Goal: Transaction & Acquisition: Book appointment/travel/reservation

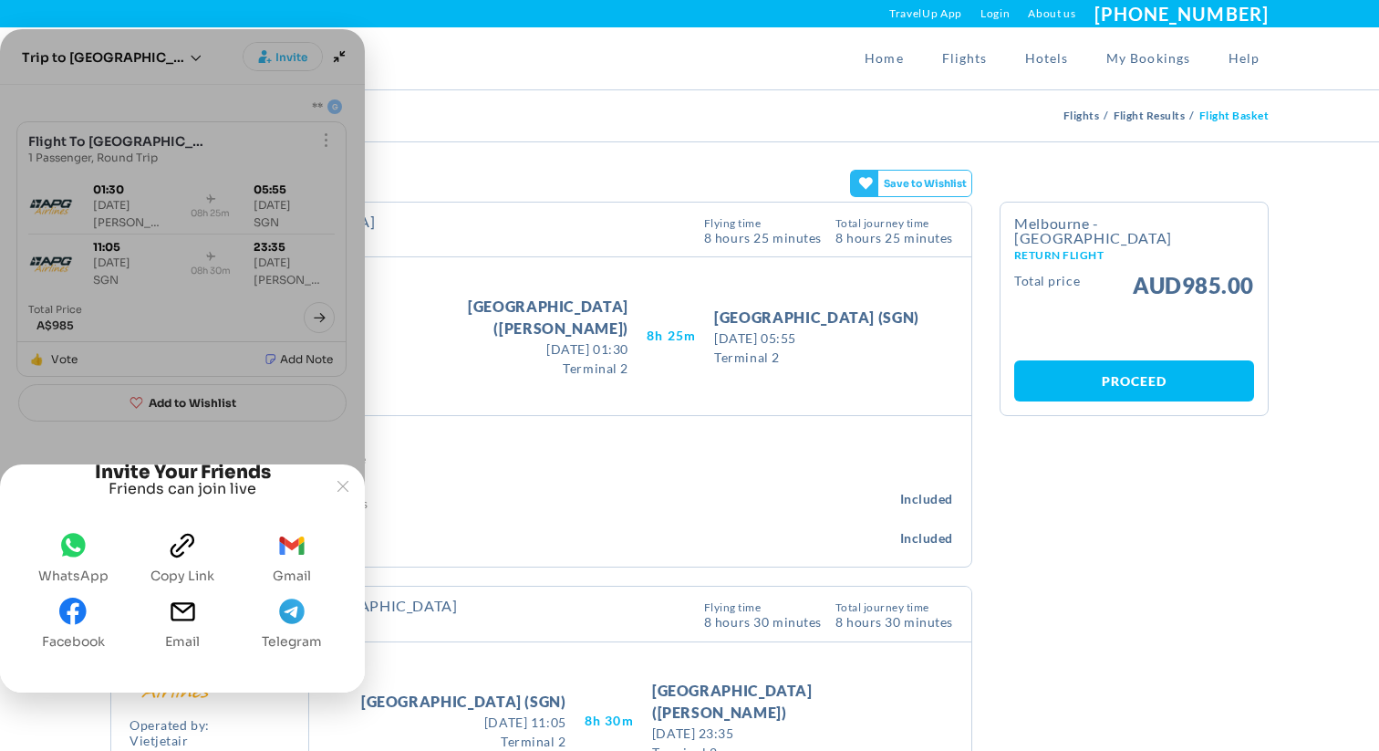
click at [283, 558] on span "gmail" at bounding box center [291, 550] width 27 height 36
click at [777, 160] on section "Flight Details Calendar BACK TO RESULTS Melbourne - [GEOGRAPHIC_DATA] Outbound …" at bounding box center [689, 584] width 1379 height 884
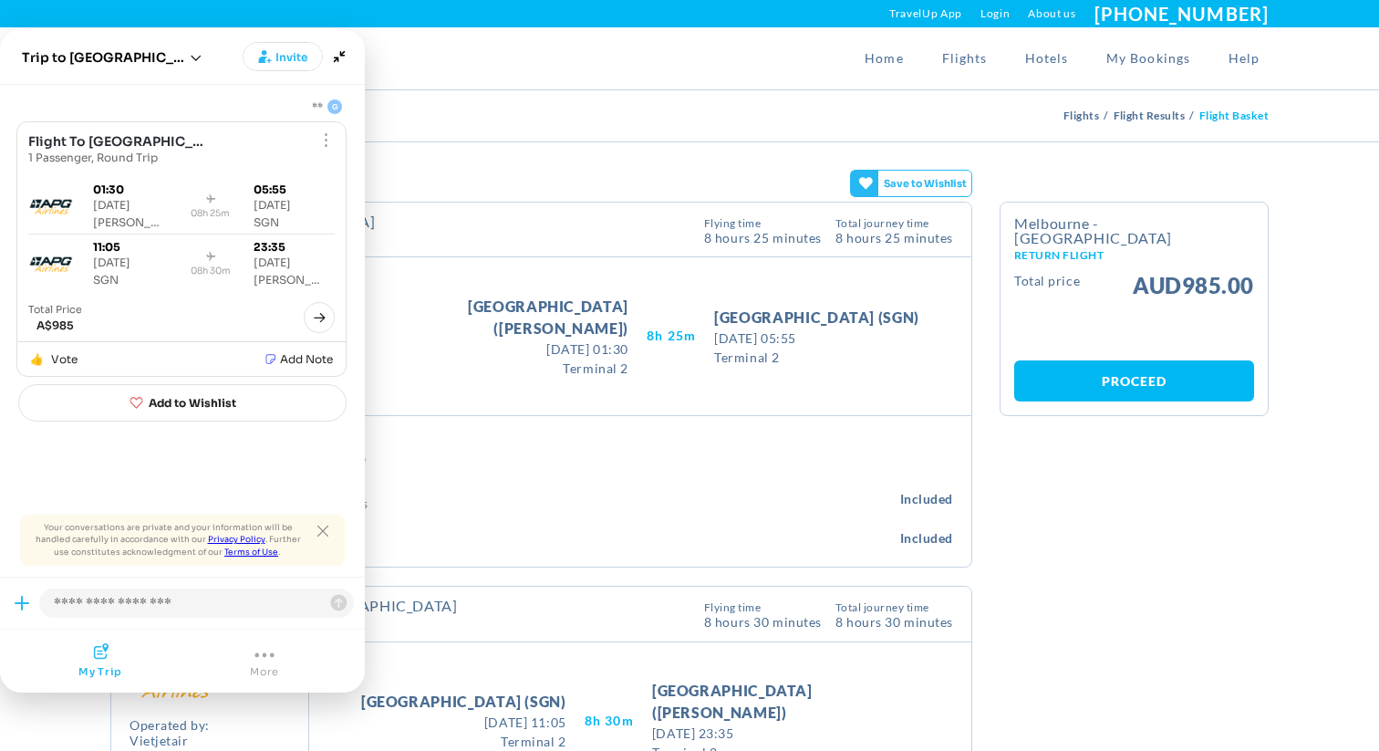
click at [683, 180] on section "Flight Details Calendar BACK TO RESULTS Melbourne - [GEOGRAPHIC_DATA] Outbound …" at bounding box center [689, 584] width 1379 height 884
click at [344, 62] on icon "Minimize" at bounding box center [340, 57] width 26 height 26
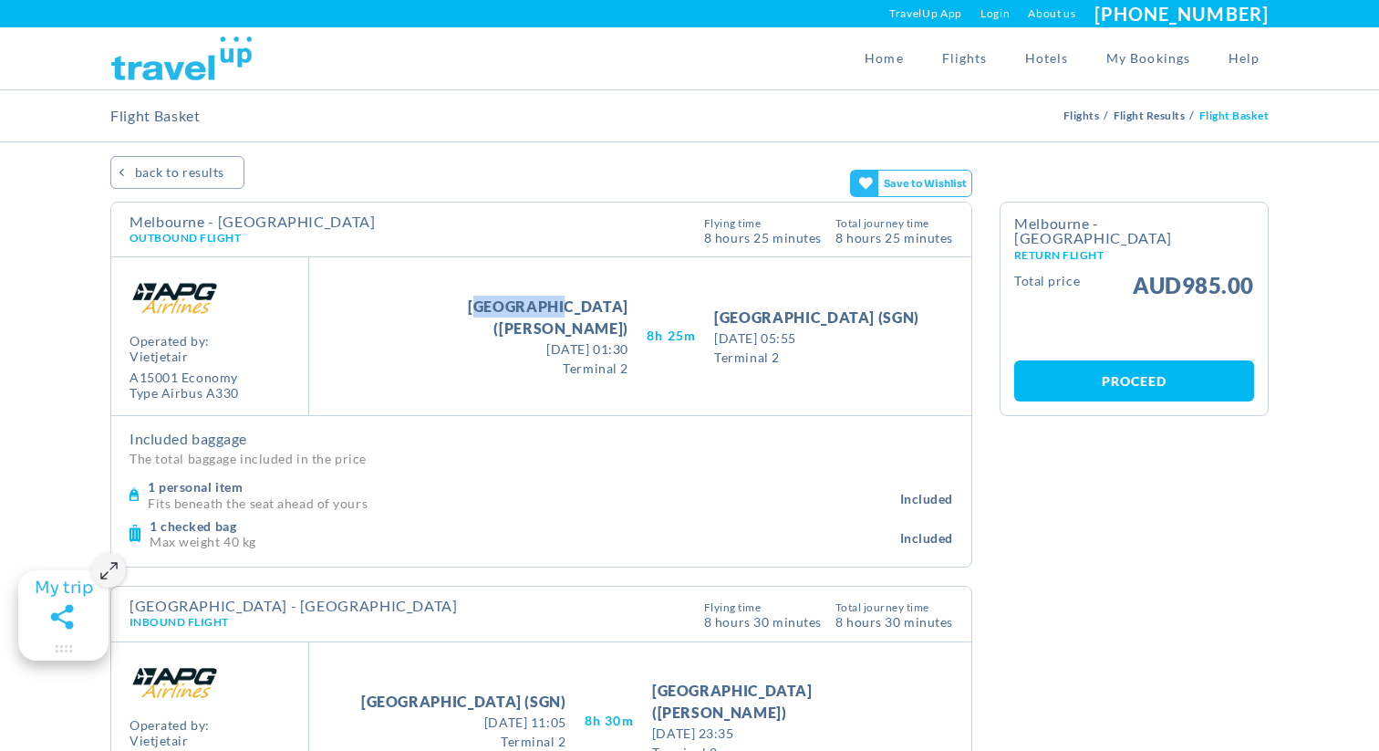
click at [557, 285] on div "Take Off [GEOGRAPHIC_DATA] ([GEOGRAPHIC_DATA]) [DATE] 01:30 [DATE] 01:30 Termin…" at bounding box center [640, 336] width 662 height 158
click at [554, 317] on span "[GEOGRAPHIC_DATA] ([PERSON_NAME])" at bounding box center [494, 318] width 267 height 44
click at [564, 344] on span "[DATE] 01:30" at bounding box center [494, 348] width 267 height 19
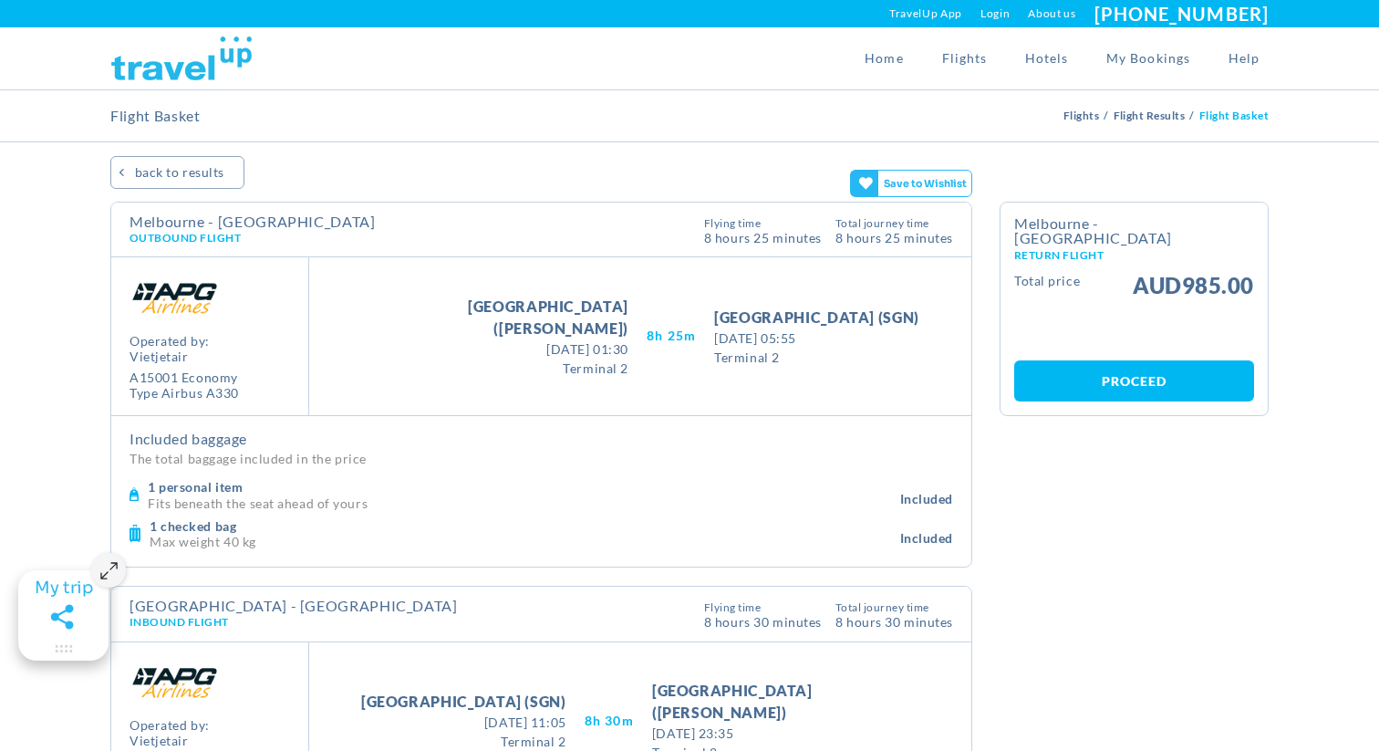
click at [564, 344] on span "[DATE] 01:30" at bounding box center [494, 348] width 267 height 19
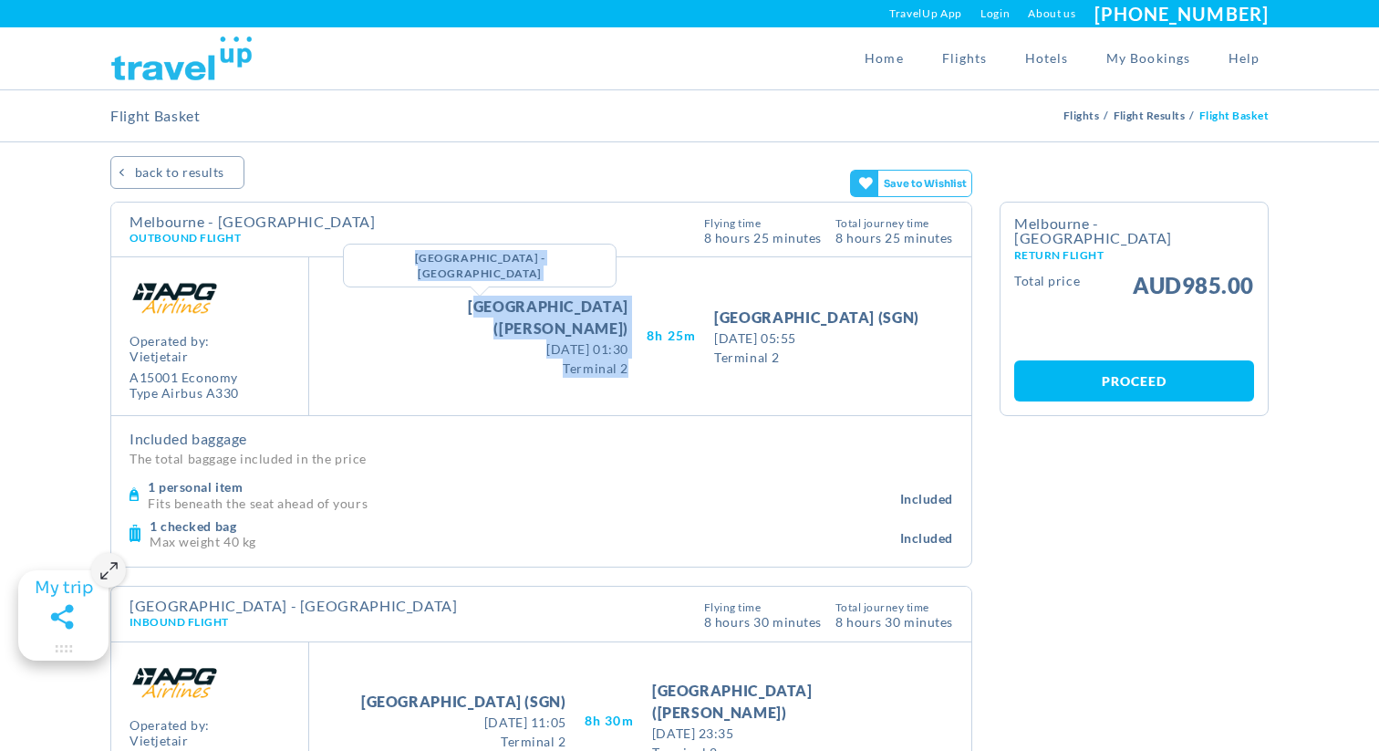
drag, startPoint x: 604, startPoint y: 359, endPoint x: 444, endPoint y: 318, distance: 164.8
click at [443, 318] on div "Take Off [GEOGRAPHIC_DATA] ([GEOGRAPHIC_DATA]) [GEOGRAPHIC_DATA] - [GEOGRAPHIC_…" at bounding box center [495, 337] width 304 height 82
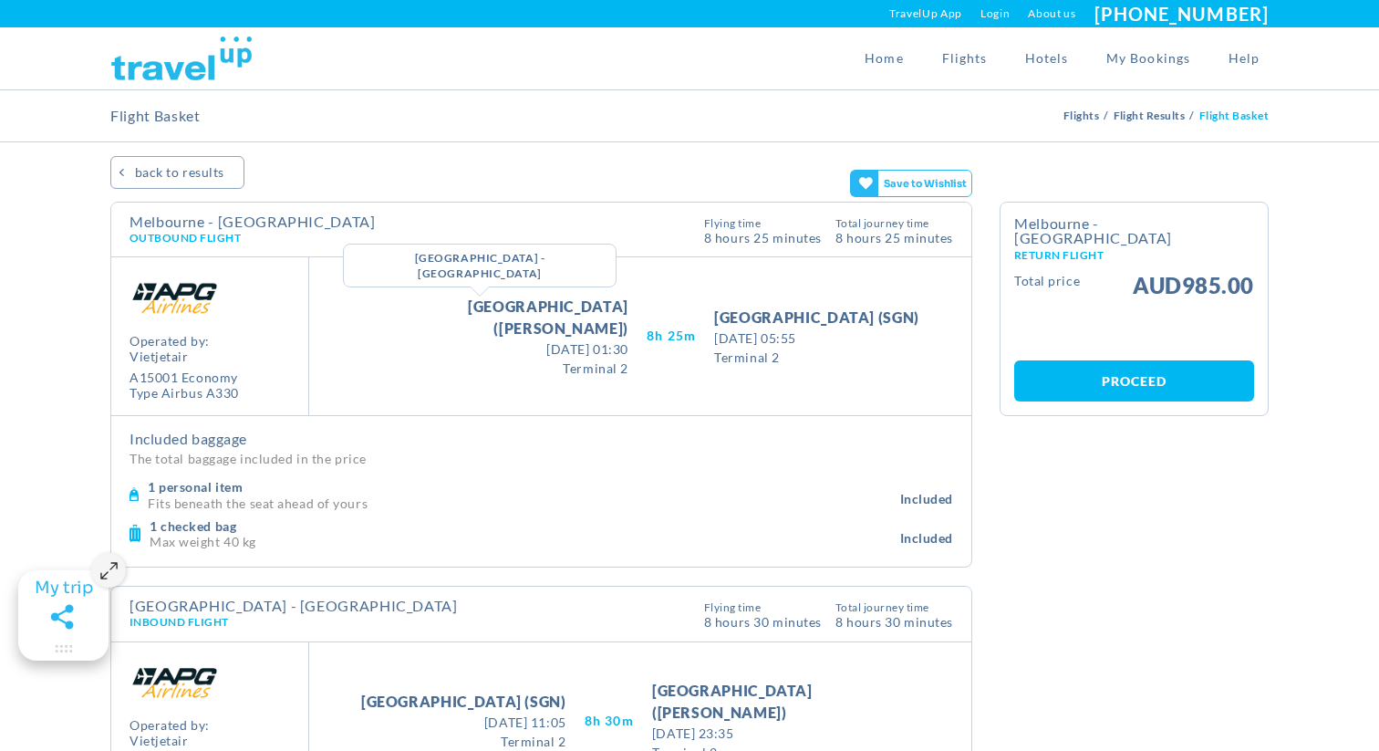
click at [495, 312] on span "[GEOGRAPHIC_DATA] ([PERSON_NAME])" at bounding box center [494, 318] width 267 height 44
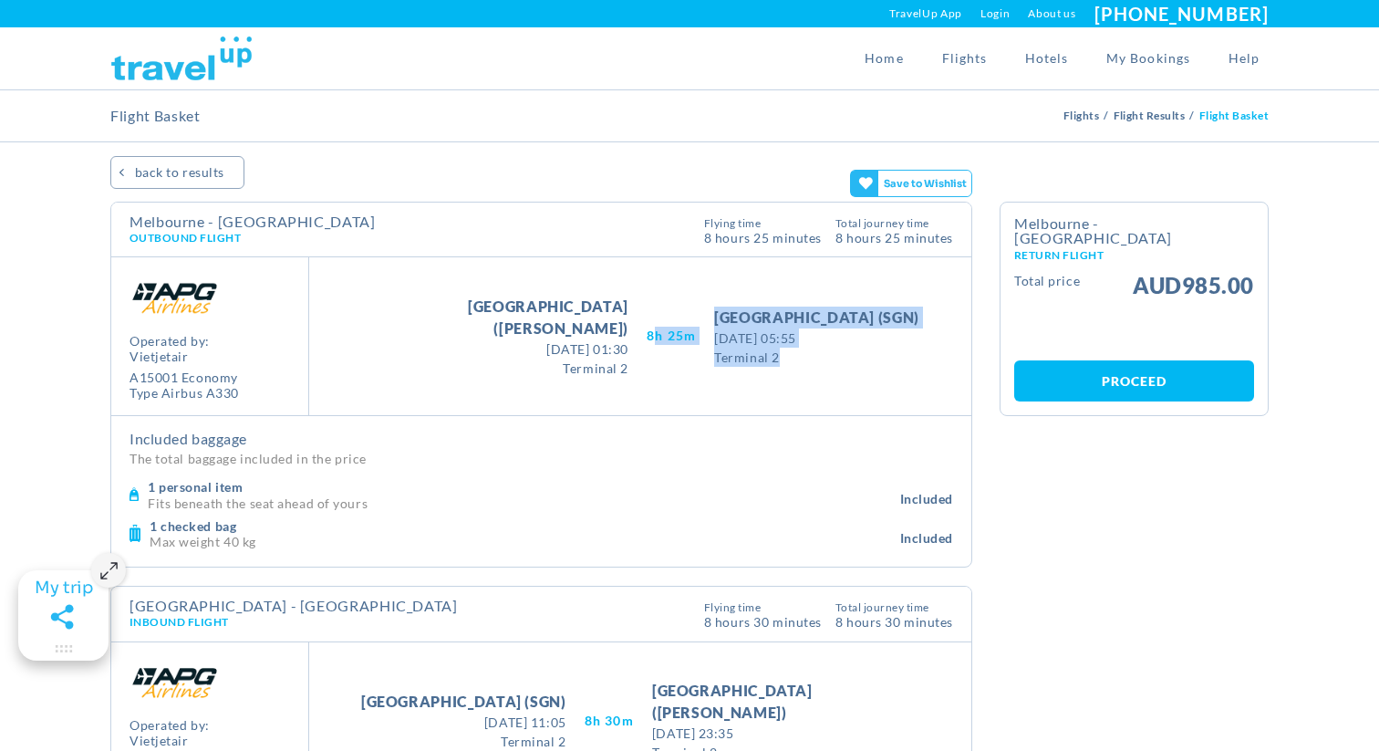
drag, startPoint x: 763, startPoint y: 361, endPoint x: 649, endPoint y: 319, distance: 120.6
click at [649, 319] on div "Take Off [GEOGRAPHIC_DATA] ([GEOGRAPHIC_DATA]) [DATE] 01:30 [DATE] 01:30 Termin…" at bounding box center [640, 336] width 662 height 158
click at [647, 340] on span "8H 25M" at bounding box center [671, 336] width 49 height 18
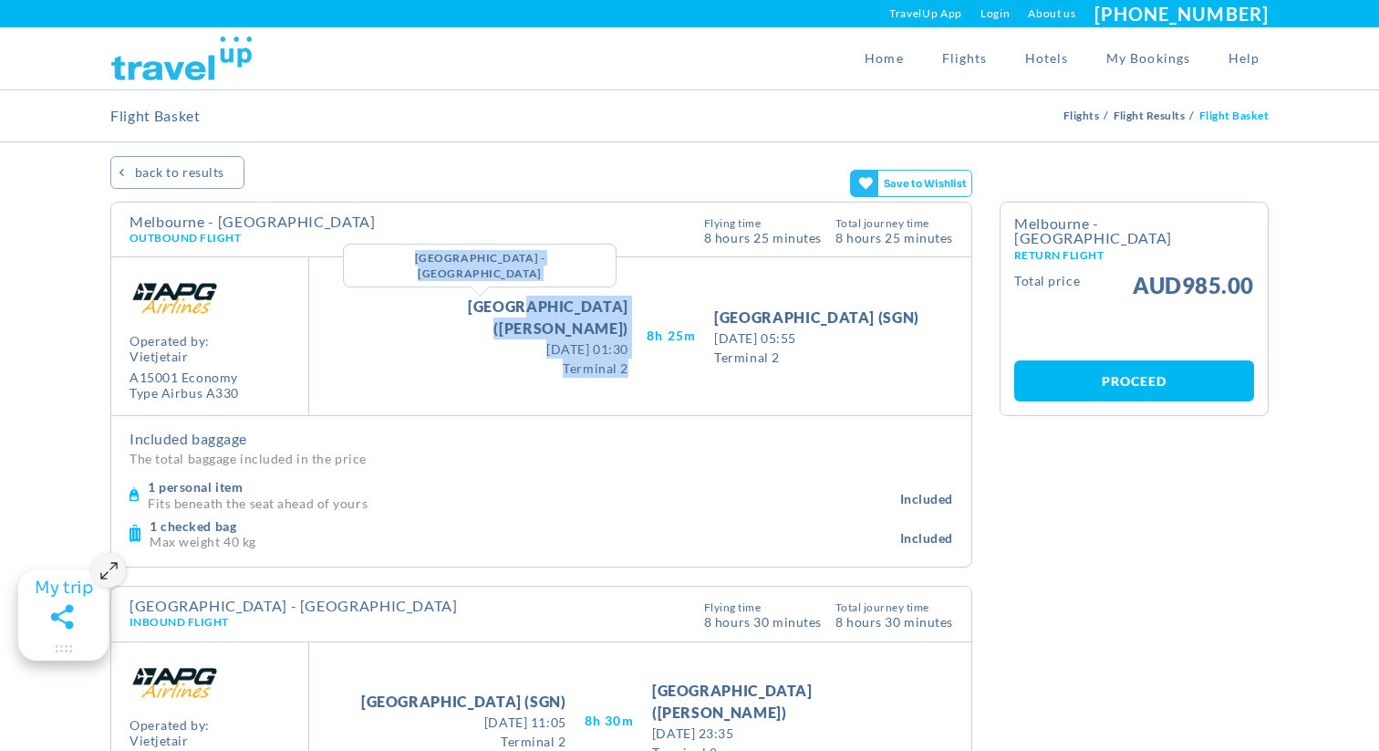
drag, startPoint x: 613, startPoint y: 354, endPoint x: 523, endPoint y: 307, distance: 101.6
click at [522, 307] on div "Take Off [GEOGRAPHIC_DATA] ([GEOGRAPHIC_DATA]) [GEOGRAPHIC_DATA] - [GEOGRAPHIC_…" at bounding box center [495, 337] width 304 height 82
click at [523, 307] on span "[GEOGRAPHIC_DATA] ([PERSON_NAME])" at bounding box center [494, 318] width 267 height 44
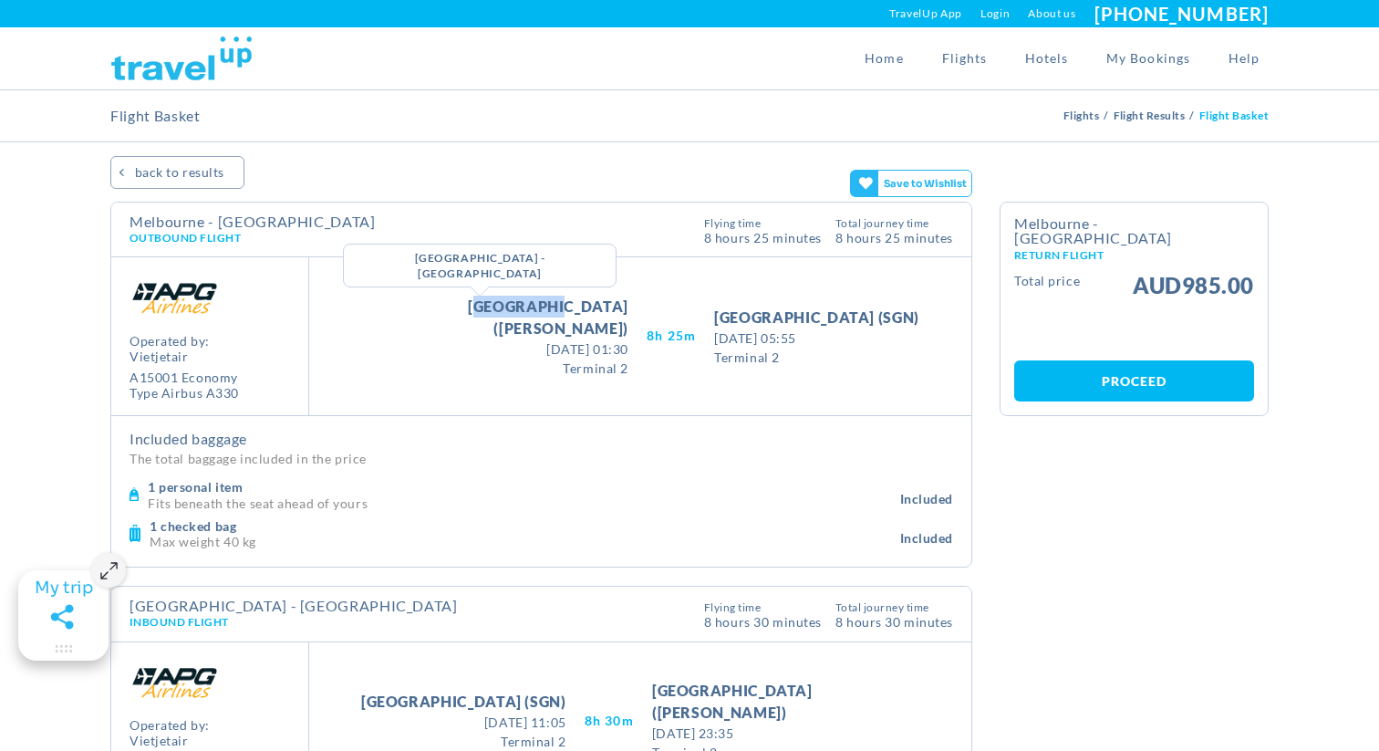
click at [523, 307] on span "[GEOGRAPHIC_DATA] ([PERSON_NAME])" at bounding box center [494, 318] width 267 height 44
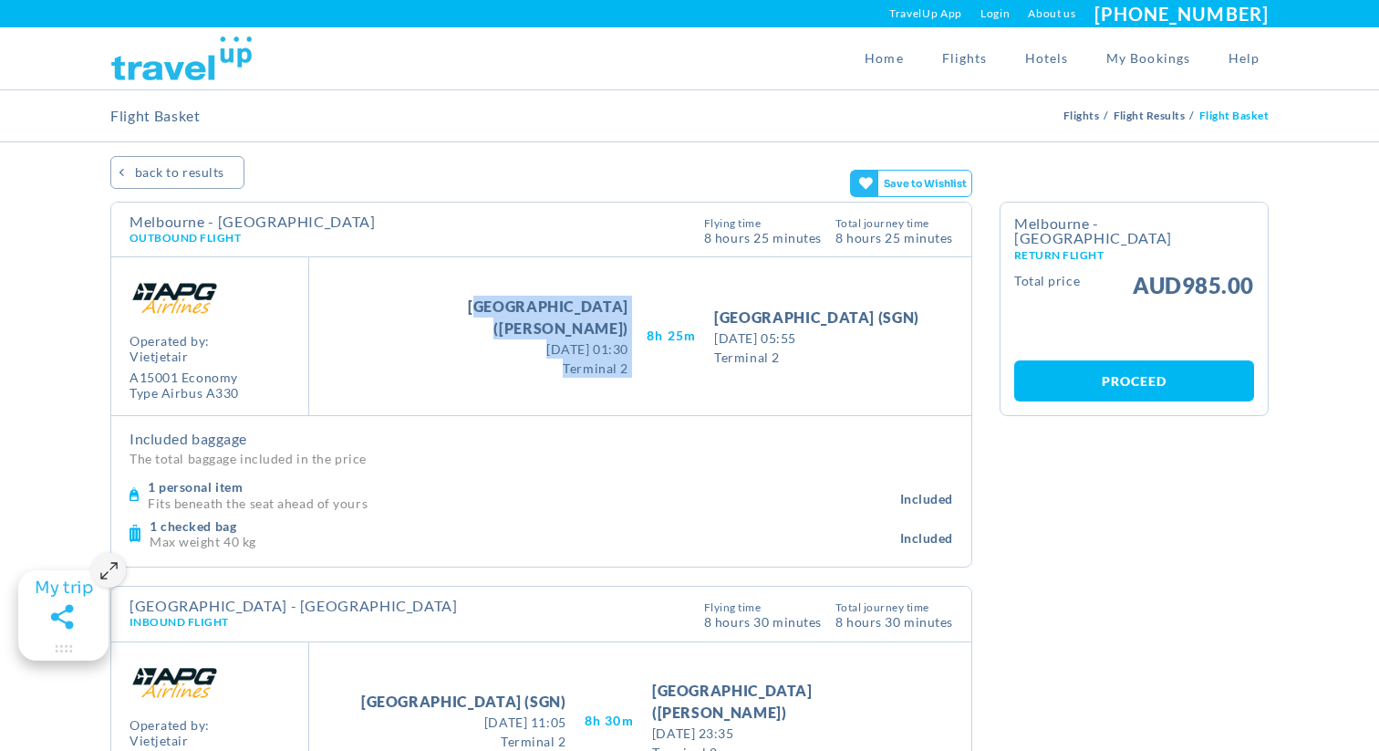
drag, startPoint x: 523, startPoint y: 307, endPoint x: 630, endPoint y: 401, distance: 142.9
click at [631, 403] on div "Take Off [GEOGRAPHIC_DATA] ([GEOGRAPHIC_DATA]) [GEOGRAPHIC_DATA] - [GEOGRAPHIC_…" at bounding box center [640, 336] width 662 height 158
click at [630, 401] on div "Take Off [GEOGRAPHIC_DATA] ([GEOGRAPHIC_DATA]) [DATE] 01:30 [DATE] 01:30 Termin…" at bounding box center [640, 336] width 662 height 158
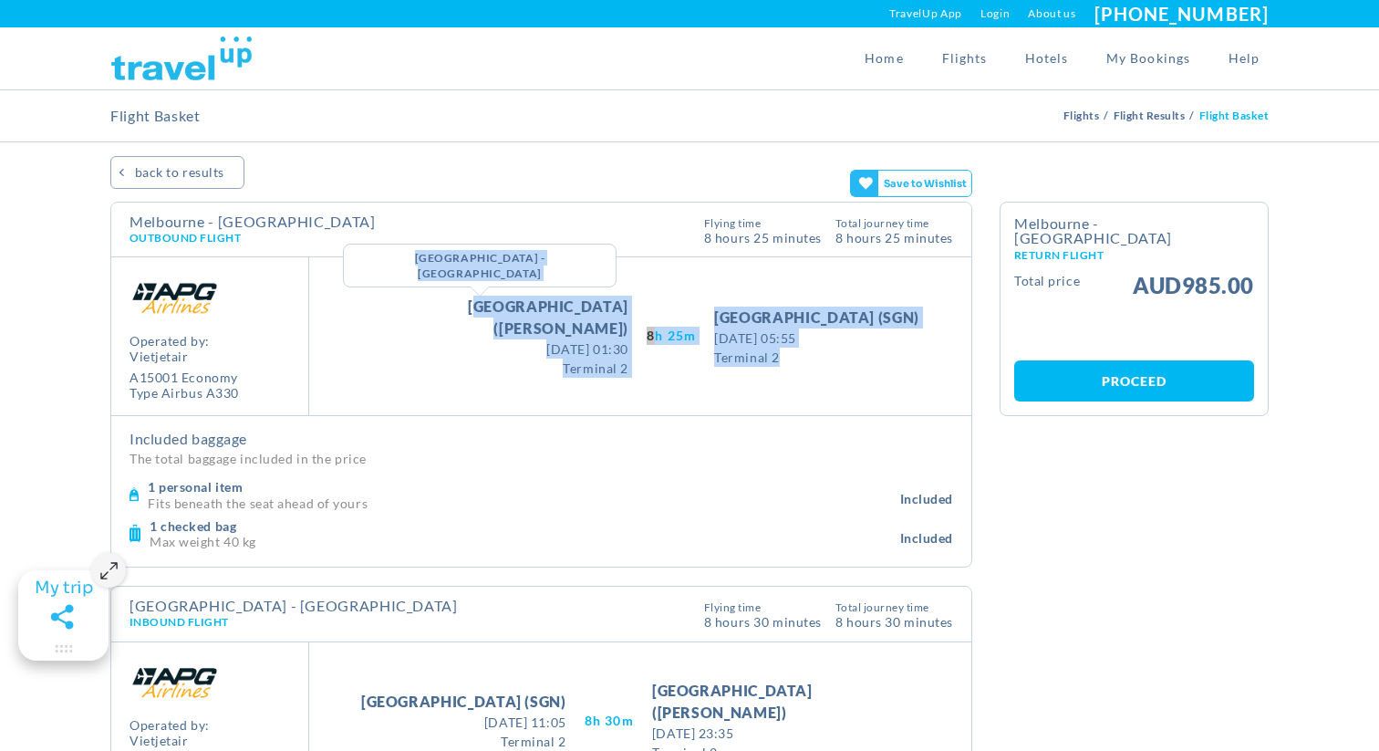
drag, startPoint x: 758, startPoint y: 363, endPoint x: 453, endPoint y: 313, distance: 308.7
click at [453, 313] on div "Take Off [GEOGRAPHIC_DATA] ([GEOGRAPHIC_DATA]) [GEOGRAPHIC_DATA] - [GEOGRAPHIC_…" at bounding box center [640, 336] width 662 height 158
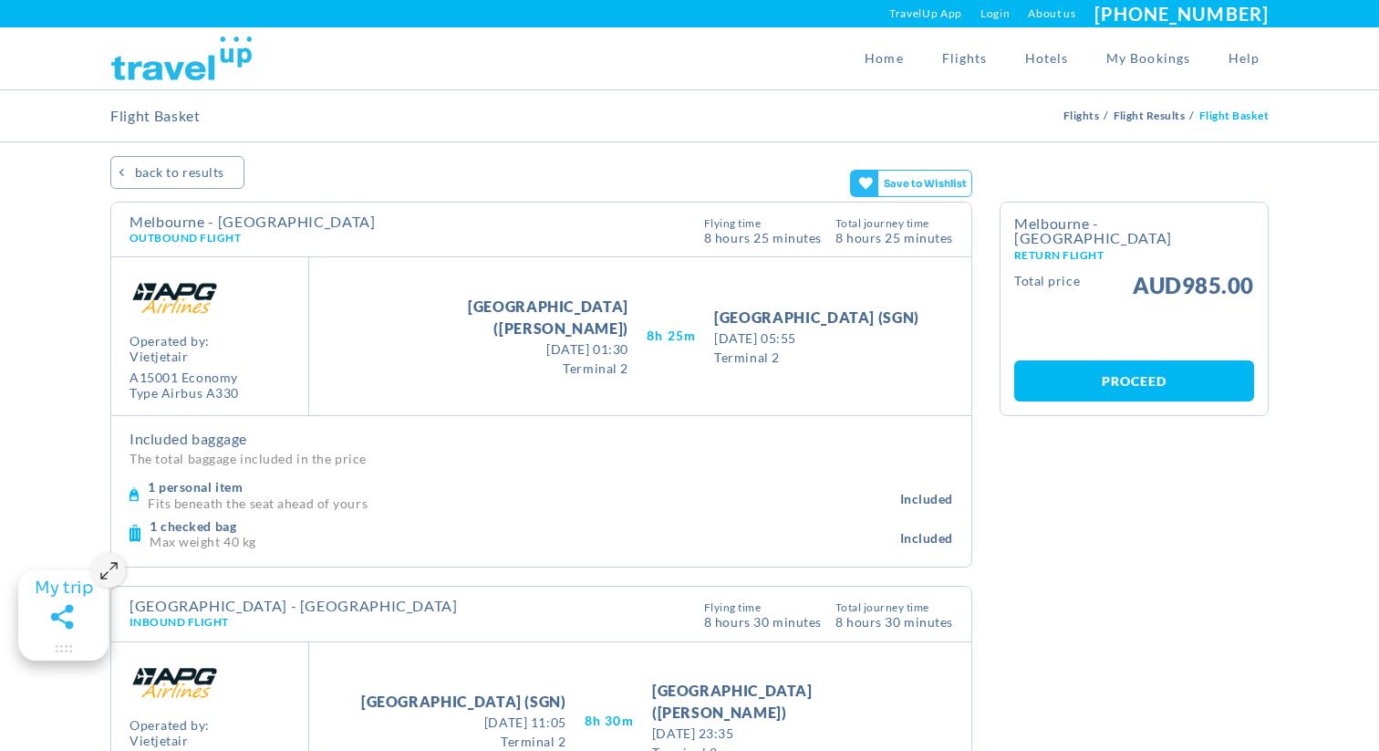
click at [484, 339] on span "[DATE] 01:30" at bounding box center [494, 348] width 267 height 19
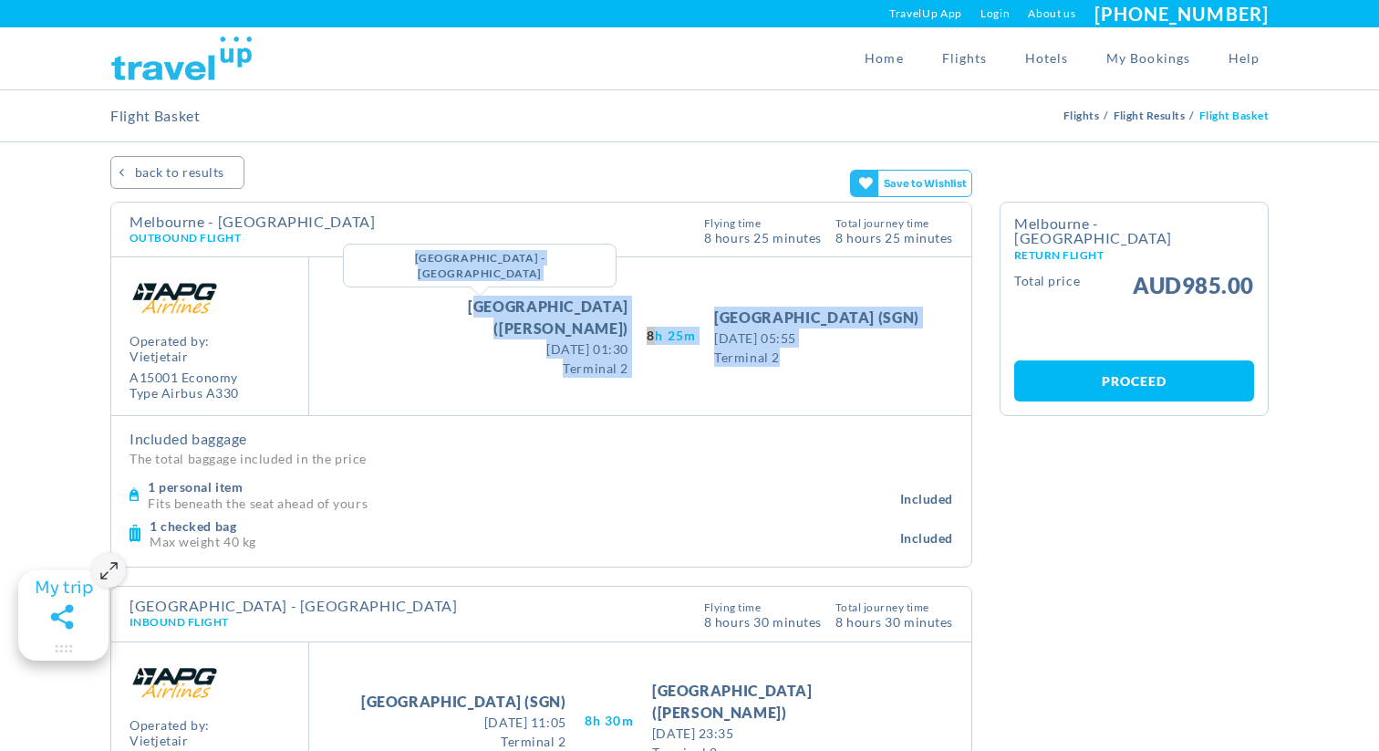
drag, startPoint x: 753, startPoint y: 362, endPoint x: 451, endPoint y: 308, distance: 306.7
click at [451, 308] on div "Take Off [GEOGRAPHIC_DATA] ([GEOGRAPHIC_DATA]) [GEOGRAPHIC_DATA] - [GEOGRAPHIC_…" at bounding box center [640, 336] width 662 height 158
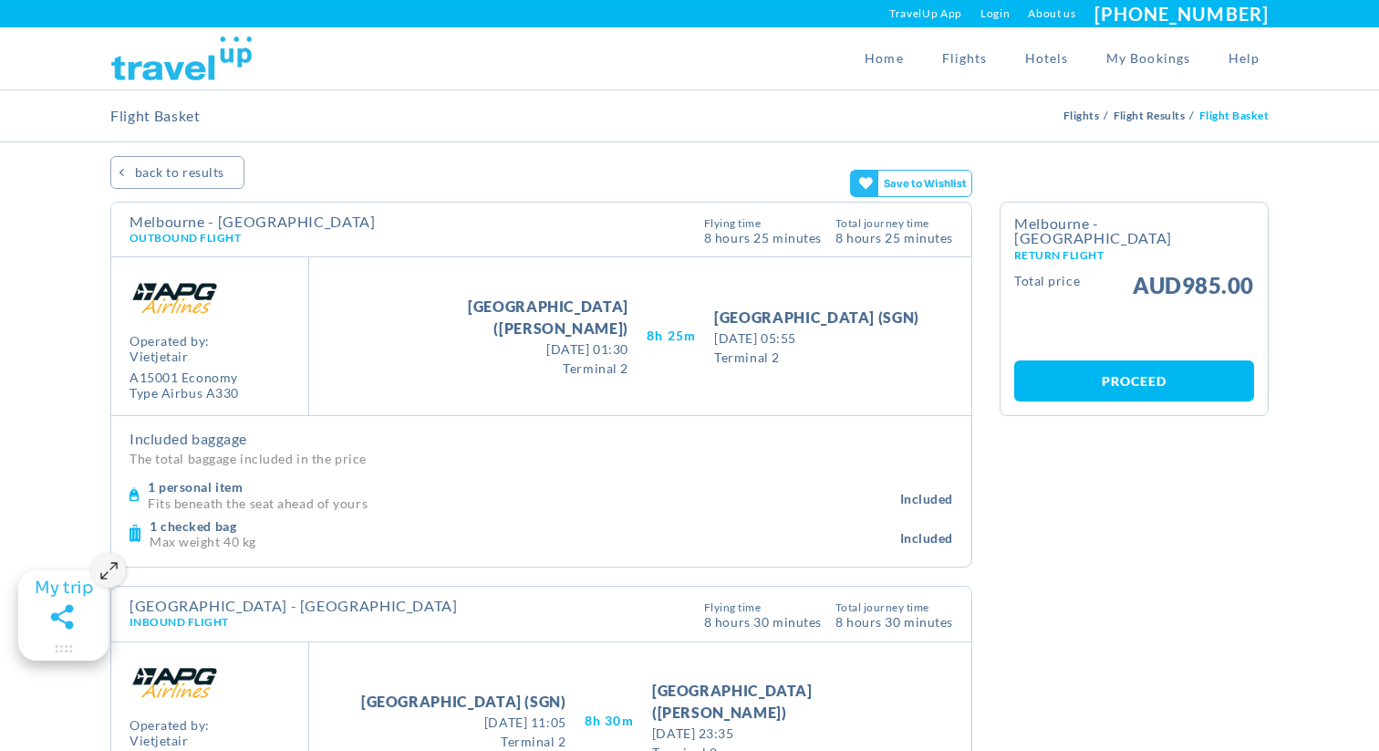
click at [502, 381] on div "Take Off [GEOGRAPHIC_DATA] ([GEOGRAPHIC_DATA]) [GEOGRAPHIC_DATA] - [GEOGRAPHIC_…" at bounding box center [640, 336] width 662 height 158
drag, startPoint x: 97, startPoint y: 85, endPoint x: 228, endPoint y: 42, distance: 138.2
click at [228, 42] on div "Home Flights Hotels My Bookings Help" at bounding box center [690, 58] width 1186 height 62
drag, startPoint x: 111, startPoint y: 28, endPoint x: 250, endPoint y: 89, distance: 151.5
click at [250, 89] on header "[GEOGRAPHIC_DATA] [GEOGRAPHIC_DATA] [GEOGRAPHIC_DATA] [GEOGRAPHIC_DATA] [GEOGRA…" at bounding box center [689, 45] width 1379 height 90
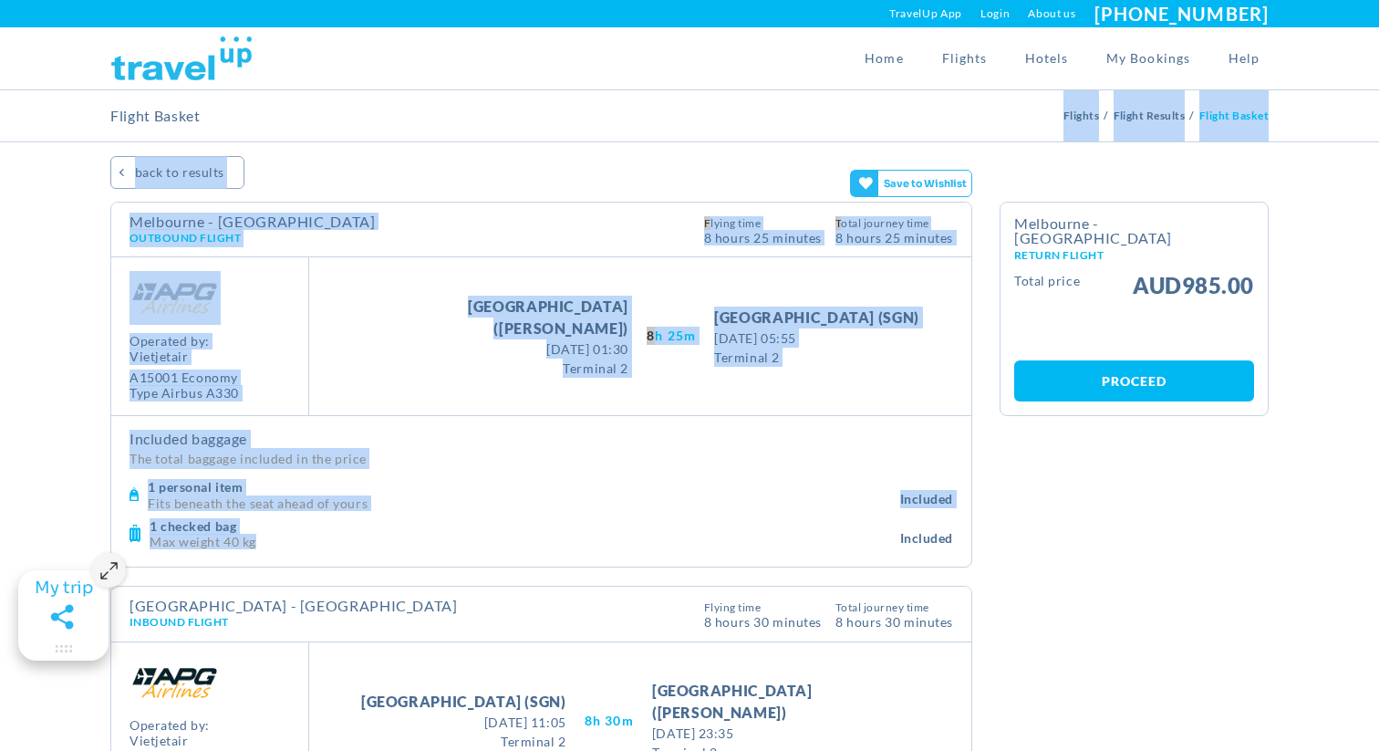
drag, startPoint x: 224, startPoint y: 140, endPoint x: 262, endPoint y: 550, distance: 412.1
click at [263, 552] on div "[GEOGRAPHIC_DATA] [GEOGRAPHIC_DATA] [GEOGRAPHIC_DATA] [GEOGRAPHIC_DATA] [GEOGRA…" at bounding box center [689, 557] width 1379 height 1115
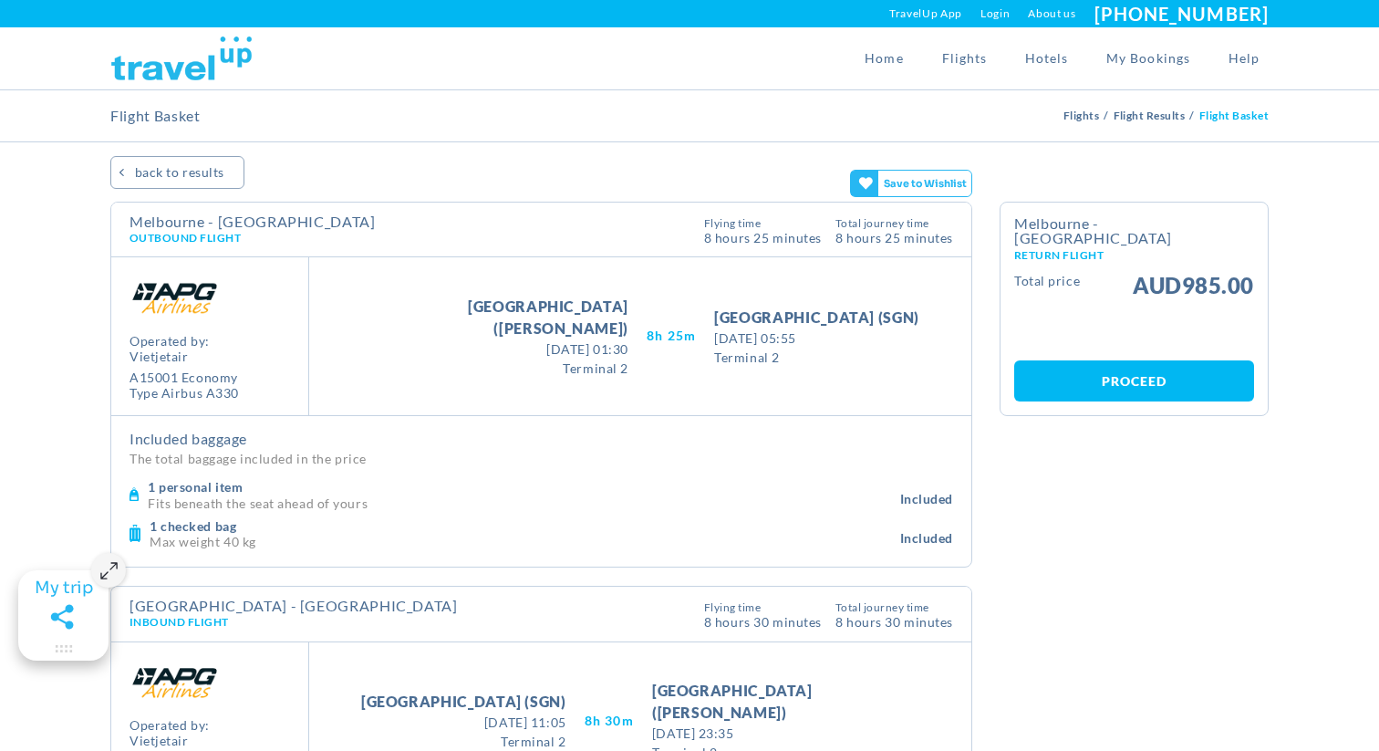
click at [86, 453] on section "Flight Details Calendar BACK TO RESULTS Melbourne - [GEOGRAPHIC_DATA] Outbound …" at bounding box center [689, 584] width 1379 height 884
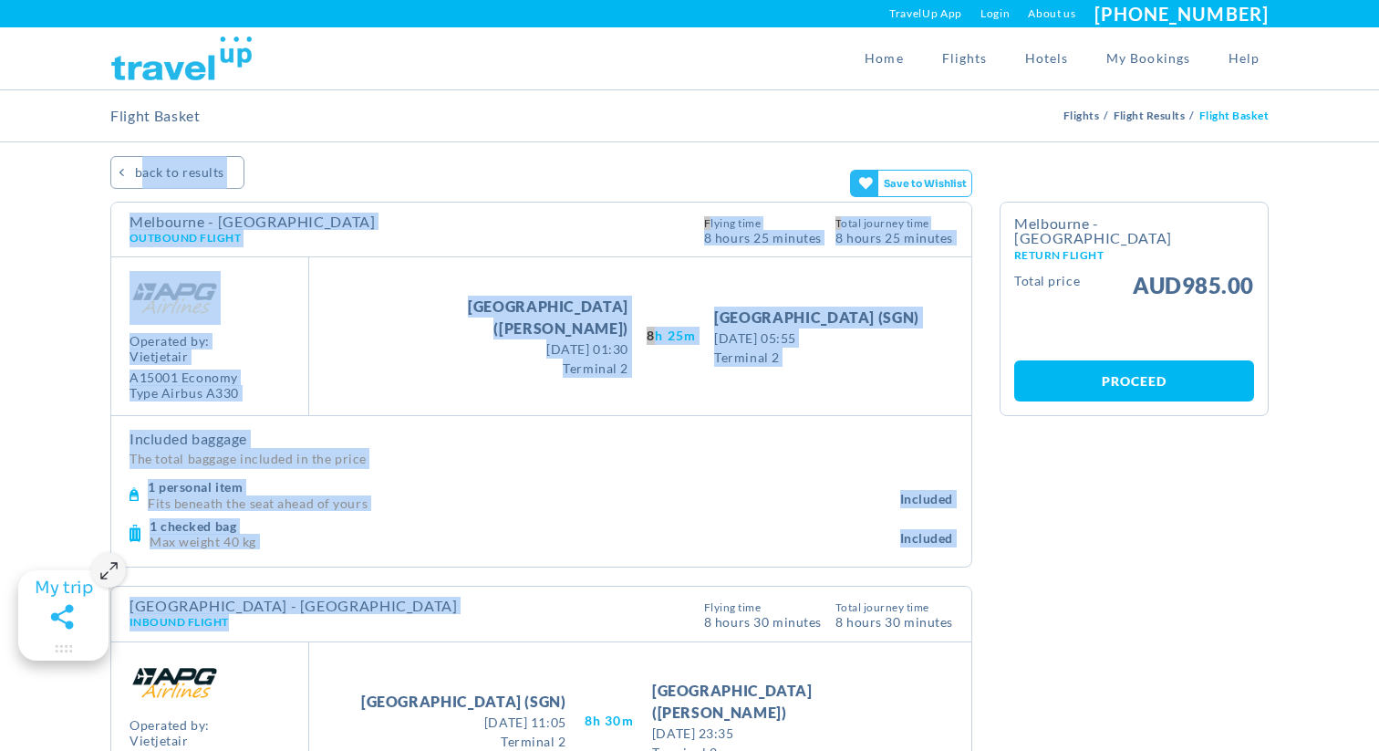
drag, startPoint x: 57, startPoint y: 163, endPoint x: 502, endPoint y: 634, distance: 647.1
click at [476, 629] on section "Flight Details Calendar BACK TO RESULTS Melbourne - [GEOGRAPHIC_DATA] Outbound …" at bounding box center [689, 584] width 1379 height 884
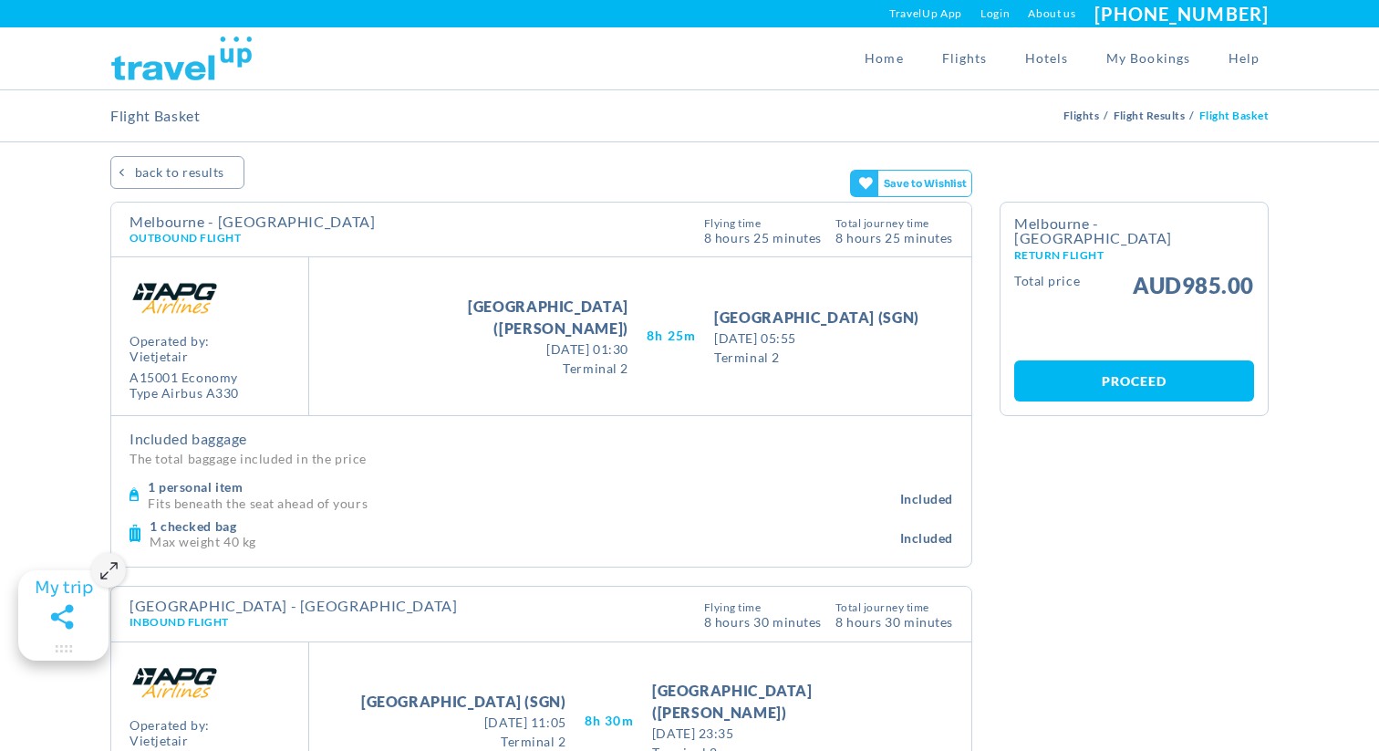
click at [1034, 568] on div "Flight Details Calendar BACK TO RESULTS Melbourne - [GEOGRAPHIC_DATA] Outbound …" at bounding box center [690, 595] width 1186 height 787
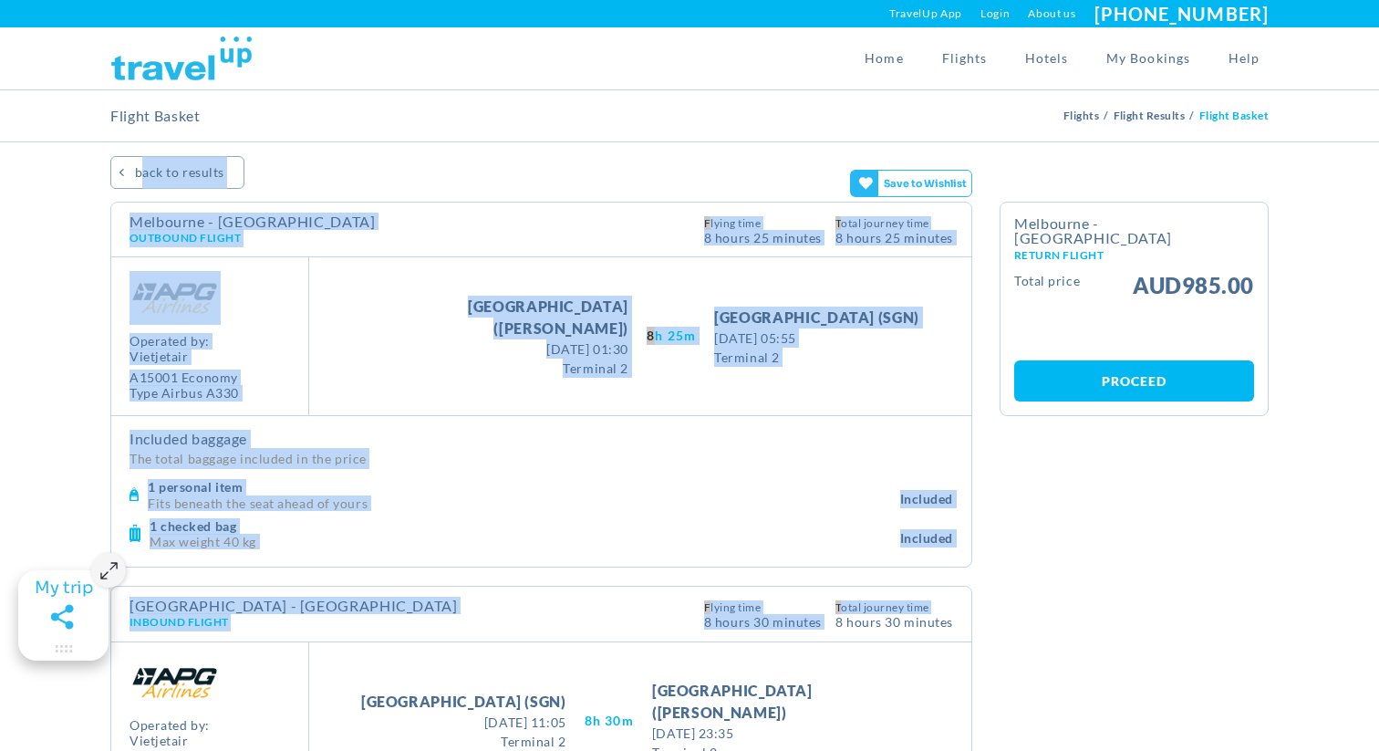
drag, startPoint x: 53, startPoint y: 153, endPoint x: 970, endPoint y: 610, distance: 1025.0
click at [981, 610] on section "Flight Details Calendar BACK TO RESULTS Melbourne - [GEOGRAPHIC_DATA] Outbound …" at bounding box center [689, 584] width 1379 height 884
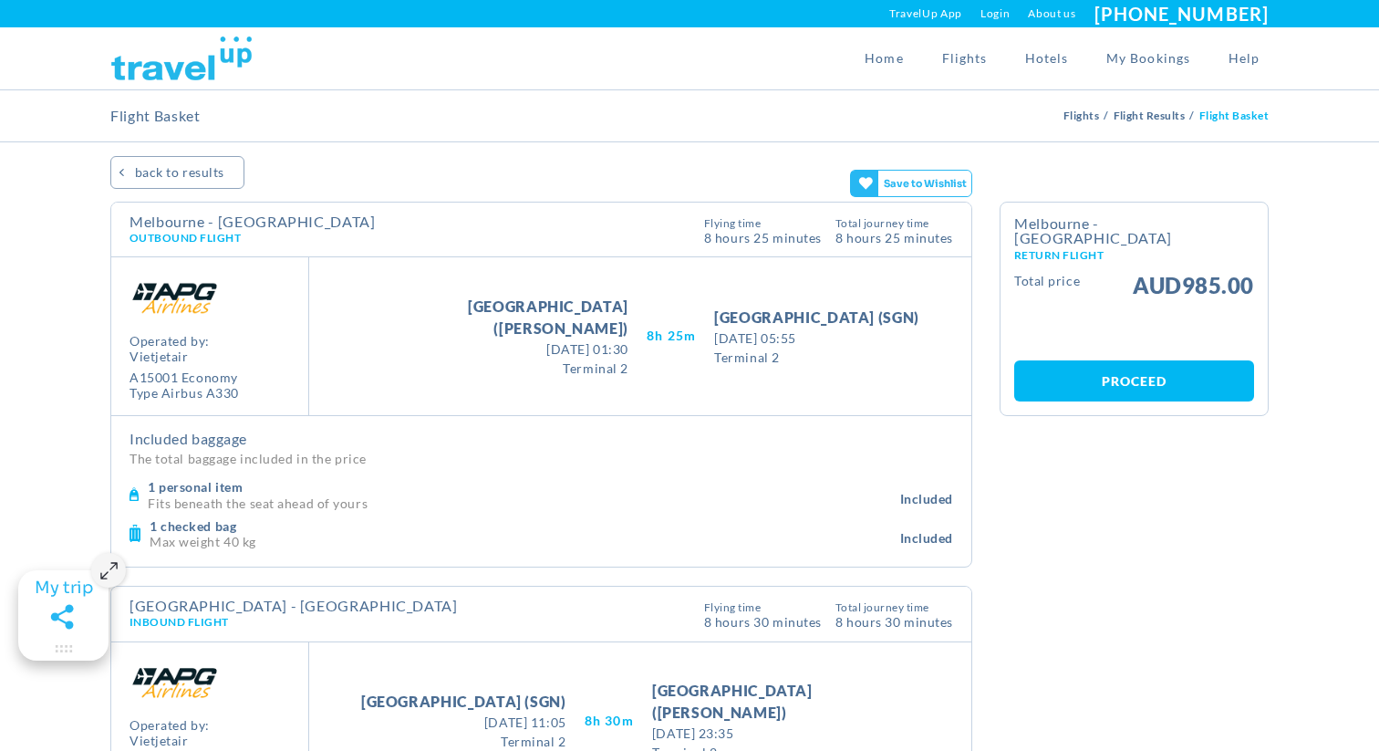
click at [975, 609] on div "Flight Details Calendar BACK TO RESULTS Melbourne - [GEOGRAPHIC_DATA] Outbound …" at bounding box center [541, 586] width 889 height 769
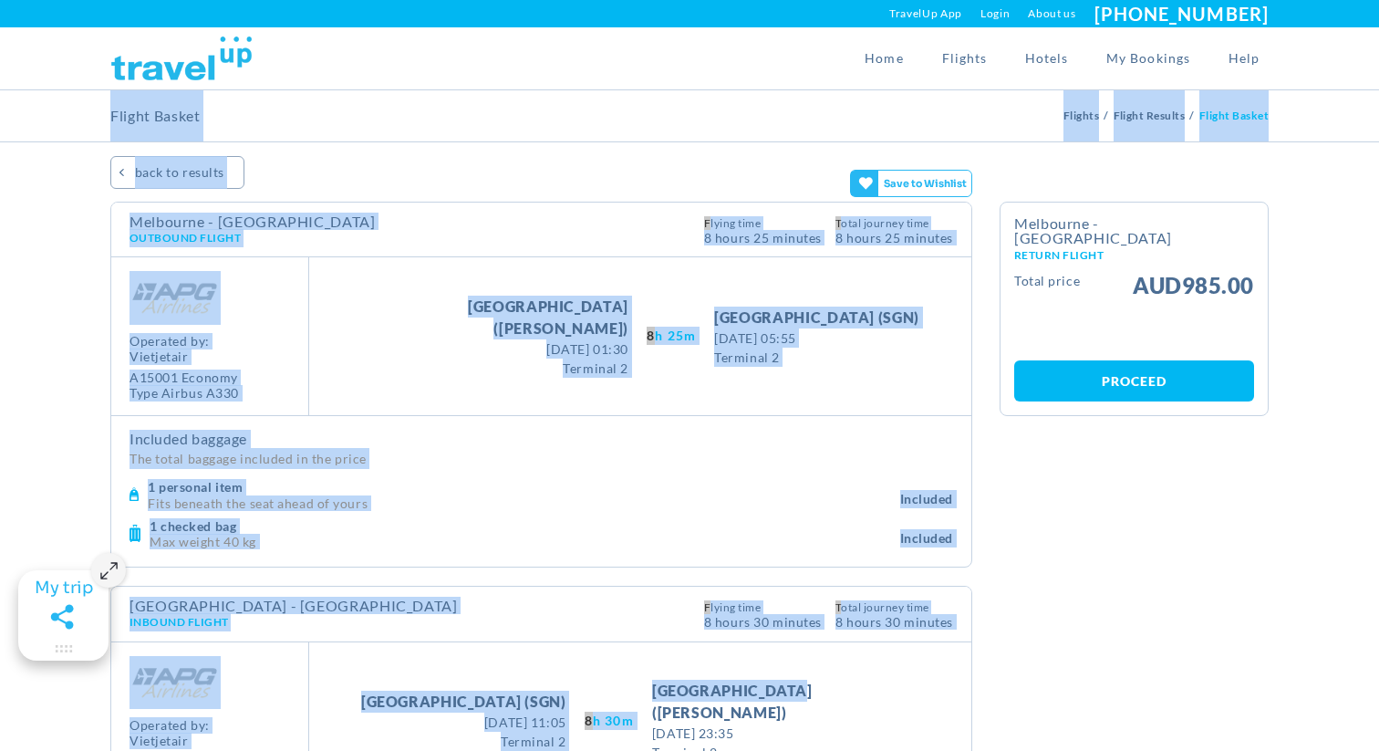
drag, startPoint x: 79, startPoint y: 112, endPoint x: 1017, endPoint y: 695, distance: 1104.0
click at [1017, 695] on div "[GEOGRAPHIC_DATA] [GEOGRAPHIC_DATA] [GEOGRAPHIC_DATA] [GEOGRAPHIC_DATA] [GEOGRA…" at bounding box center [689, 557] width 1379 height 1115
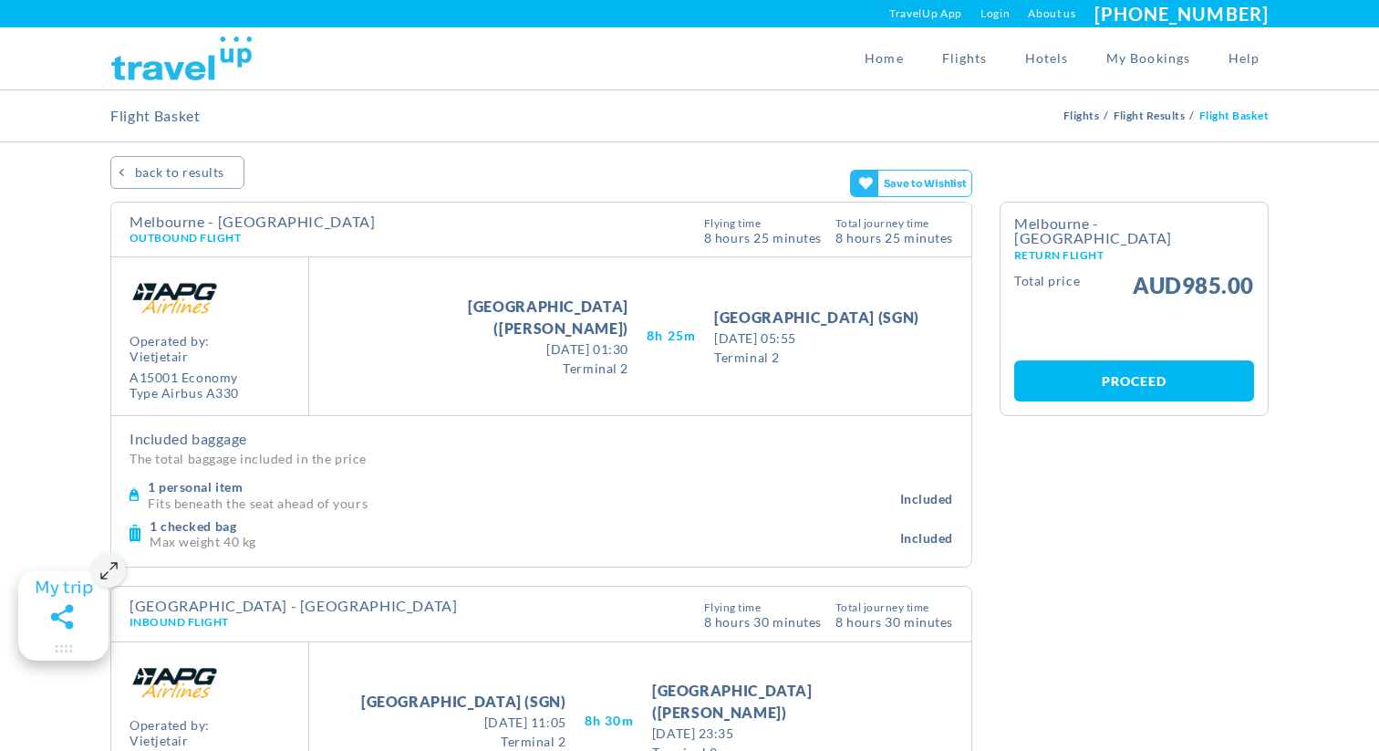
click at [1019, 683] on div "Flight Details Calendar BACK TO RESULTS Melbourne - [GEOGRAPHIC_DATA] Outbound …" at bounding box center [690, 595] width 1186 height 787
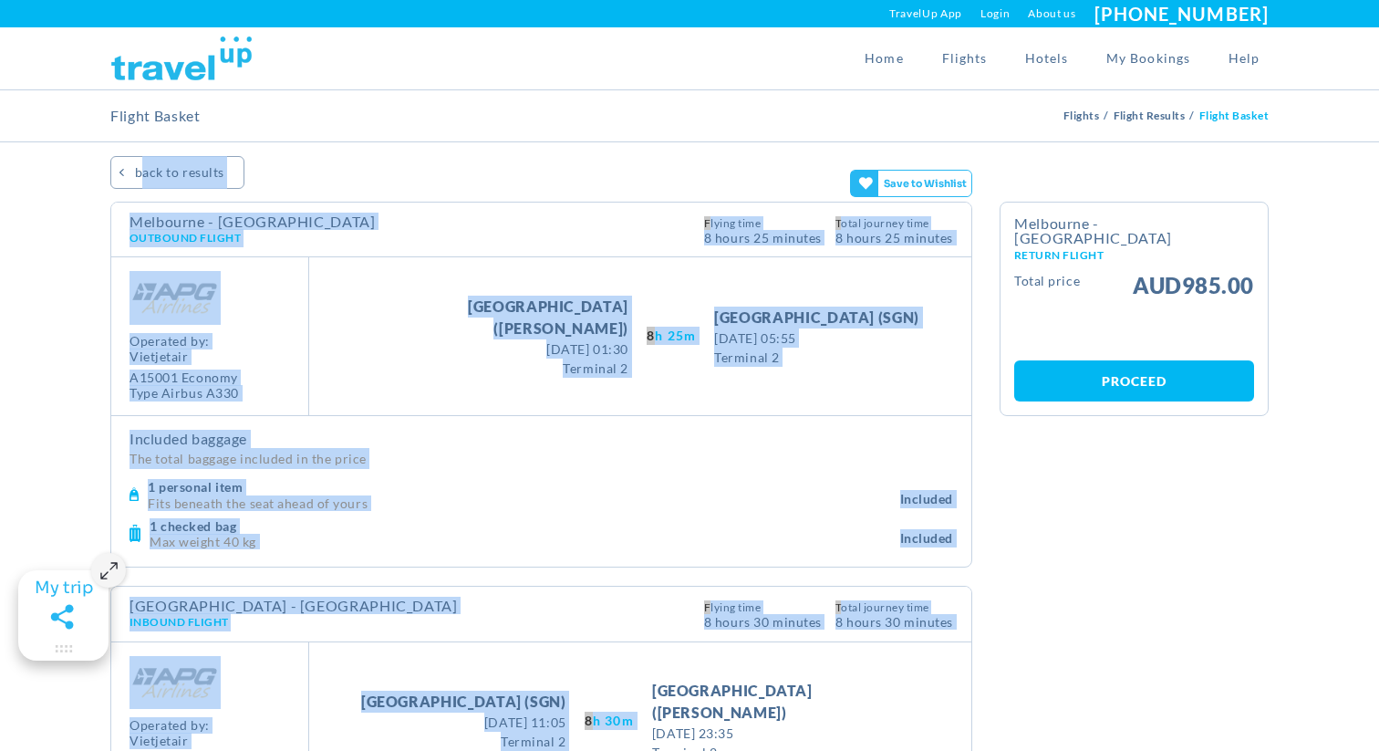
drag, startPoint x: 78, startPoint y: 141, endPoint x: 1231, endPoint y: 684, distance: 1275.0
click at [1236, 684] on section "Flight Details Calendar BACK TO RESULTS Melbourne - [GEOGRAPHIC_DATA] Outbound …" at bounding box center [689, 584] width 1379 height 884
click at [1231, 684] on div "Flight Details Calendar BACK TO RESULTS Melbourne - [GEOGRAPHIC_DATA] Outbound …" at bounding box center [690, 595] width 1186 height 787
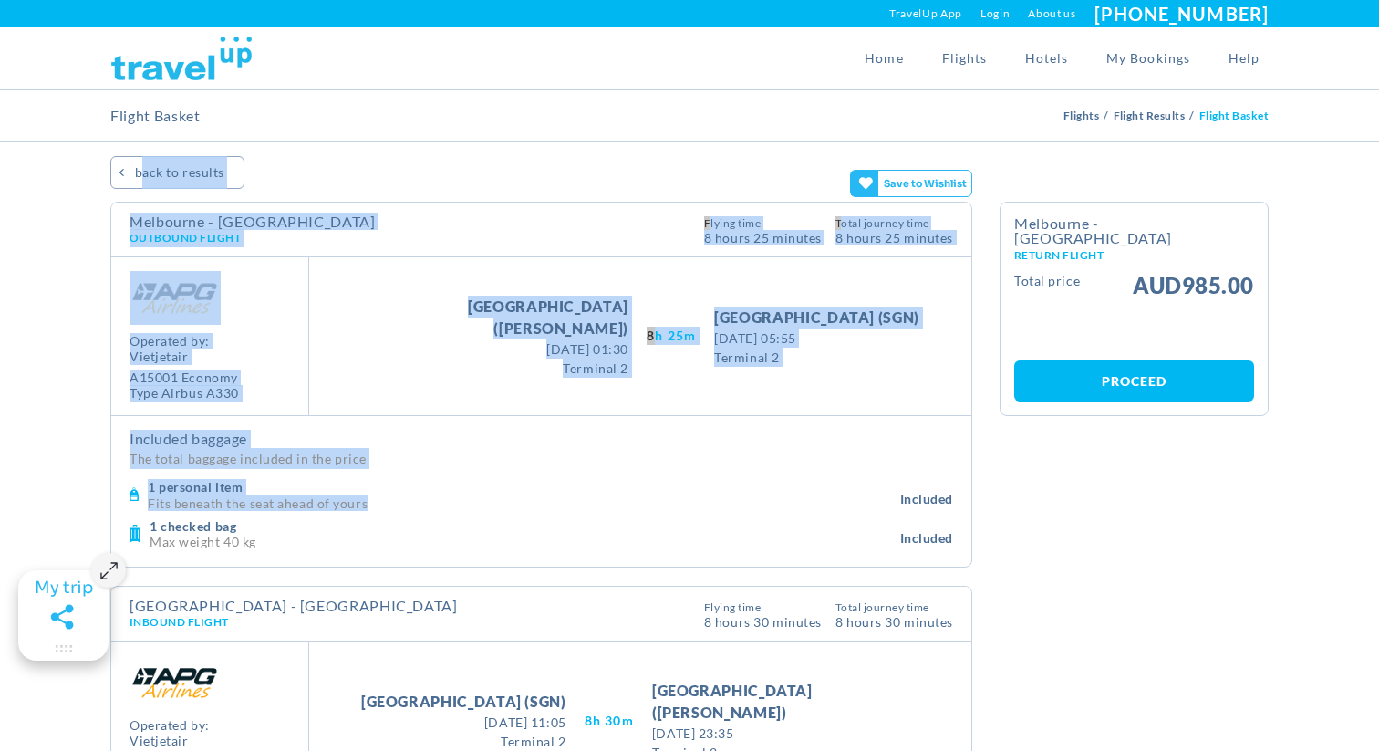
drag, startPoint x: 84, startPoint y: 167, endPoint x: 501, endPoint y: 500, distance: 533.5
click at [504, 500] on section "Flight Details Calendar BACK TO RESULTS Melbourne - [GEOGRAPHIC_DATA] Outbound …" at bounding box center [689, 584] width 1379 height 884
click at [501, 500] on p "Fits beneath the seat ahead of yours" at bounding box center [524, 502] width 752 height 14
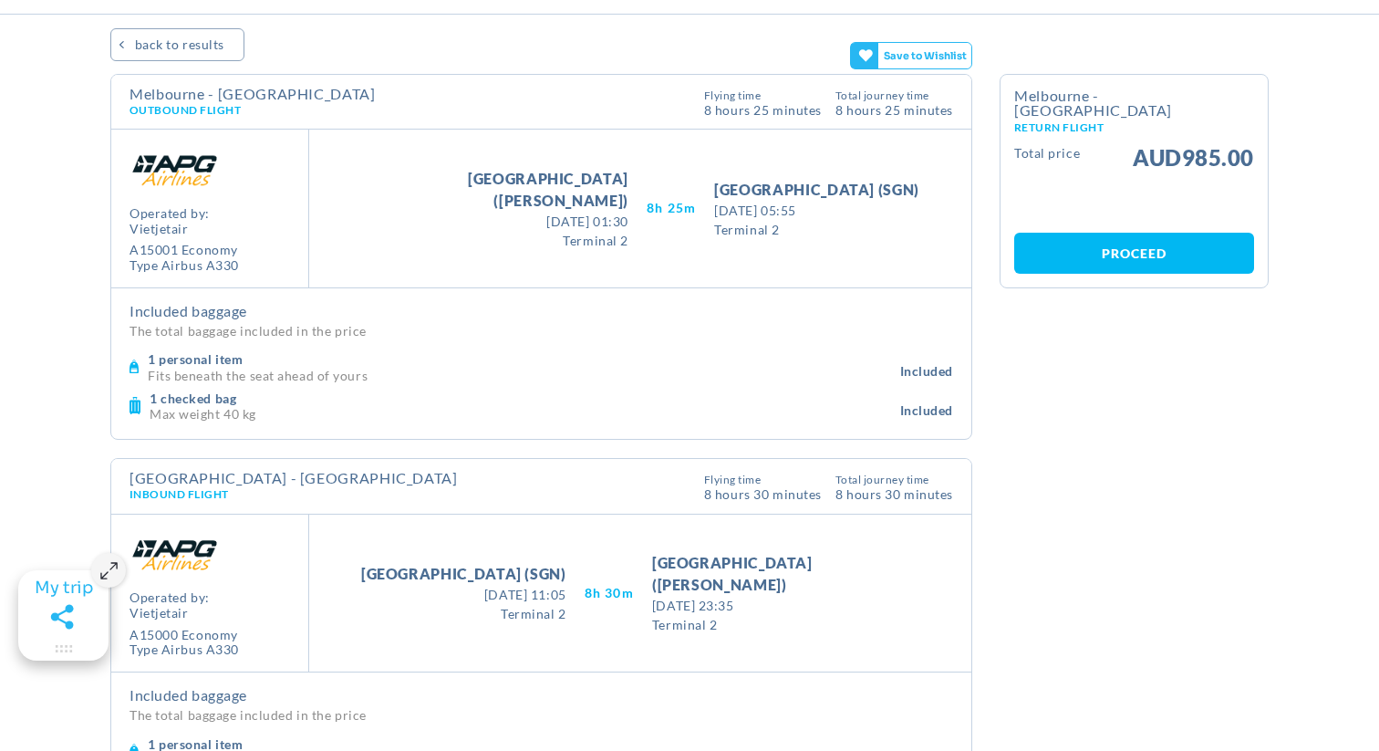
scroll to position [130, 0]
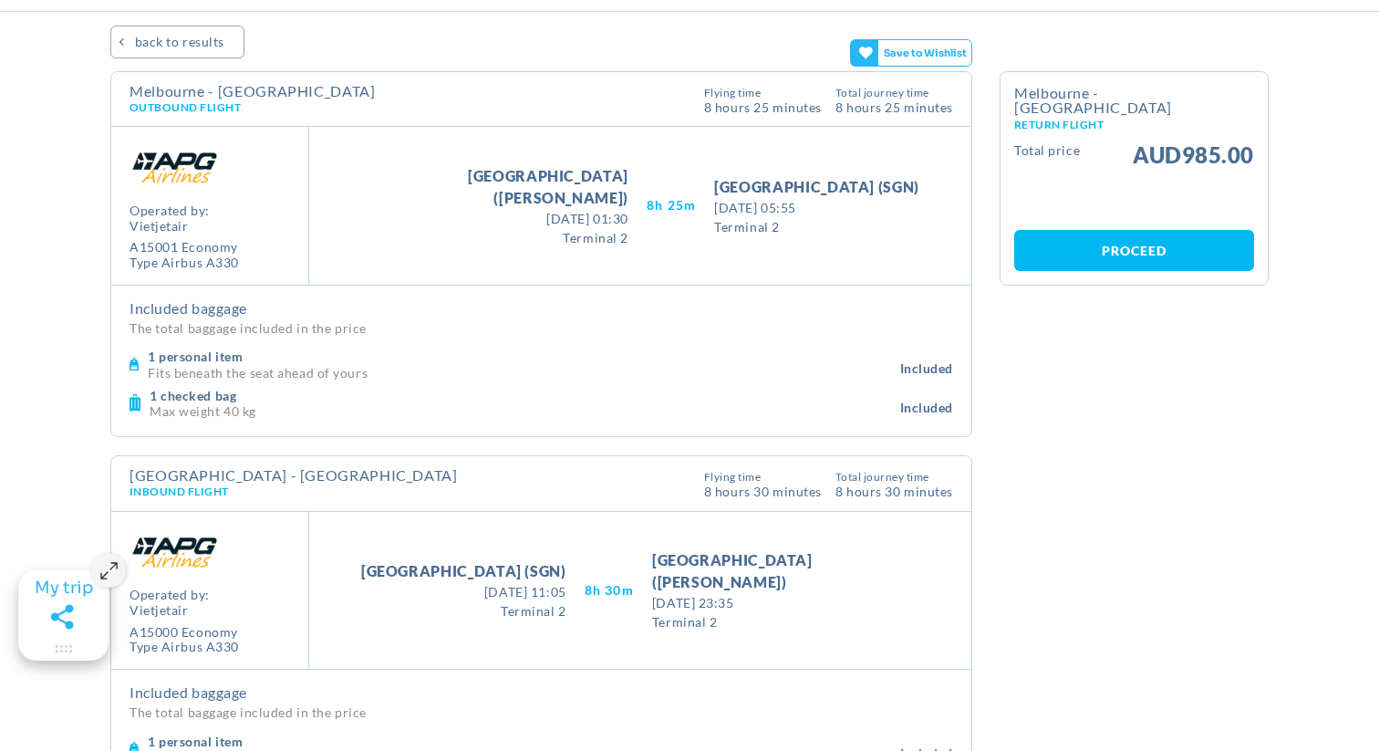
click at [1060, 324] on div "Flight Details Calendar BACK TO RESULTS Melbourne - [GEOGRAPHIC_DATA] Outbound …" at bounding box center [690, 464] width 1186 height 787
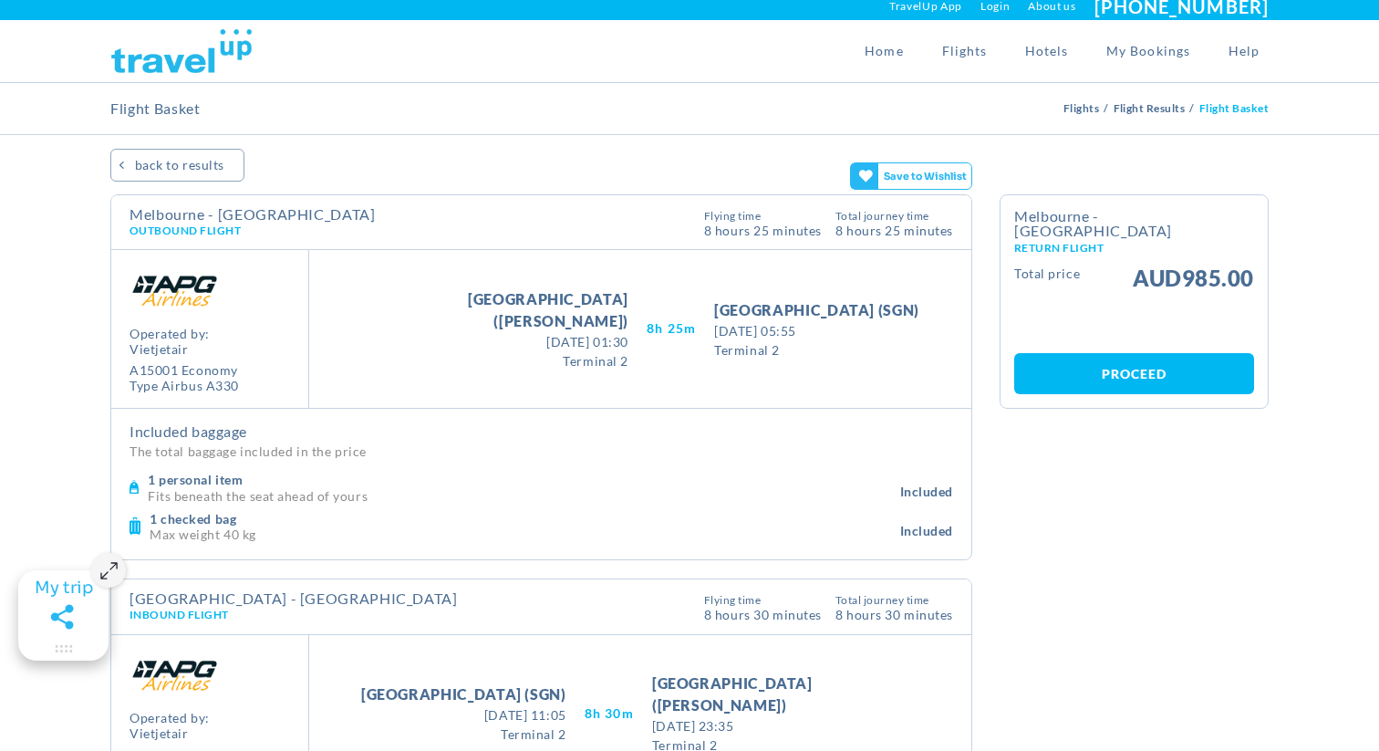
scroll to position [0, 0]
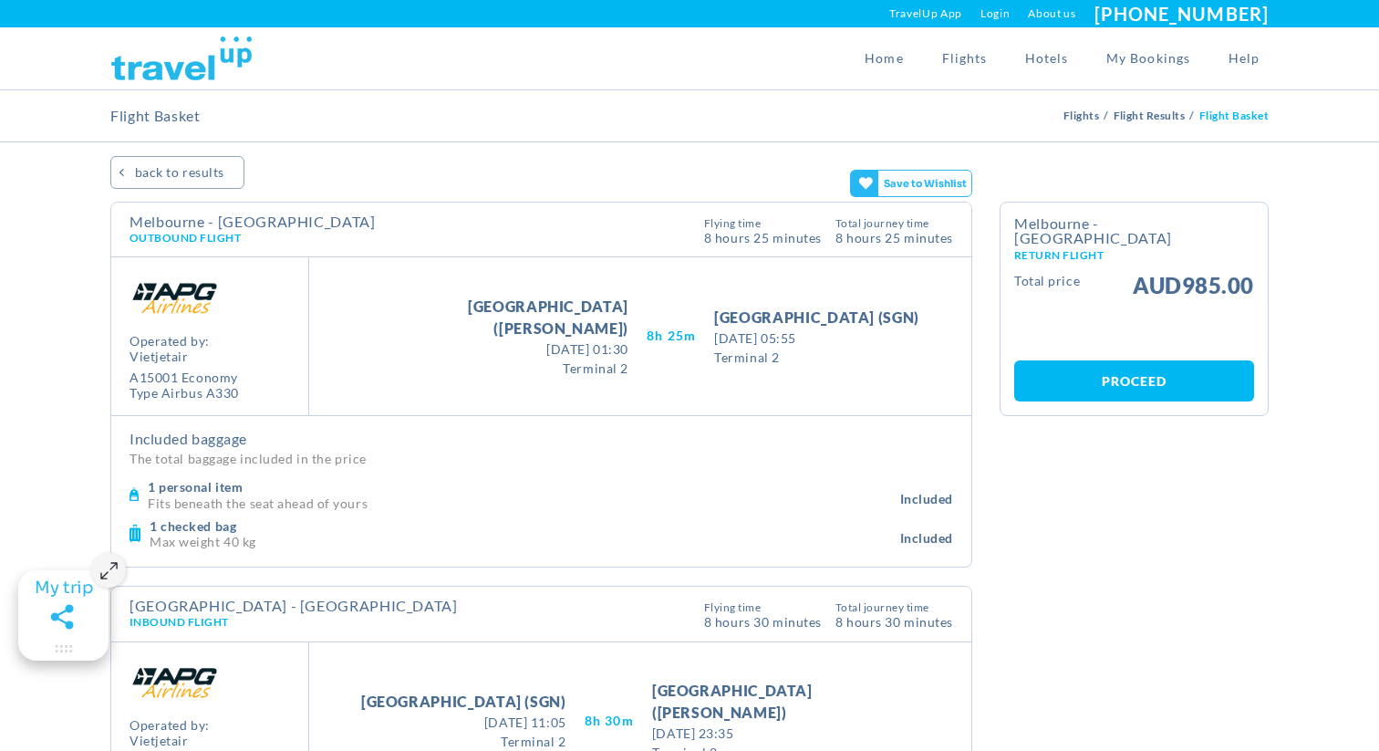
click at [487, 339] on span "[DATE] 01:30" at bounding box center [494, 348] width 267 height 19
drag, startPoint x: 487, startPoint y: 339, endPoint x: 514, endPoint y: 339, distance: 27.4
click at [514, 339] on span "[DATE] 01:30" at bounding box center [494, 348] width 267 height 19
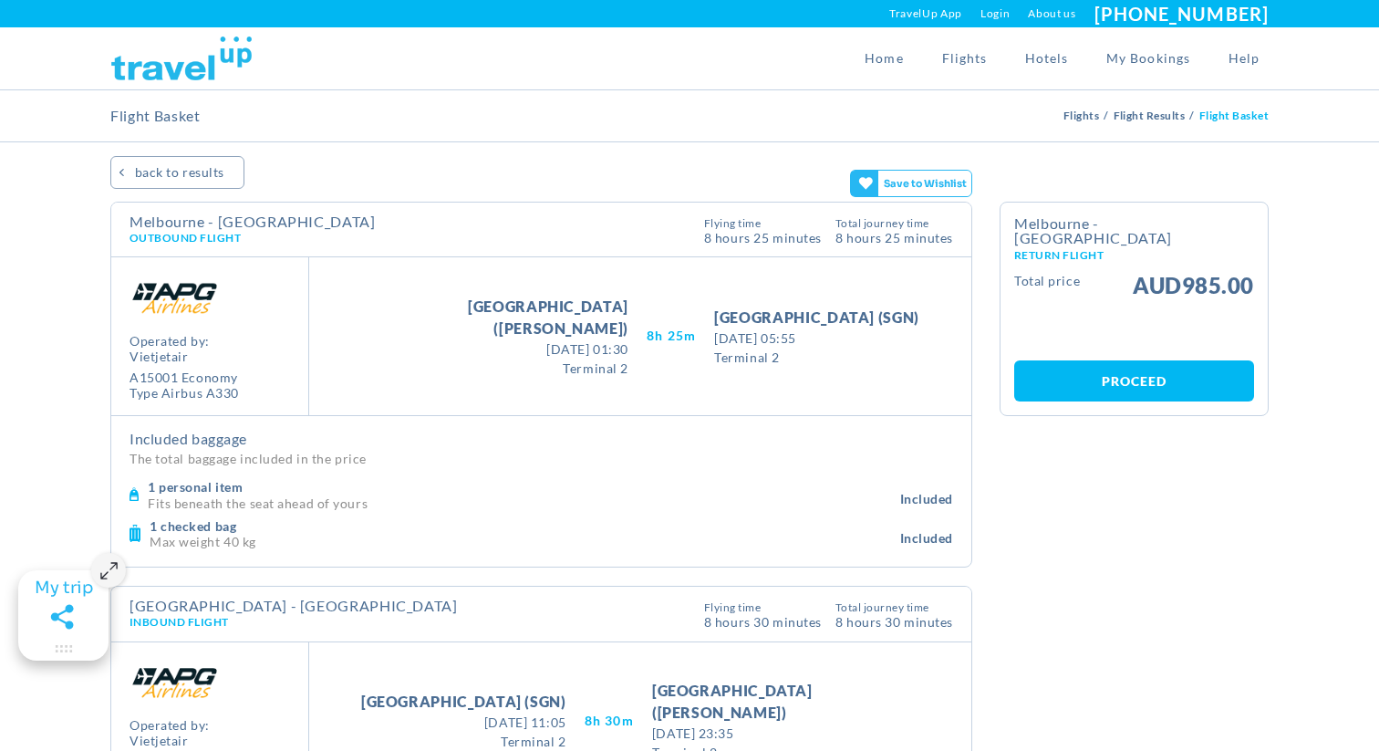
click at [545, 339] on span "[DATE] 01:30" at bounding box center [494, 348] width 267 height 19
drag, startPoint x: 560, startPoint y: 337, endPoint x: 602, endPoint y: 362, distance: 48.6
click at [603, 358] on div "Take Off [GEOGRAPHIC_DATA] ([PERSON_NAME]) [DATE] 01:30 [DATE] 01:30 Terminal 2" at bounding box center [495, 337] width 304 height 82
click at [602, 362] on div "Take Off [GEOGRAPHIC_DATA] ([PERSON_NAME]) [DATE] 01:30 [DATE] 01:30 Terminal 2" at bounding box center [495, 337] width 304 height 82
drag, startPoint x: 600, startPoint y: 360, endPoint x: 389, endPoint y: 330, distance: 212.8
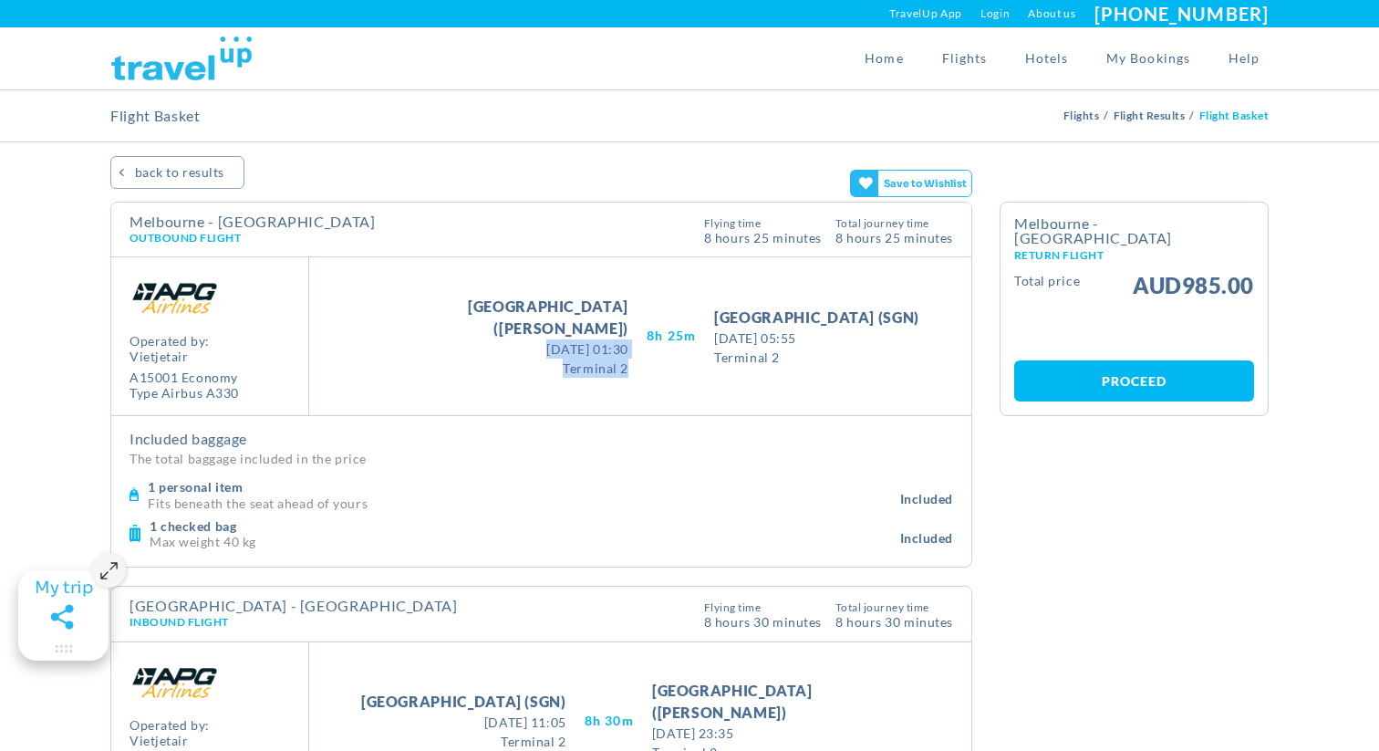
click at [389, 329] on div "Take Off [GEOGRAPHIC_DATA] ([GEOGRAPHIC_DATA]) [DATE] 01:30 [DATE] 01:30 Termin…" at bounding box center [640, 336] width 662 height 158
click at [458, 339] on span "[DATE] 01:30" at bounding box center [494, 348] width 267 height 19
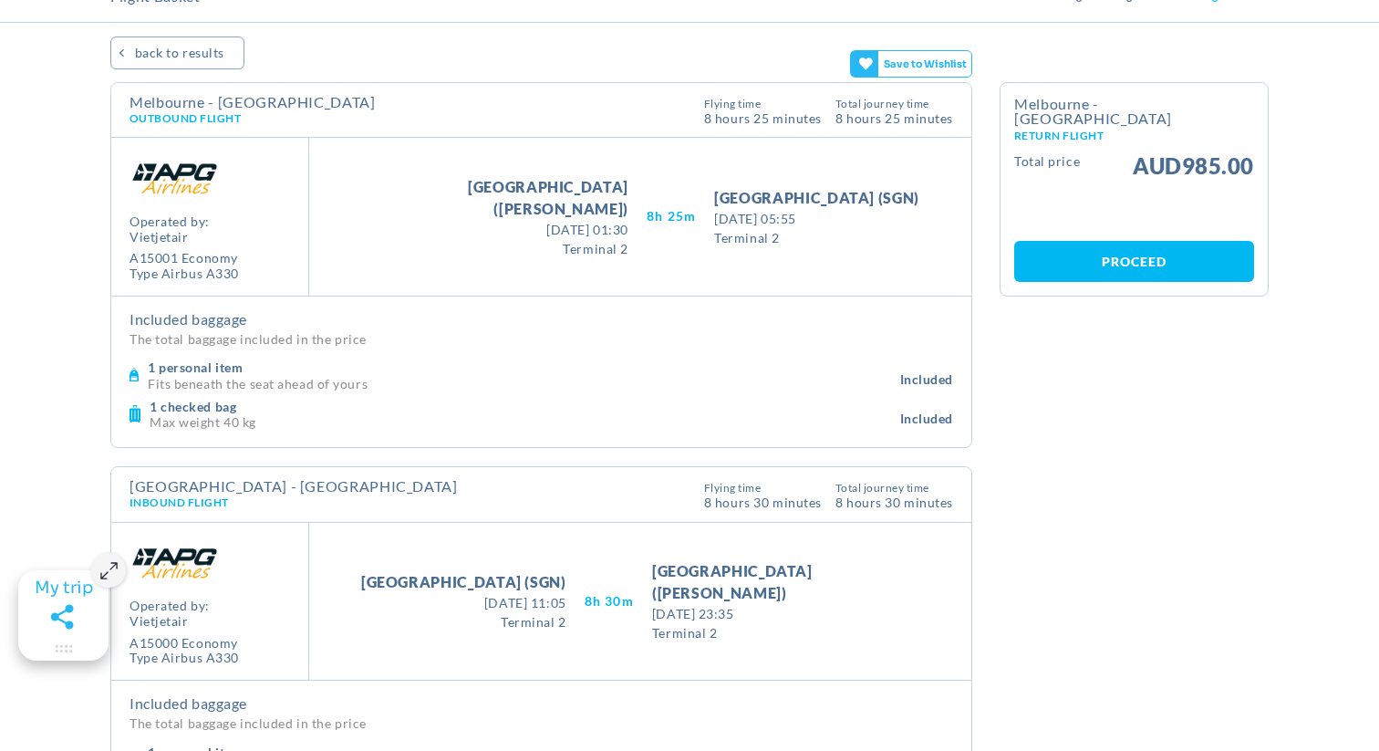
scroll to position [125, 0]
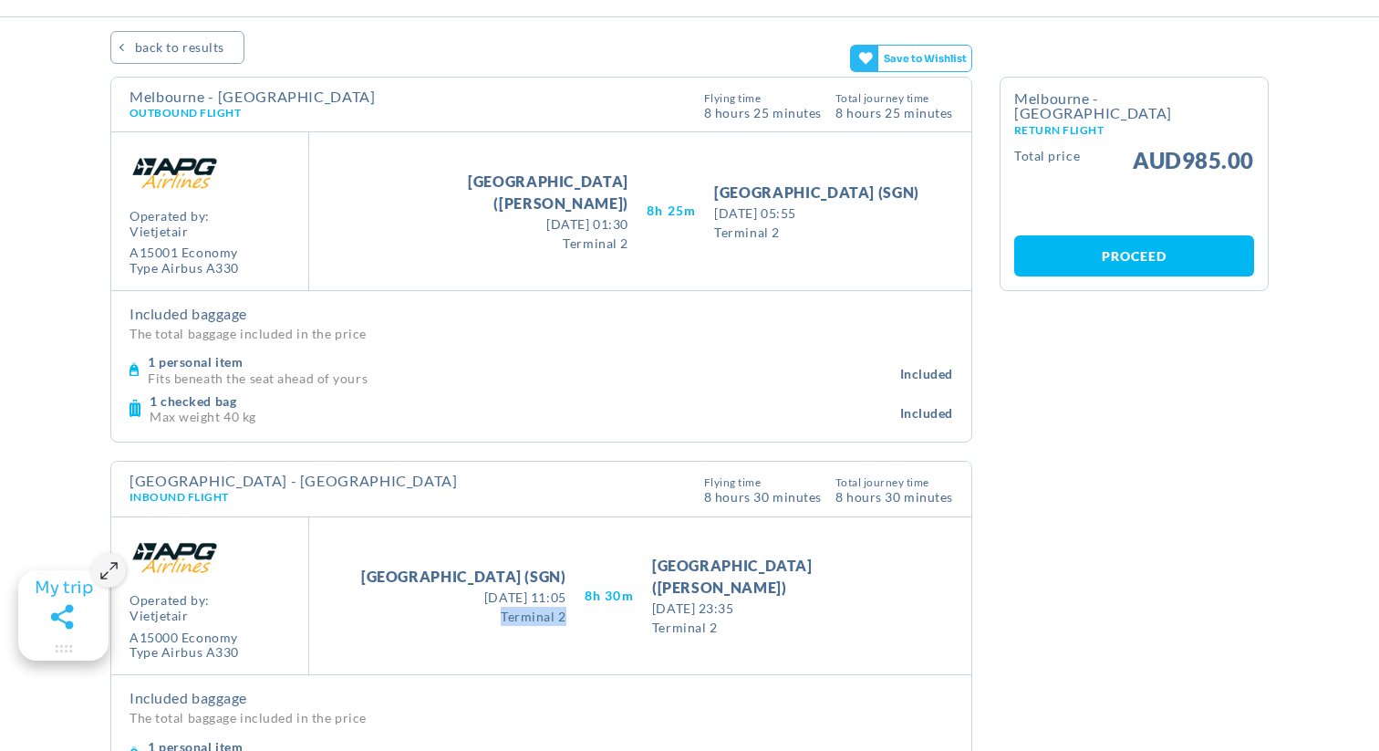
drag, startPoint x: 602, startPoint y: 617, endPoint x: 494, endPoint y: 612, distance: 107.8
click at [495, 613] on div "Take Off [GEOGRAPHIC_DATA] ([GEOGRAPHIC_DATA]) [DATE] 11:05 [DATE] 11:05 Termin…" at bounding box center [464, 595] width 242 height 60
click at [528, 596] on span "[DATE] 11:05" at bounding box center [463, 596] width 205 height 19
click at [470, 595] on span "[DATE] 11:05" at bounding box center [463, 596] width 205 height 19
drag, startPoint x: 470, startPoint y: 595, endPoint x: 604, endPoint y: 615, distance: 135.6
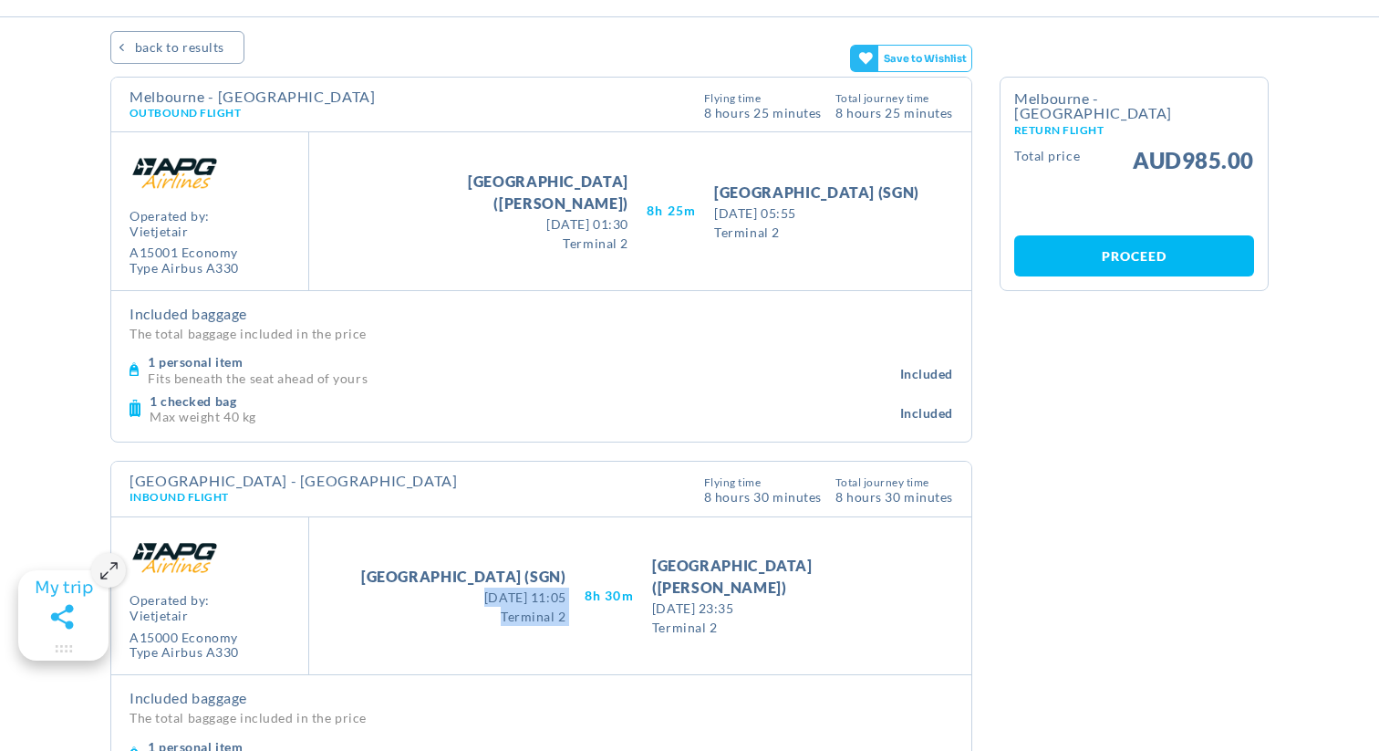
click at [585, 618] on div "Take Off [GEOGRAPHIC_DATA] ([GEOGRAPHIC_DATA]) [DATE] 11:05 [DATE] 11:05 Termin…" at bounding box center [464, 595] width 242 height 60
click at [585, 615] on div "Take Off [GEOGRAPHIC_DATA] ([GEOGRAPHIC_DATA]) [DATE] 11:05 [DATE] 11:05 Termin…" at bounding box center [464, 595] width 242 height 60
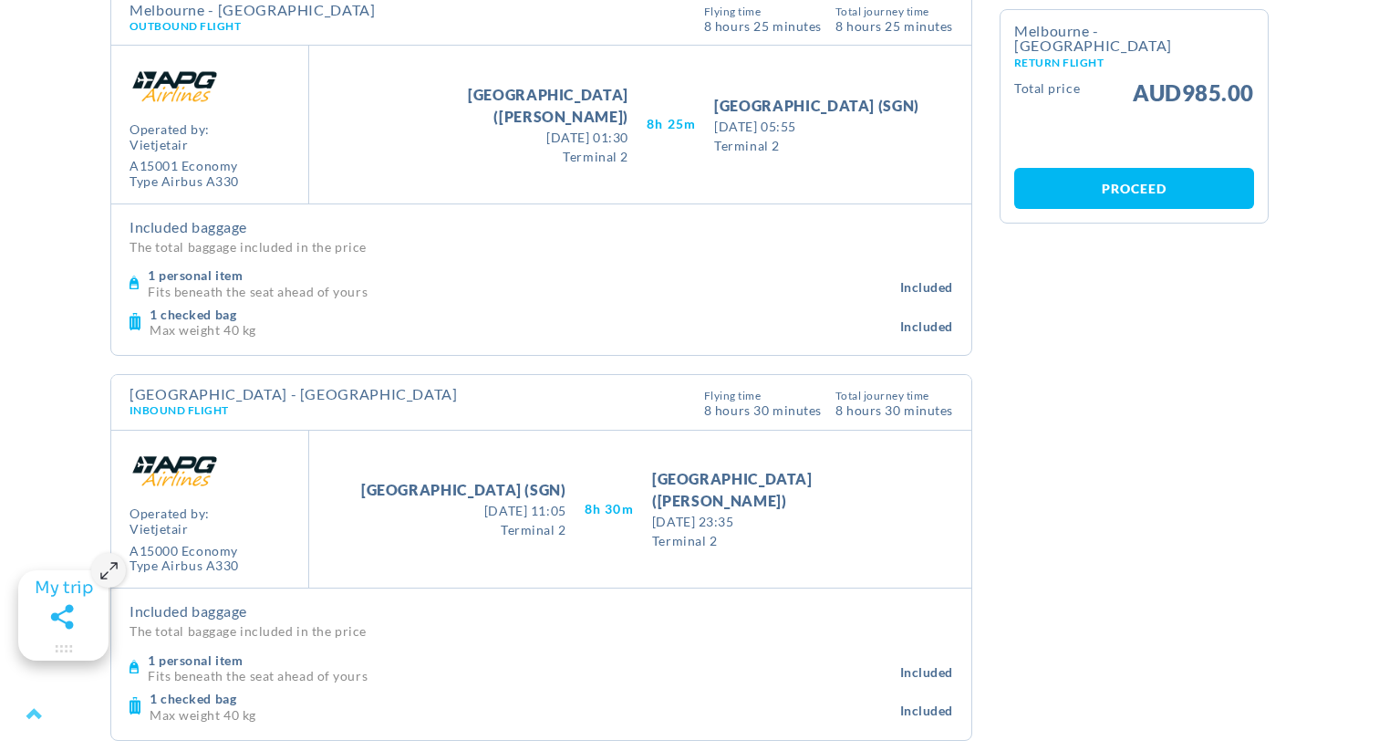
scroll to position [0, 0]
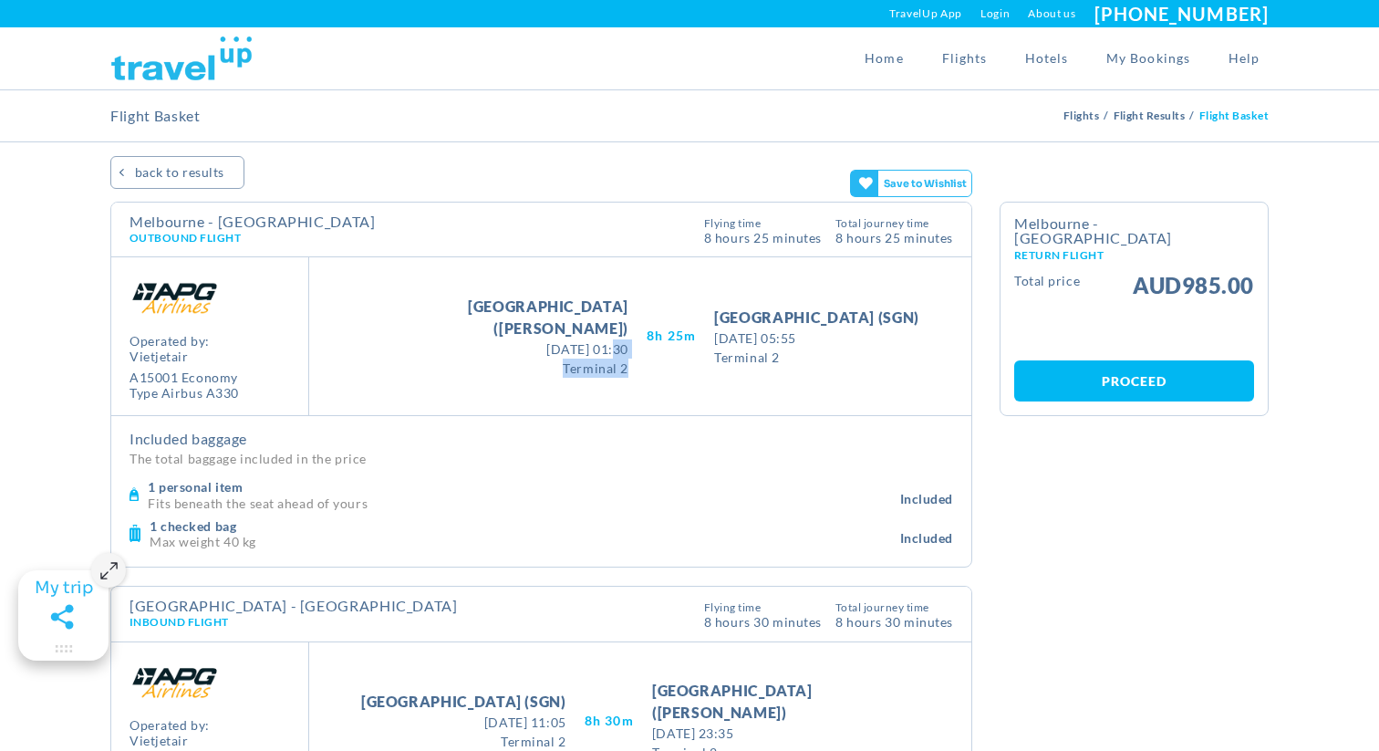
drag, startPoint x: 598, startPoint y: 358, endPoint x: 491, endPoint y: 337, distance: 109.7
click at [491, 337] on div "Take Off [GEOGRAPHIC_DATA] ([PERSON_NAME]) [DATE] 01:30 [DATE] 01:30 Terminal 2" at bounding box center [495, 337] width 304 height 82
click at [801, 375] on div "Take Off [GEOGRAPHIC_DATA] ([GEOGRAPHIC_DATA]) [DATE] 01:30 [DATE] 01:30 Termin…" at bounding box center [640, 336] width 662 height 158
drag, startPoint x: 752, startPoint y: 362, endPoint x: 689, endPoint y: 356, distance: 63.3
click at [714, 357] on span "Terminal 2" at bounding box center [816, 357] width 205 height 19
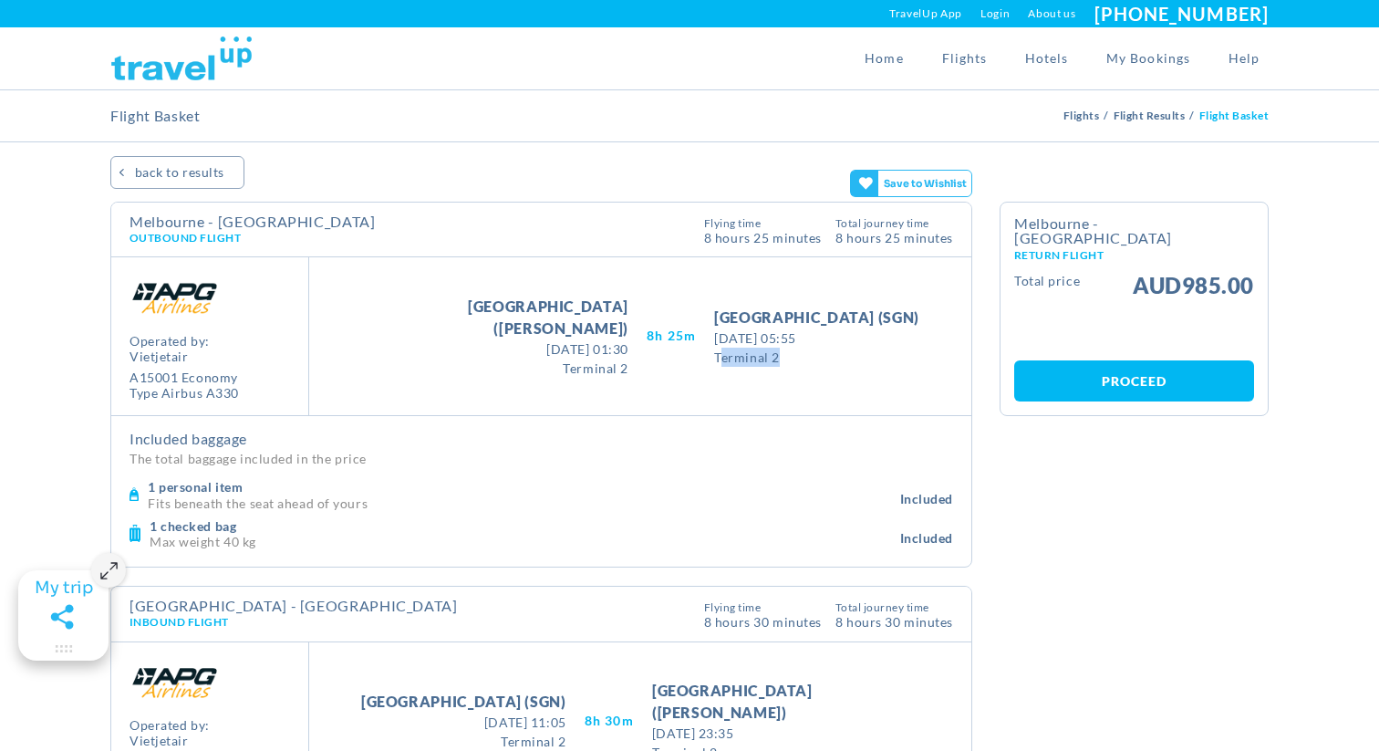
click at [720, 372] on div "Take Off [GEOGRAPHIC_DATA] ([GEOGRAPHIC_DATA]) [DATE] 01:30 [DATE] 01:30 Termin…" at bounding box center [640, 336] width 662 height 158
drag, startPoint x: 762, startPoint y: 369, endPoint x: 650, endPoint y: 318, distance: 122.4
click at [650, 318] on div "Take Off [GEOGRAPHIC_DATA] ([GEOGRAPHIC_DATA]) [DATE] 01:30 [DATE] 01:30 Termin…" at bounding box center [640, 336] width 662 height 158
click at [714, 352] on span "Terminal 2" at bounding box center [816, 357] width 205 height 19
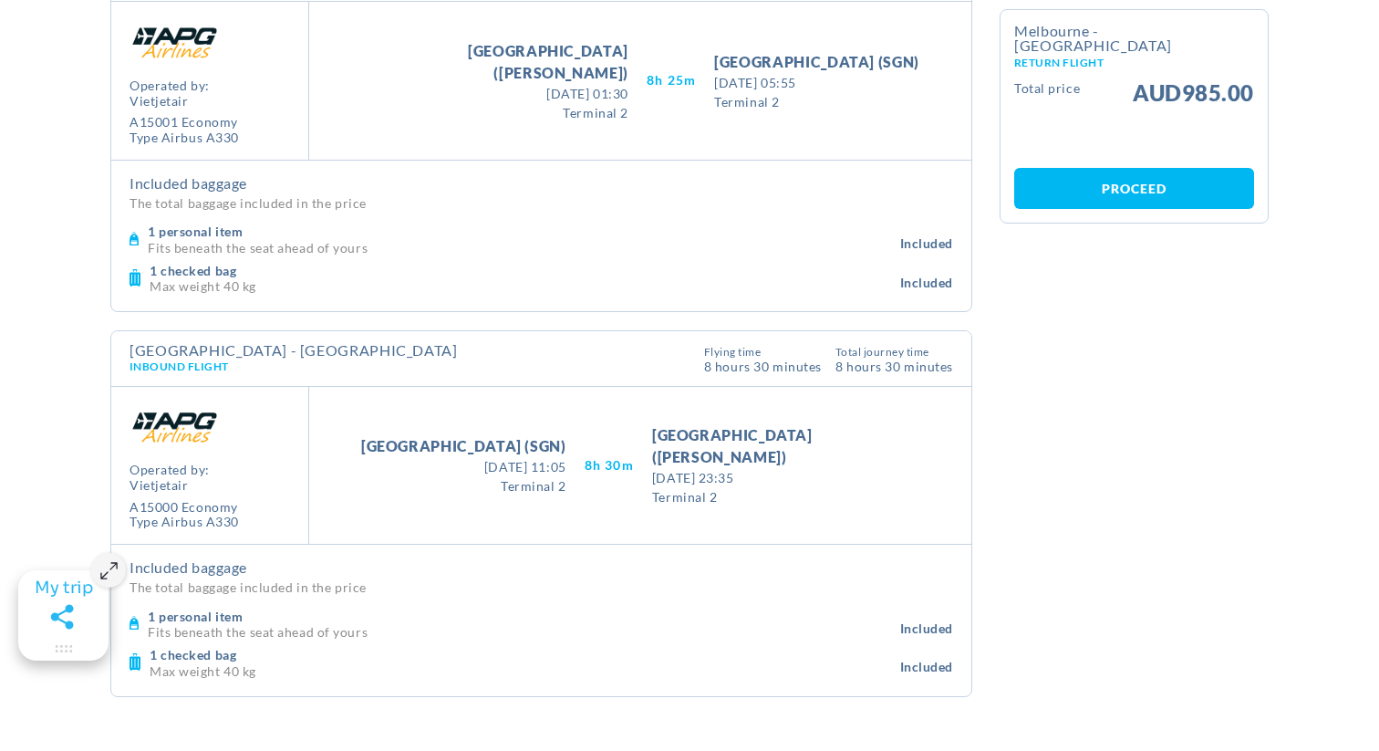
scroll to position [275, 0]
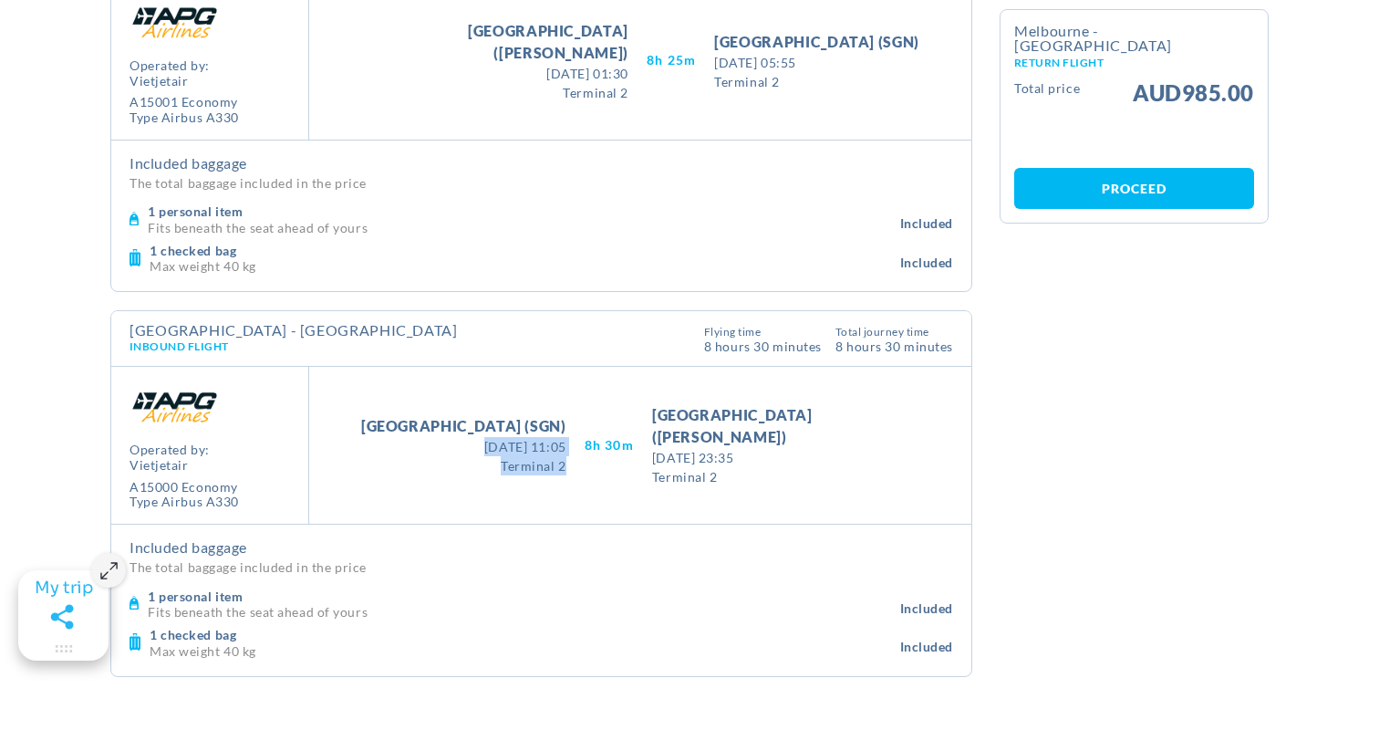
drag, startPoint x: 608, startPoint y: 469, endPoint x: 413, endPoint y: 438, distance: 197.6
click at [411, 438] on div "Take Off [GEOGRAPHIC_DATA] ([GEOGRAPHIC_DATA]) [DATE] 11:05 [DATE] 11:05 Termin…" at bounding box center [464, 445] width 242 height 60
click at [413, 438] on div "Take Off [GEOGRAPHIC_DATA] ([GEOGRAPHIC_DATA]) [DATE] 11:05 [DATE] 11:05 Termin…" at bounding box center [464, 445] width 242 height 60
drag, startPoint x: 602, startPoint y: 475, endPoint x: 402, endPoint y: 437, distance: 203.4
click at [402, 437] on div "Take Off [GEOGRAPHIC_DATA] (SGN) [DATE] 11:05 [DATE] 11:05 Terminal 2 8H 30M La…" at bounding box center [640, 446] width 662 height 158
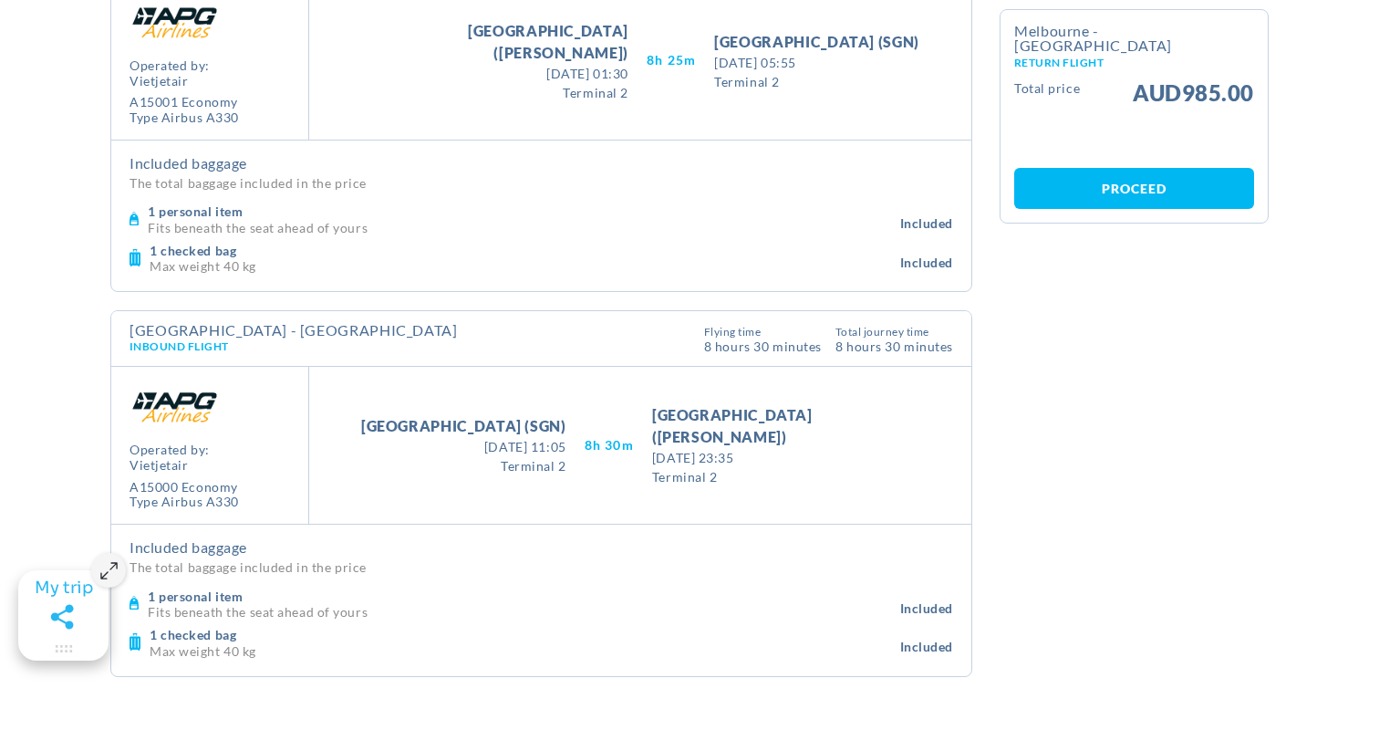
click at [538, 456] on span "Terminal 2" at bounding box center [463, 465] width 205 height 19
drag, startPoint x: 597, startPoint y: 465, endPoint x: 429, endPoint y: 443, distance: 170.1
click at [429, 443] on div "Take Off [GEOGRAPHIC_DATA] ([GEOGRAPHIC_DATA]) [DATE] 11:05 [DATE] 11:05 Termin…" at bounding box center [464, 445] width 242 height 60
click at [822, 380] on div "Take Off [GEOGRAPHIC_DATA] (SGN) [DATE] 11:05 [DATE] 11:05 Terminal 2 8H 30M La…" at bounding box center [640, 446] width 662 height 158
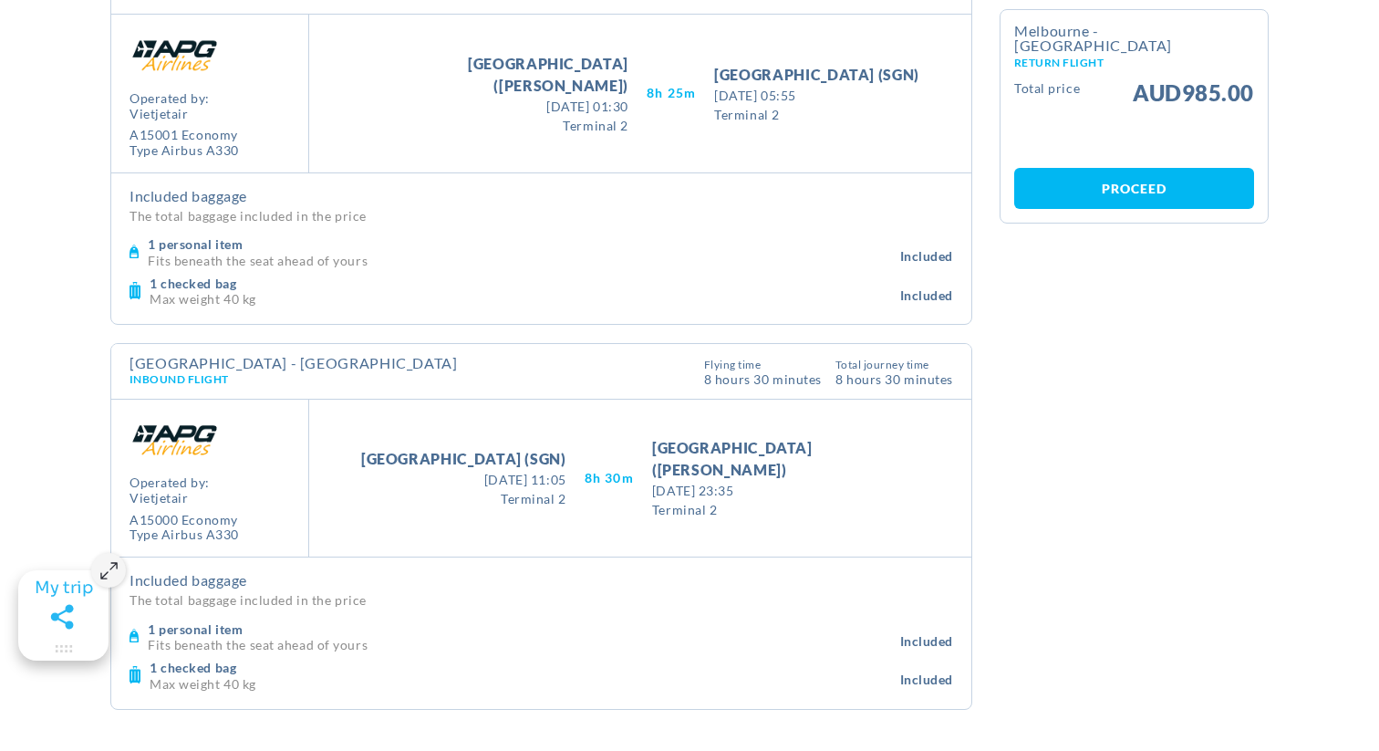
scroll to position [239, 0]
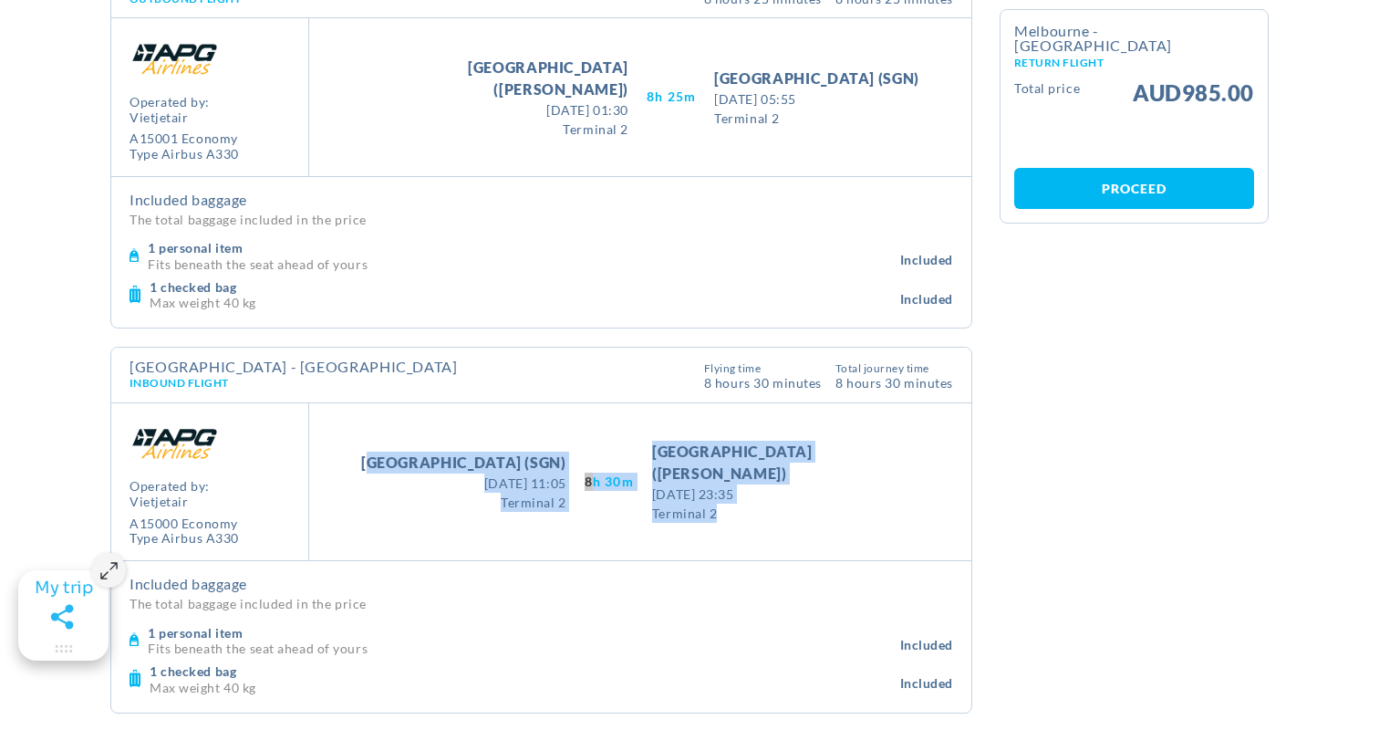
drag, startPoint x: 807, startPoint y: 515, endPoint x: 397, endPoint y: 442, distance: 416.9
click at [397, 442] on div "Take Off [GEOGRAPHIC_DATA] (SGN) [DATE] 11:05 [DATE] 11:05 Terminal 2 8H 30M La…" at bounding box center [640, 482] width 662 height 158
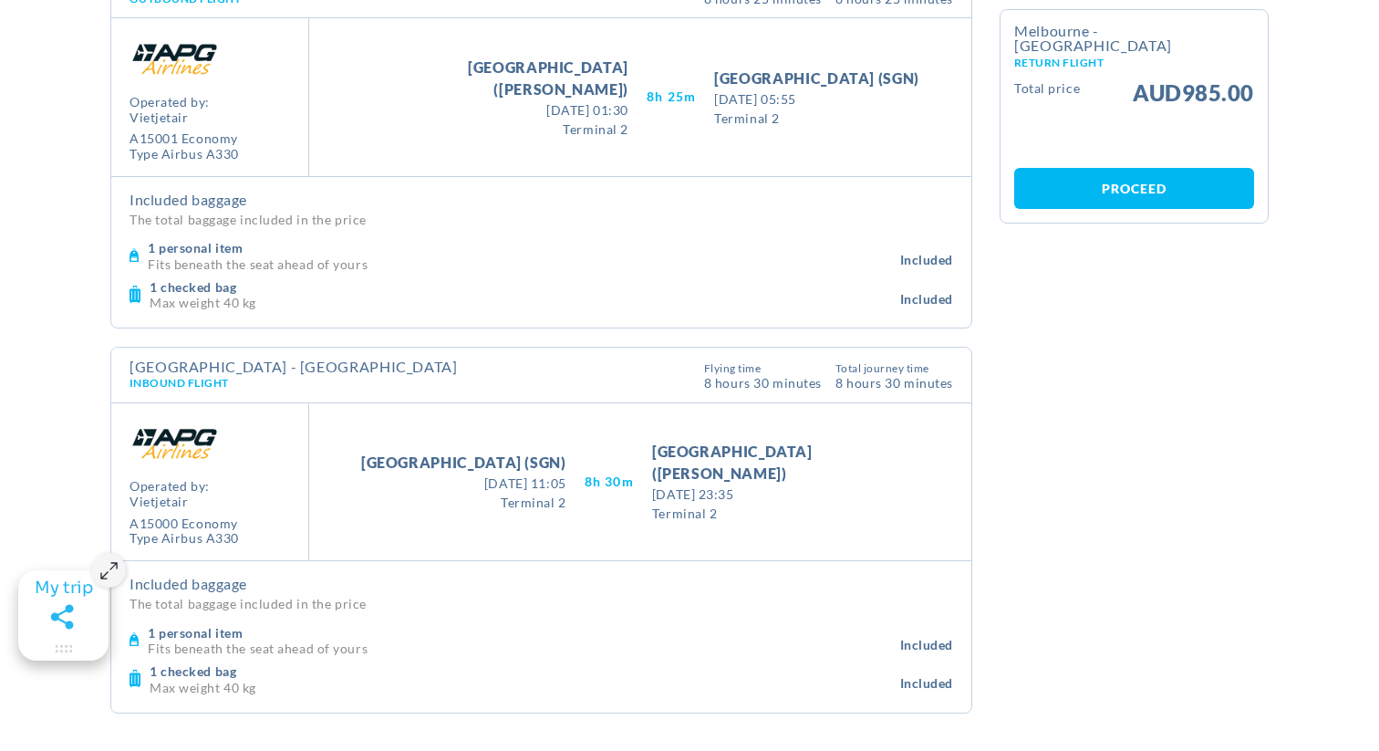
click at [602, 235] on div "1 personal item Fits beneath the seat ahead of yours Included" at bounding box center [542, 254] width 824 height 39
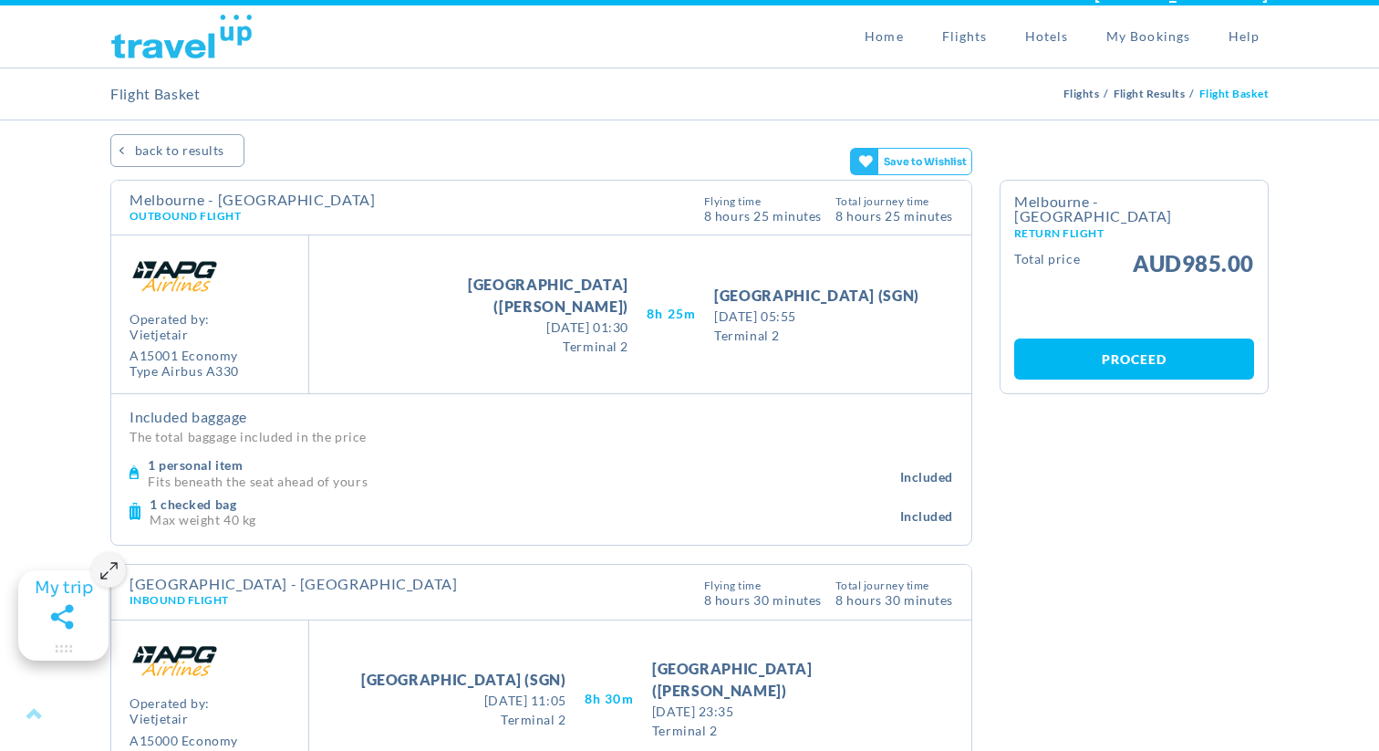
scroll to position [0, 0]
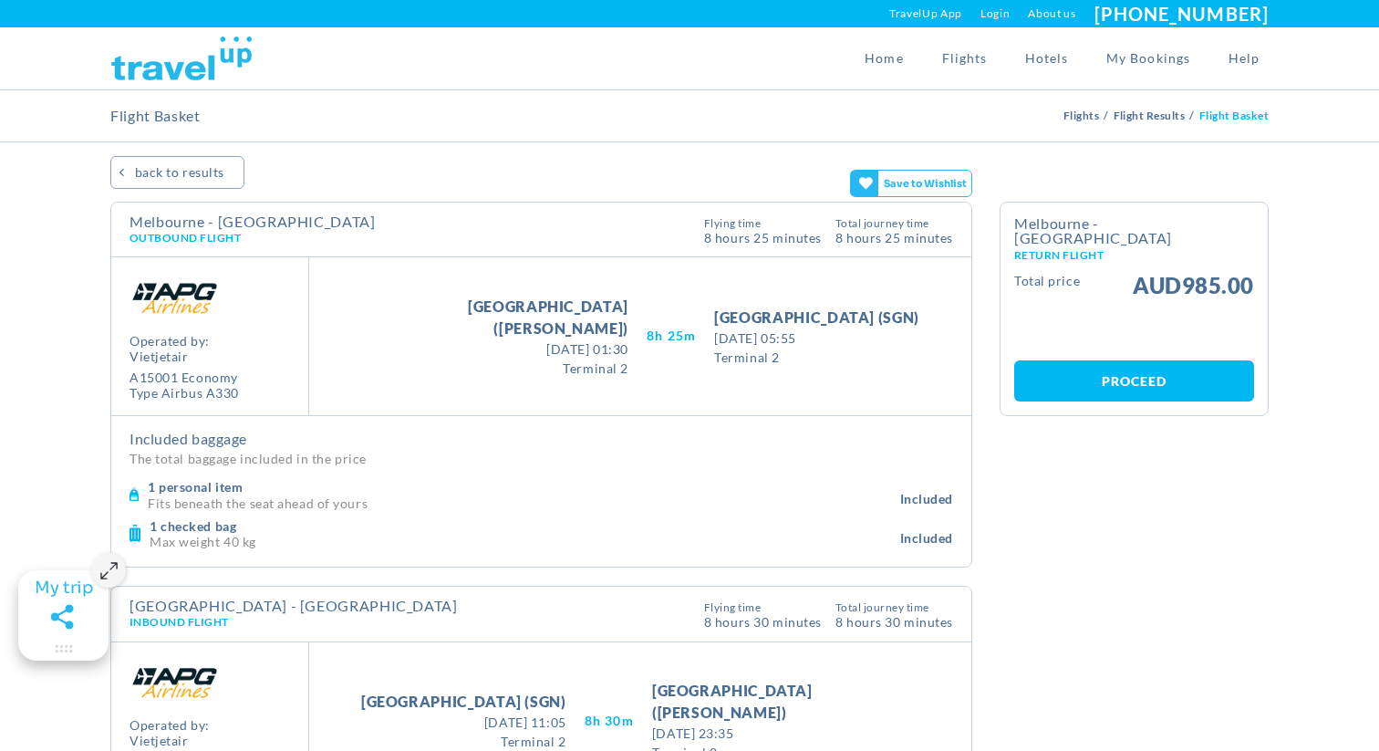
click at [311, 175] on section "Flight Details Calendar BACK TO RESULTS Melbourne - [GEOGRAPHIC_DATA] Outbound …" at bounding box center [689, 584] width 1379 height 884
drag, startPoint x: 239, startPoint y: 393, endPoint x: 113, endPoint y: 328, distance: 141.5
click at [116, 335] on div "Operated by: vietjetair A15001 Economy Type Airbus A330" at bounding box center [210, 336] width 198 height 158
click at [150, 334] on span "Operated by: [PERSON_NAME]" at bounding box center [184, 349] width 109 height 31
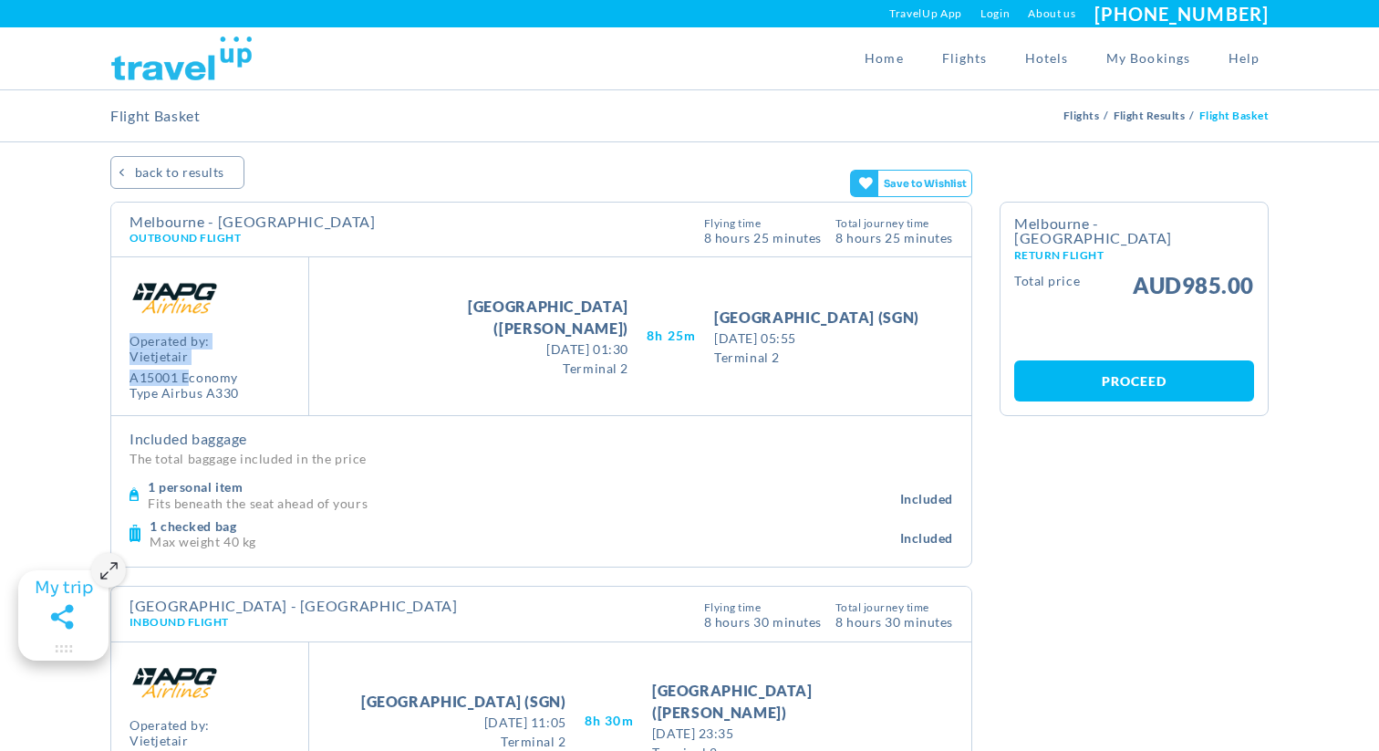
drag, startPoint x: 128, startPoint y: 331, endPoint x: 189, endPoint y: 368, distance: 71.6
click at [189, 368] on div "Operated by: vietjetair A15001 Economy Type Airbus A330" at bounding box center [210, 336] width 198 height 158
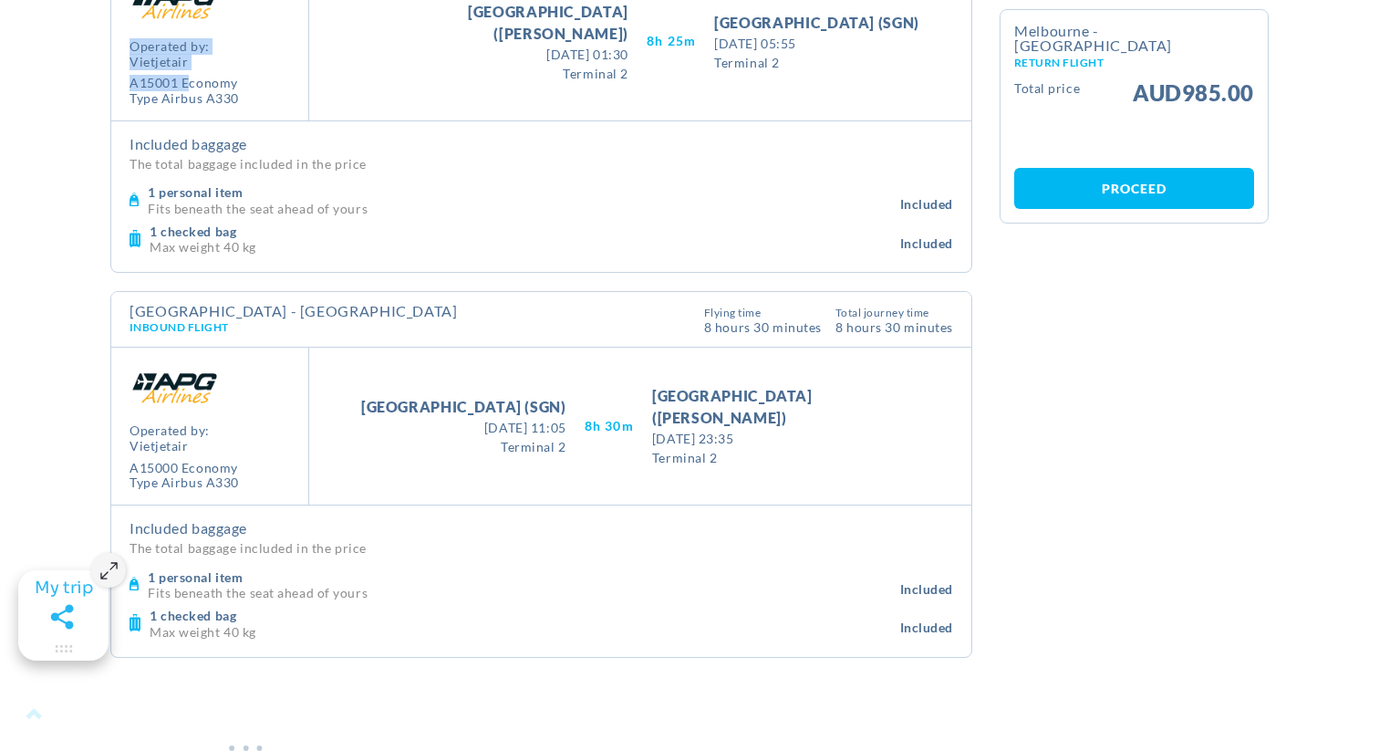
scroll to position [298, 0]
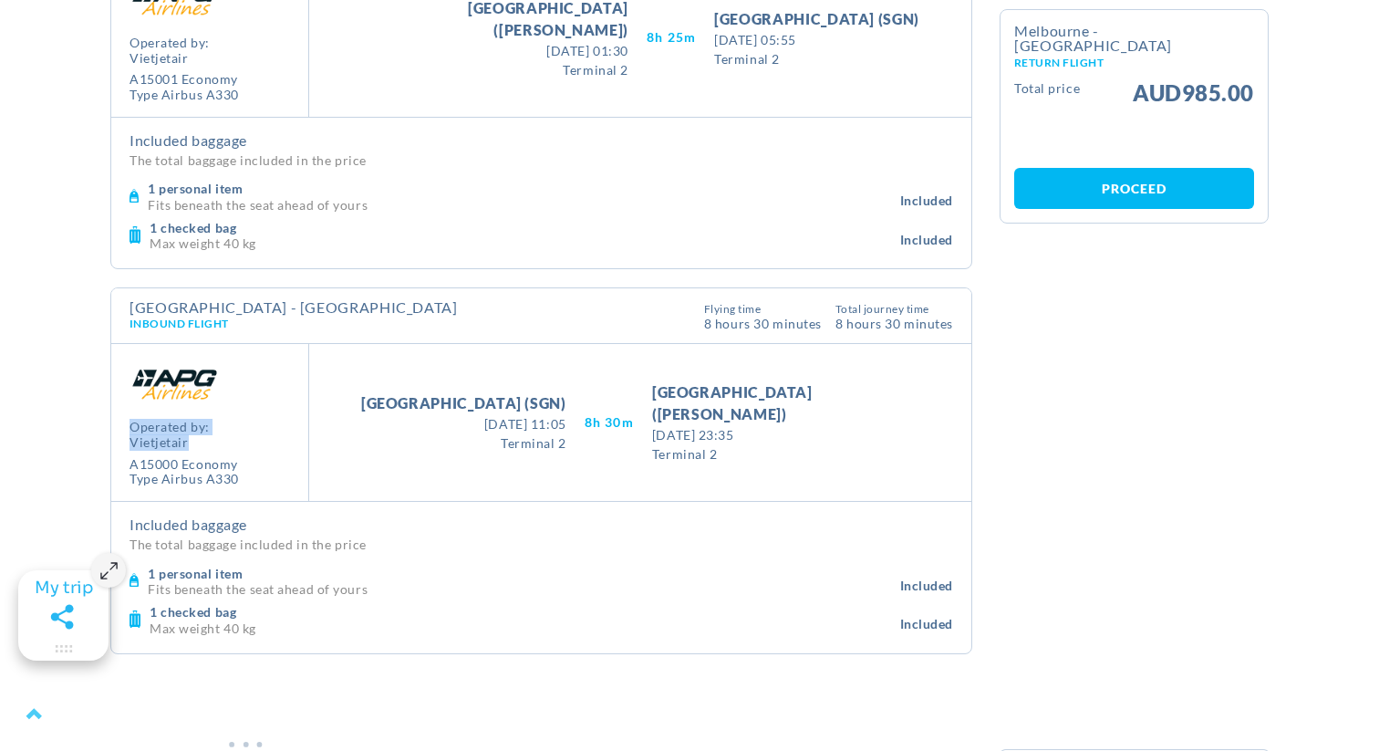
drag, startPoint x: 192, startPoint y: 447, endPoint x: 113, endPoint y: 422, distance: 83.1
click at [113, 422] on div "Operated by: vietjetair A15000 Economy Type Airbus A330" at bounding box center [210, 423] width 198 height 158
click at [233, 67] on span "vietjetair" at bounding box center [184, 59] width 109 height 16
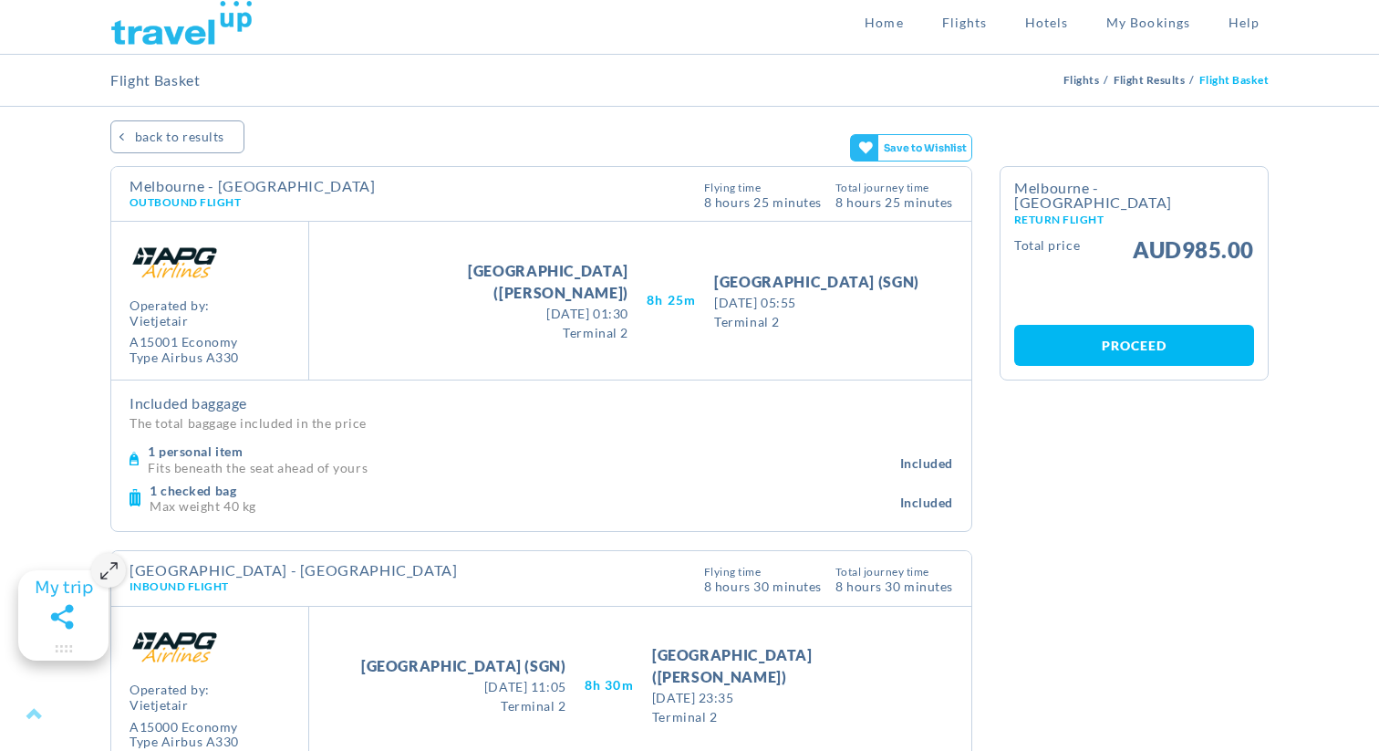
scroll to position [0, 0]
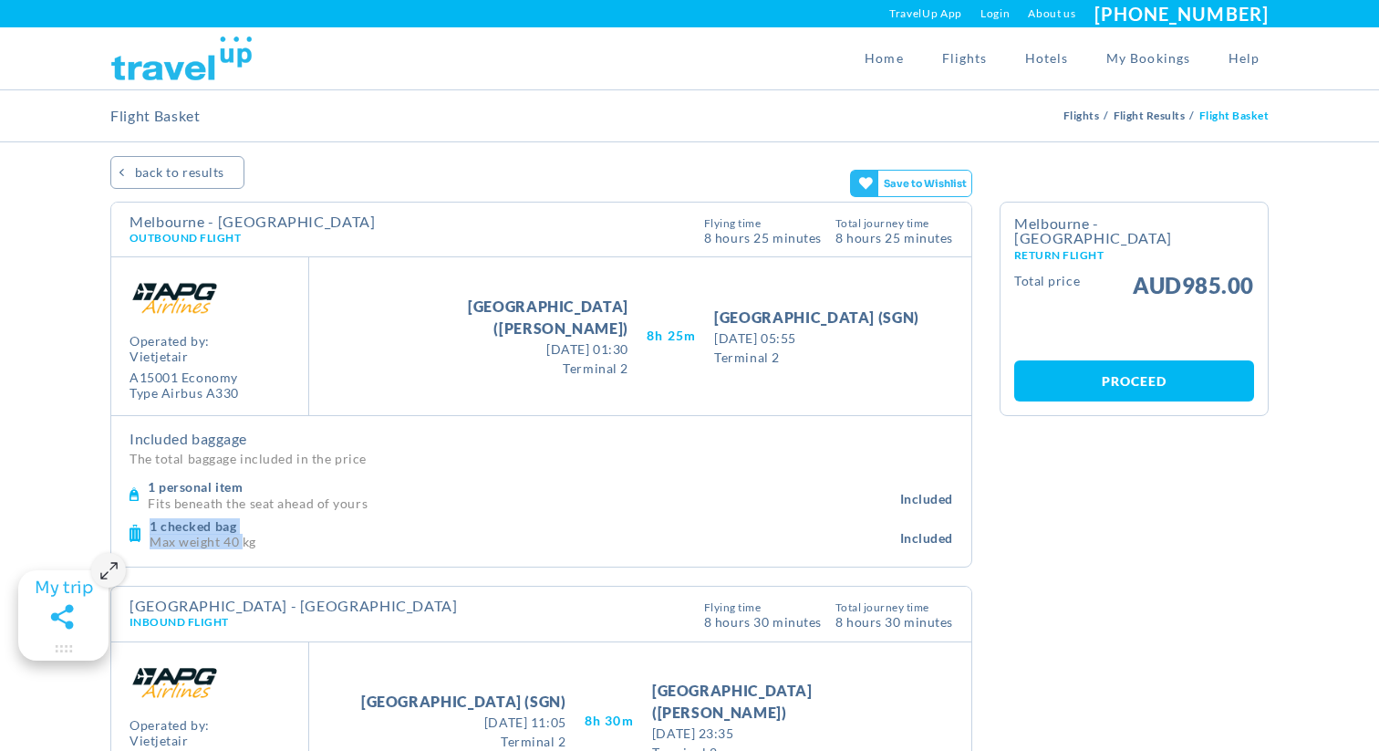
drag, startPoint x: 242, startPoint y: 543, endPoint x: 140, endPoint y: 524, distance: 103.9
click at [140, 524] on div "1 checked bag Max weight 40 kg Included" at bounding box center [542, 533] width 824 height 39
click at [179, 500] on p "Fits beneath the seat ahead of yours" at bounding box center [524, 502] width 752 height 14
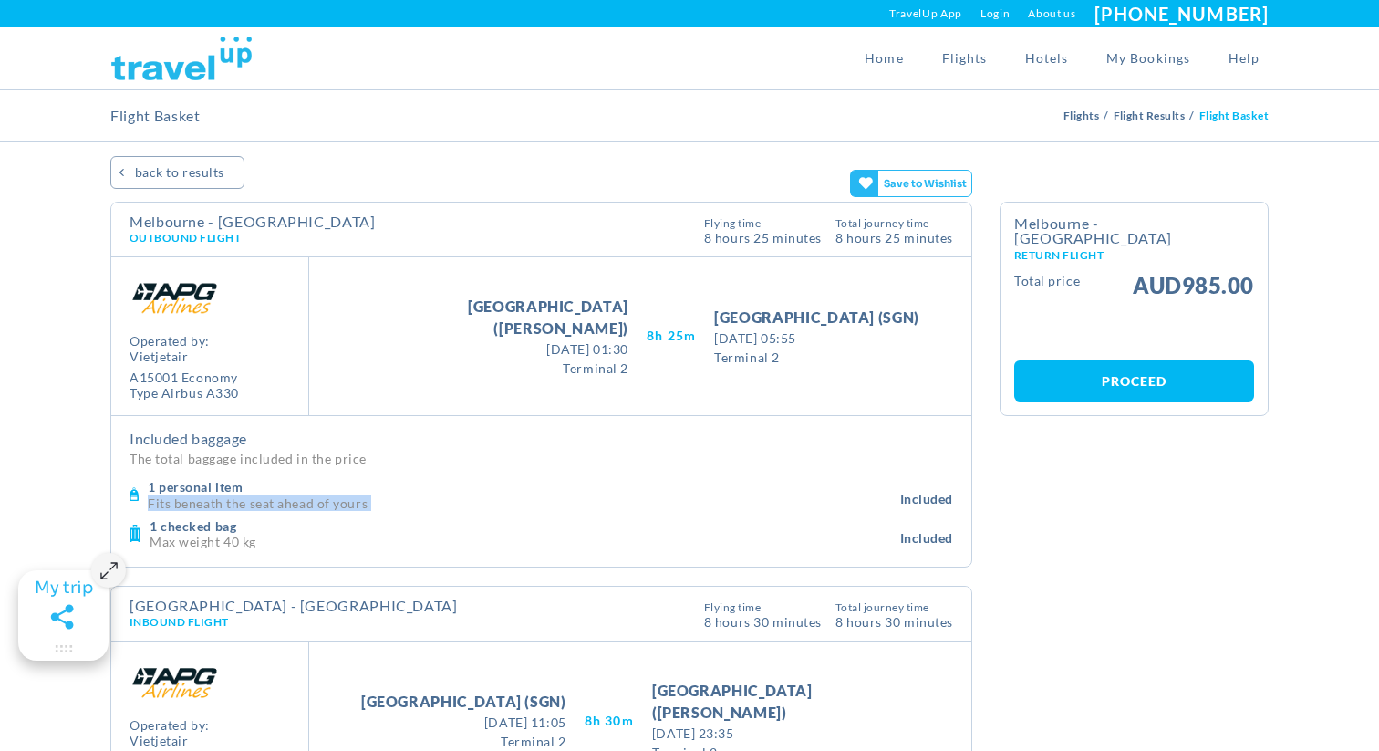
click at [179, 500] on p "Fits beneath the seat ahead of yours" at bounding box center [524, 502] width 752 height 14
click at [181, 498] on p "Fits beneath the seat ahead of yours" at bounding box center [524, 502] width 752 height 14
click at [204, 487] on h4 "1 personal item" at bounding box center [524, 487] width 752 height 16
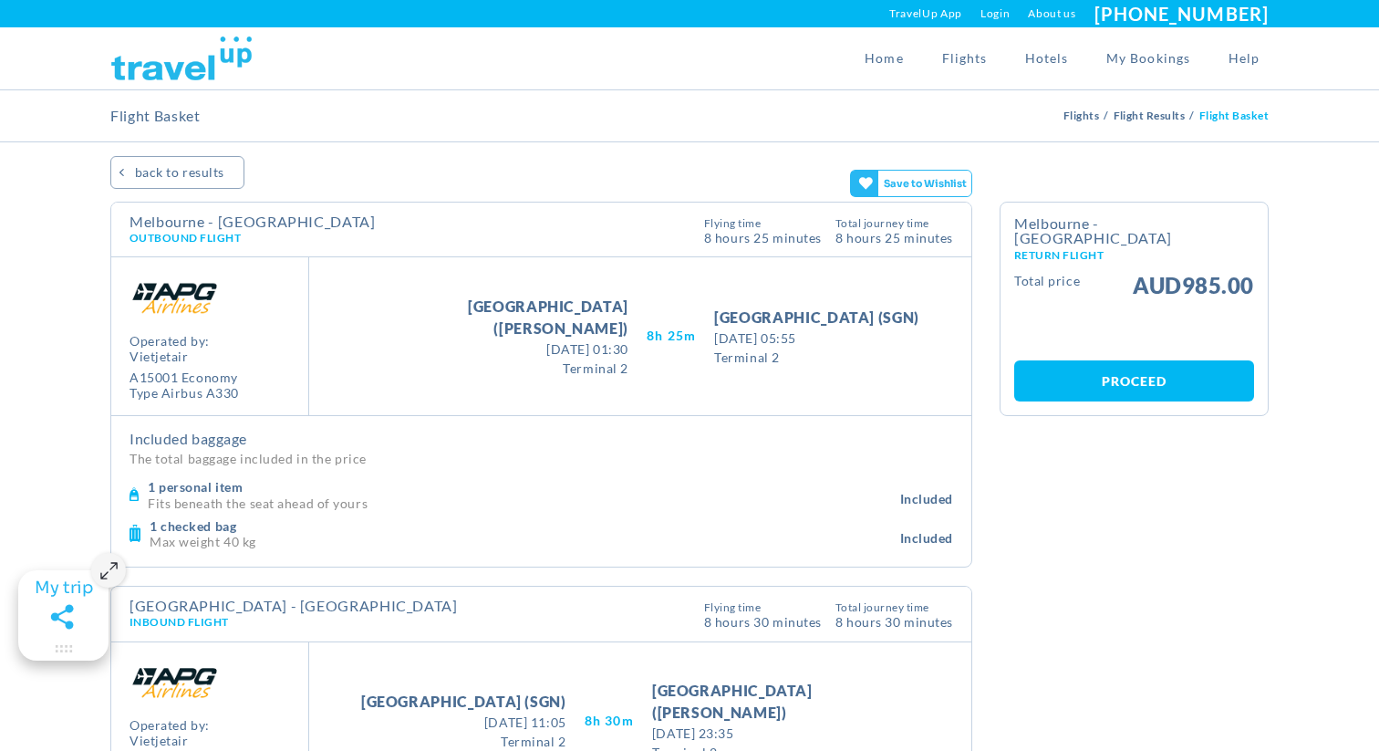
click at [162, 475] on div "1 personal item Fits beneath the seat ahead of yours Included" at bounding box center [542, 493] width 824 height 39
drag, startPoint x: 145, startPoint y: 476, endPoint x: 327, endPoint y: 534, distance: 191.3
click at [333, 534] on div "1 personal item Fits beneath the seat ahead of yours Included 1 checked bag Max…" at bounding box center [542, 513] width 824 height 78
click at [268, 452] on p "The total baggage included in the price" at bounding box center [542, 458] width 824 height 21
click at [702, 232] on div "This flight Typical for this route 6% higher Flight lifecycle emissions are cal…" at bounding box center [540, 230] width 328 height 33
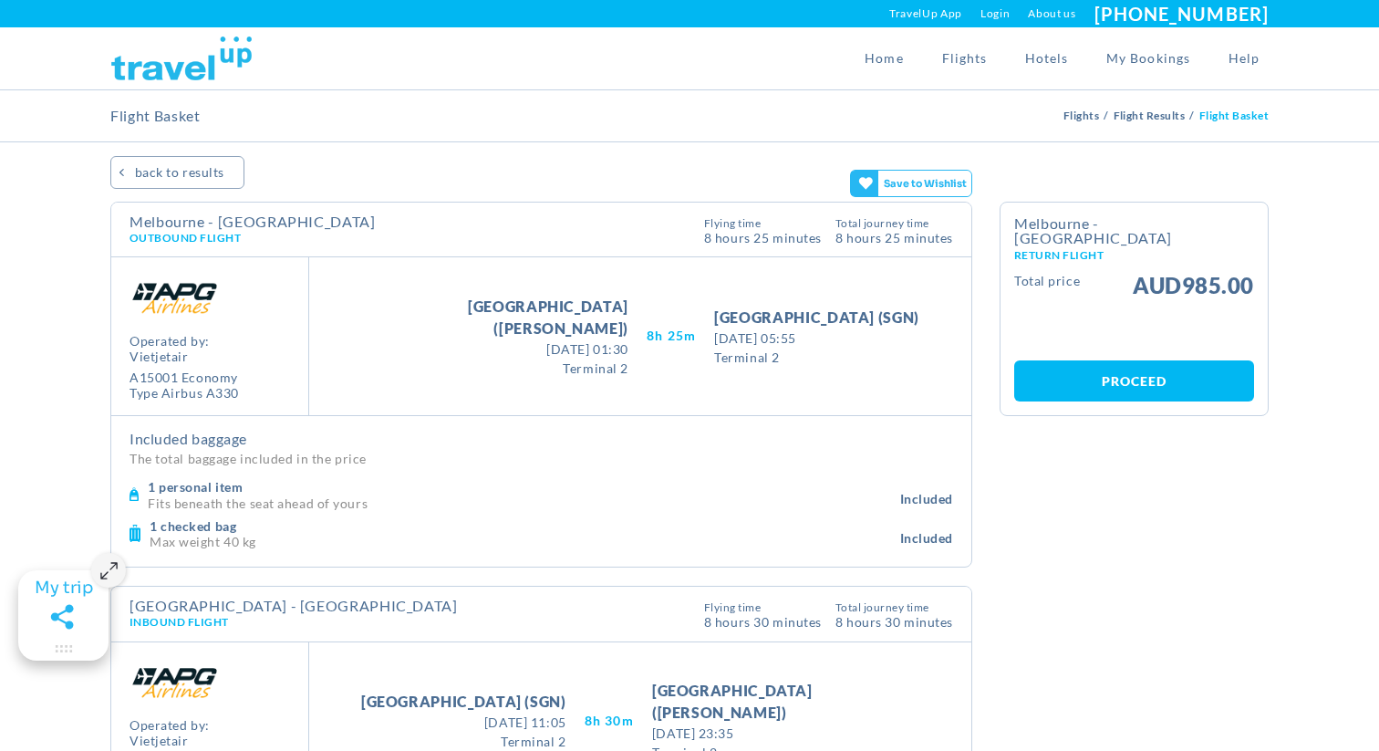
click at [702, 232] on div "This flight Typical for this route 6% higher Flight lifecycle emissions are cal…" at bounding box center [540, 230] width 328 height 33
click at [634, 251] on div "Melbourne - [GEOGRAPHIC_DATA] Outbound Flight This flight Typical for this rout…" at bounding box center [541, 229] width 860 height 55
drag, startPoint x: 696, startPoint y: 245, endPoint x: 721, endPoint y: 240, distance: 25.2
click at [721, 240] on div "Melbourne - [GEOGRAPHIC_DATA] Outbound Flight This flight Typical for this rout…" at bounding box center [541, 229] width 860 height 55
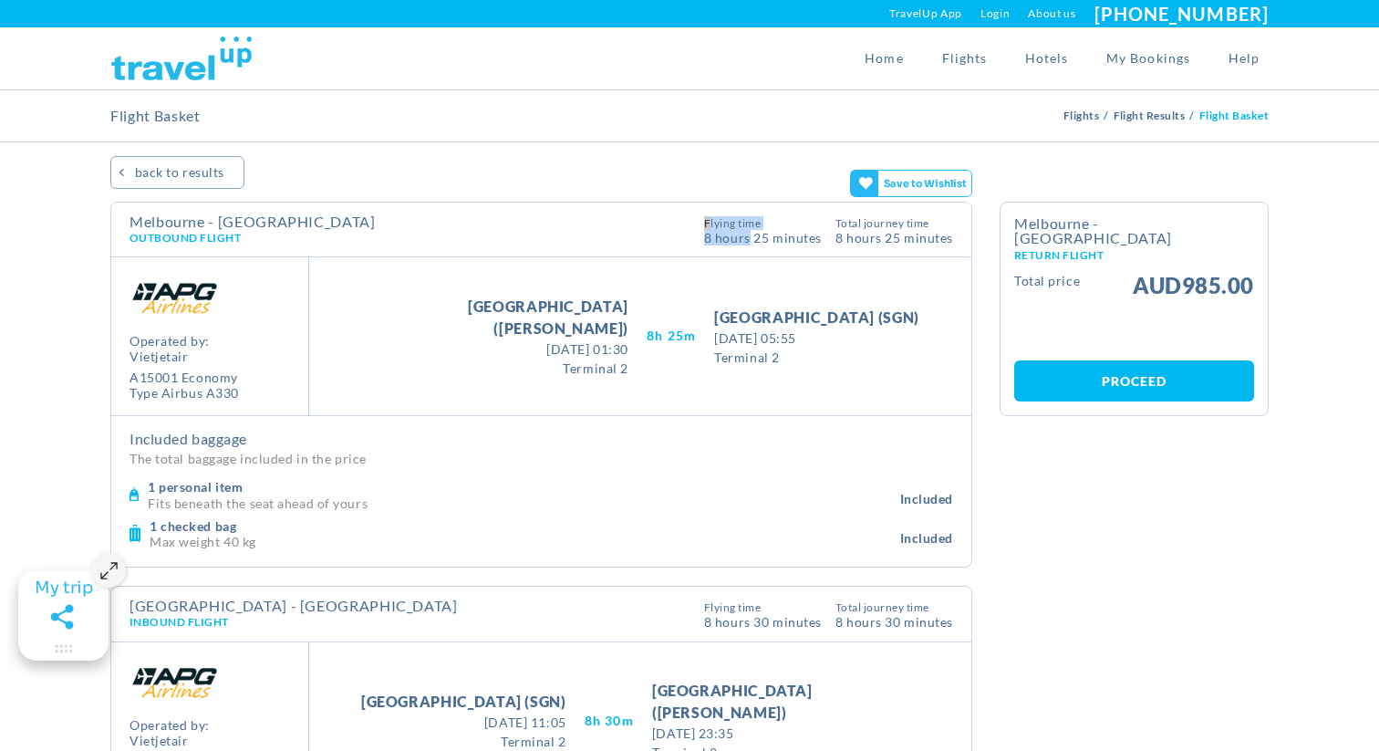
click at [721, 240] on span "8 Hours 25 Minutes" at bounding box center [763, 237] width 118 height 16
click at [565, 245] on div "Melbourne - [GEOGRAPHIC_DATA] Outbound Flight This flight Typical for this rout…" at bounding box center [541, 229] width 860 height 55
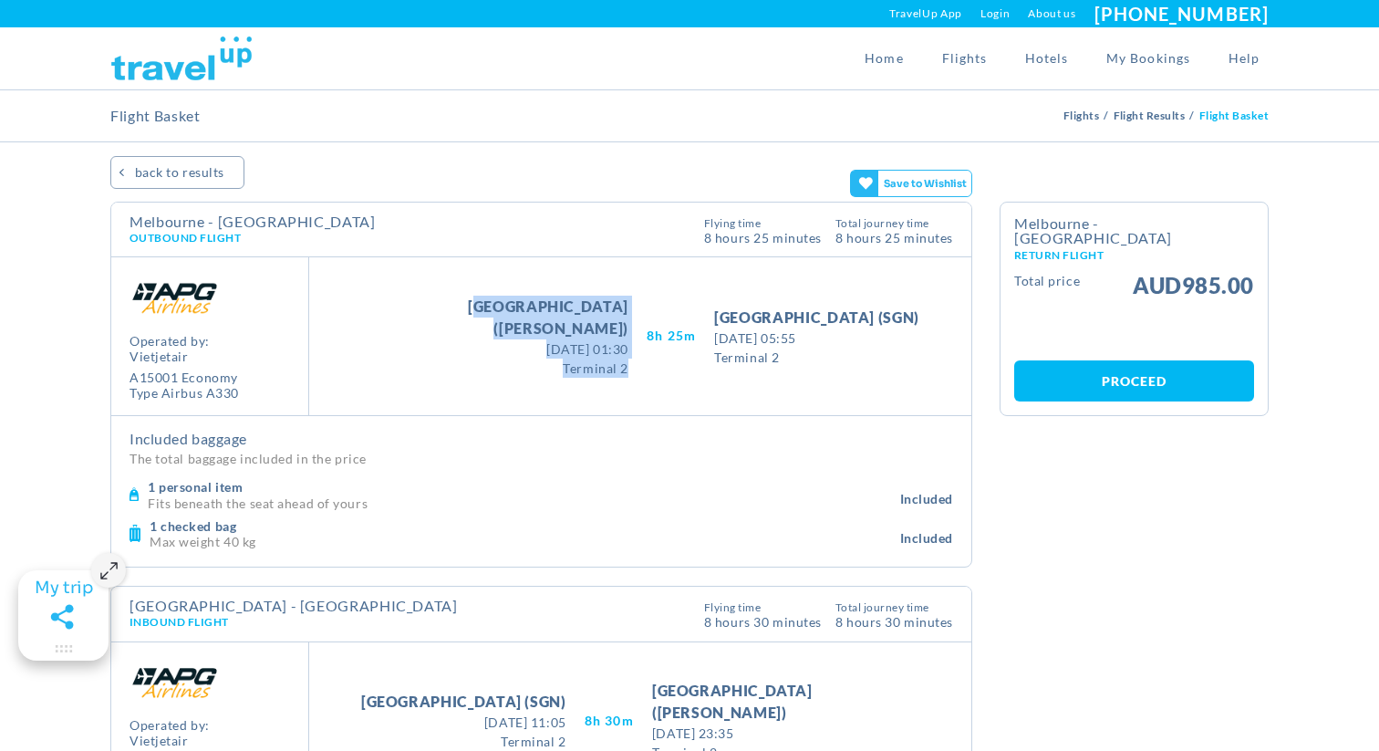
drag, startPoint x: 401, startPoint y: 314, endPoint x: 613, endPoint y: 359, distance: 216.5
click at [613, 359] on div "Take Off [GEOGRAPHIC_DATA] ([GEOGRAPHIC_DATA]) [DATE] 01:30 [DATE] 01:30 Termin…" at bounding box center [640, 336] width 662 height 158
click at [612, 358] on div "Take Off [GEOGRAPHIC_DATA] ([PERSON_NAME]) [DATE] 01:30 [DATE] 01:30 Terminal 2" at bounding box center [495, 337] width 304 height 82
drag, startPoint x: 612, startPoint y: 357, endPoint x: 405, endPoint y: 333, distance: 208.4
click at [405, 333] on div "Take Off [GEOGRAPHIC_DATA] ([GEOGRAPHIC_DATA]) [DATE] 01:30 [DATE] 01:30 Termin…" at bounding box center [640, 336] width 662 height 158
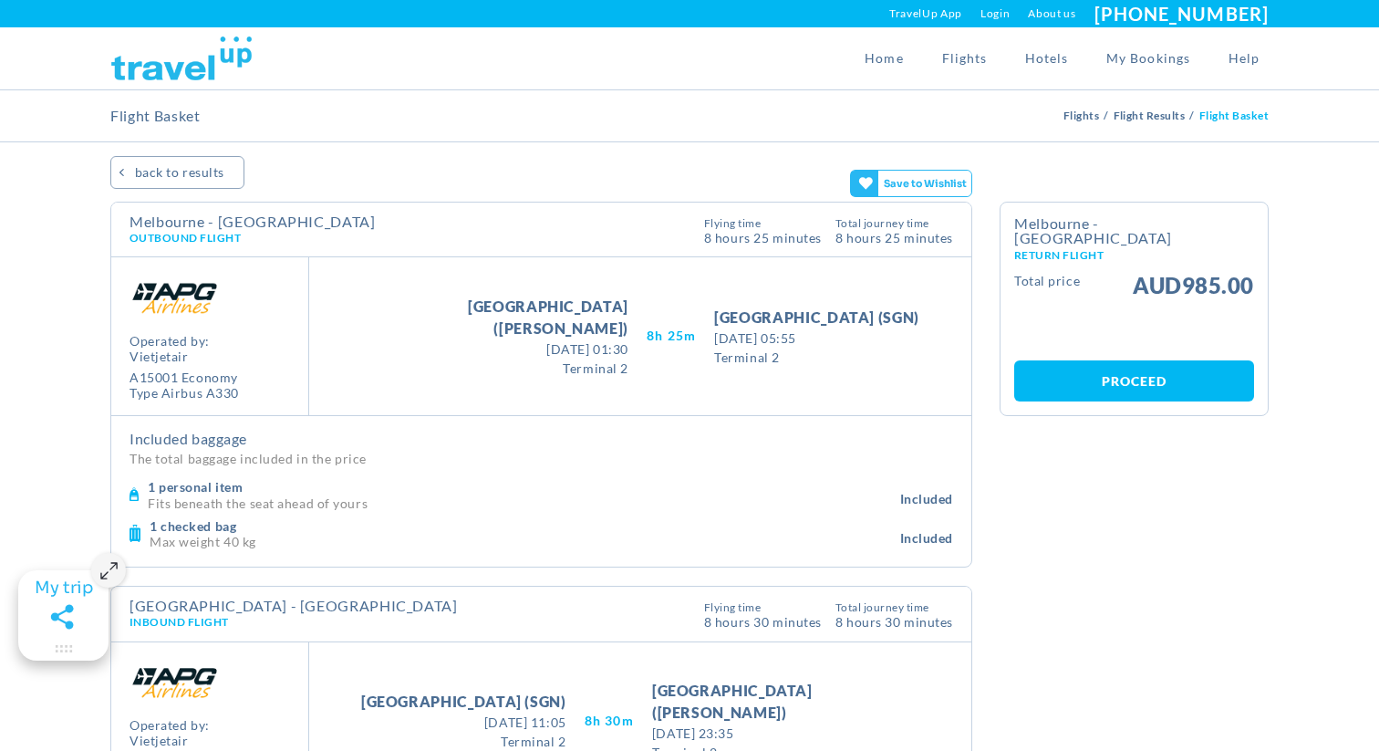
click at [460, 360] on span "Terminal 2" at bounding box center [494, 367] width 267 height 19
drag, startPoint x: 817, startPoint y: 388, endPoint x: 681, endPoint y: 331, distance: 147.2
click at [681, 331] on div "Take Off [GEOGRAPHIC_DATA] ([GEOGRAPHIC_DATA]) [DATE] 01:30 [DATE] 01:30 Termin…" at bounding box center [640, 336] width 662 height 158
click at [751, 385] on div "Take Off [GEOGRAPHIC_DATA] ([GEOGRAPHIC_DATA]) [DATE] 01:30 [DATE] 01:30 Termin…" at bounding box center [640, 336] width 662 height 158
click at [778, 385] on div "Take Off [GEOGRAPHIC_DATA] ([GEOGRAPHIC_DATA]) [DATE] 01:30 [DATE] 01:30 Termin…" at bounding box center [640, 336] width 662 height 158
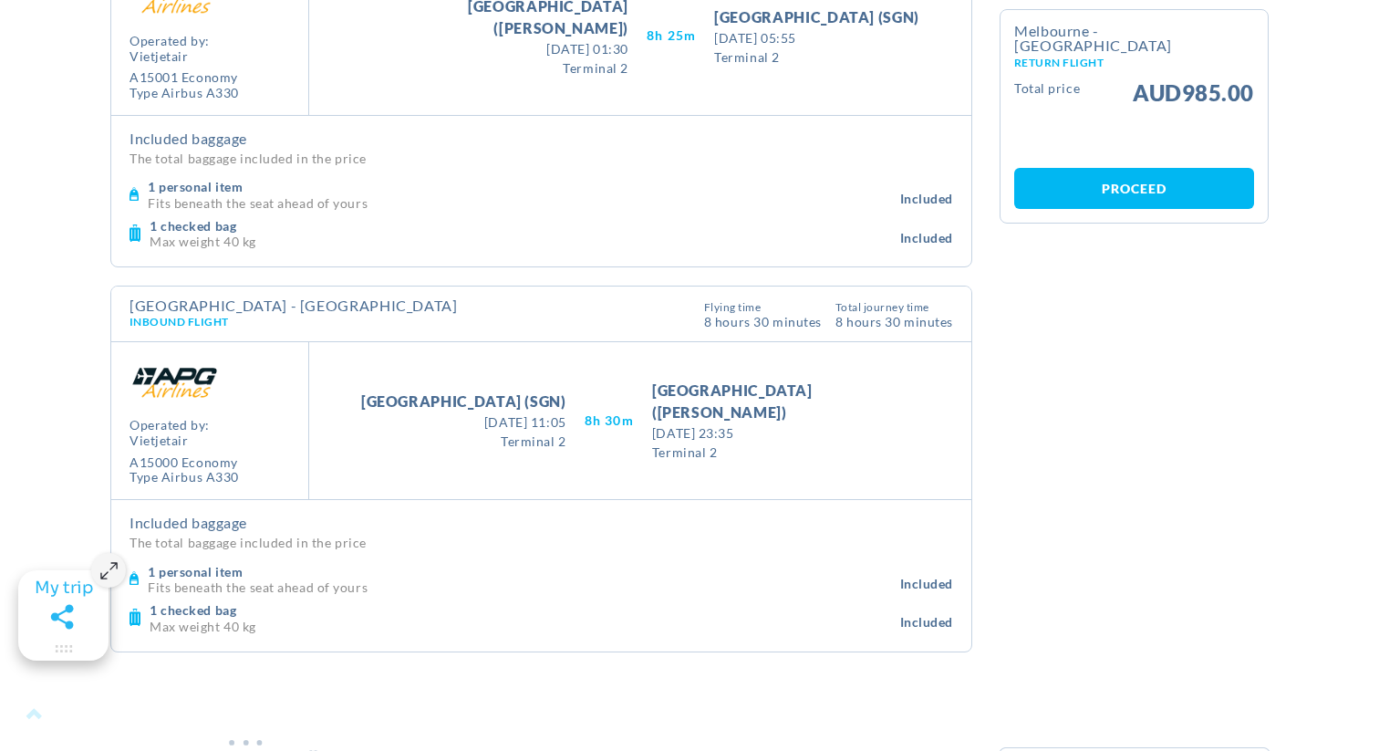
scroll to position [359, 0]
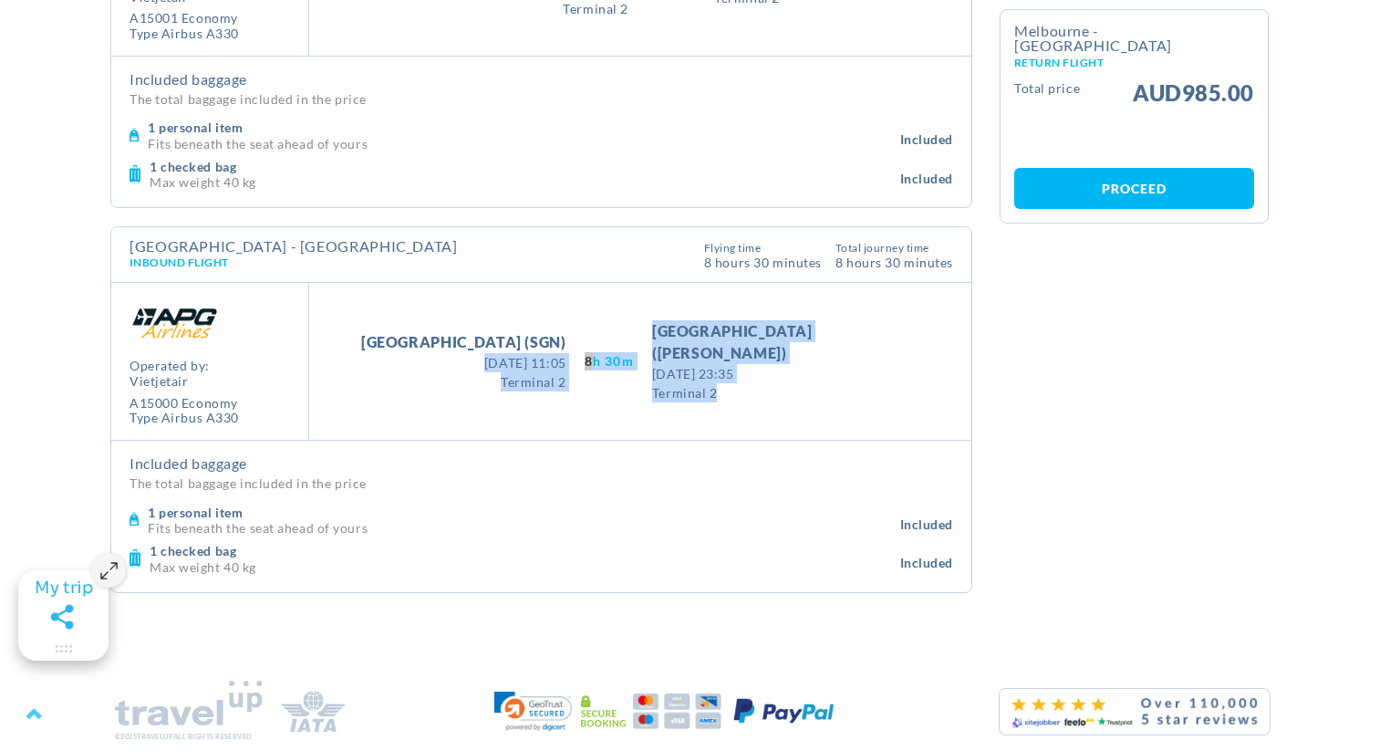
drag, startPoint x: 401, startPoint y: 356, endPoint x: 792, endPoint y: 377, distance: 390.9
click at [792, 377] on div "Take Off [GEOGRAPHIC_DATA] (SGN) [DATE] 11:05 [DATE] 11:05 Terminal 2 8H 30M La…" at bounding box center [640, 362] width 662 height 158
click at [792, 383] on span "Terminal 2" at bounding box center [785, 392] width 267 height 19
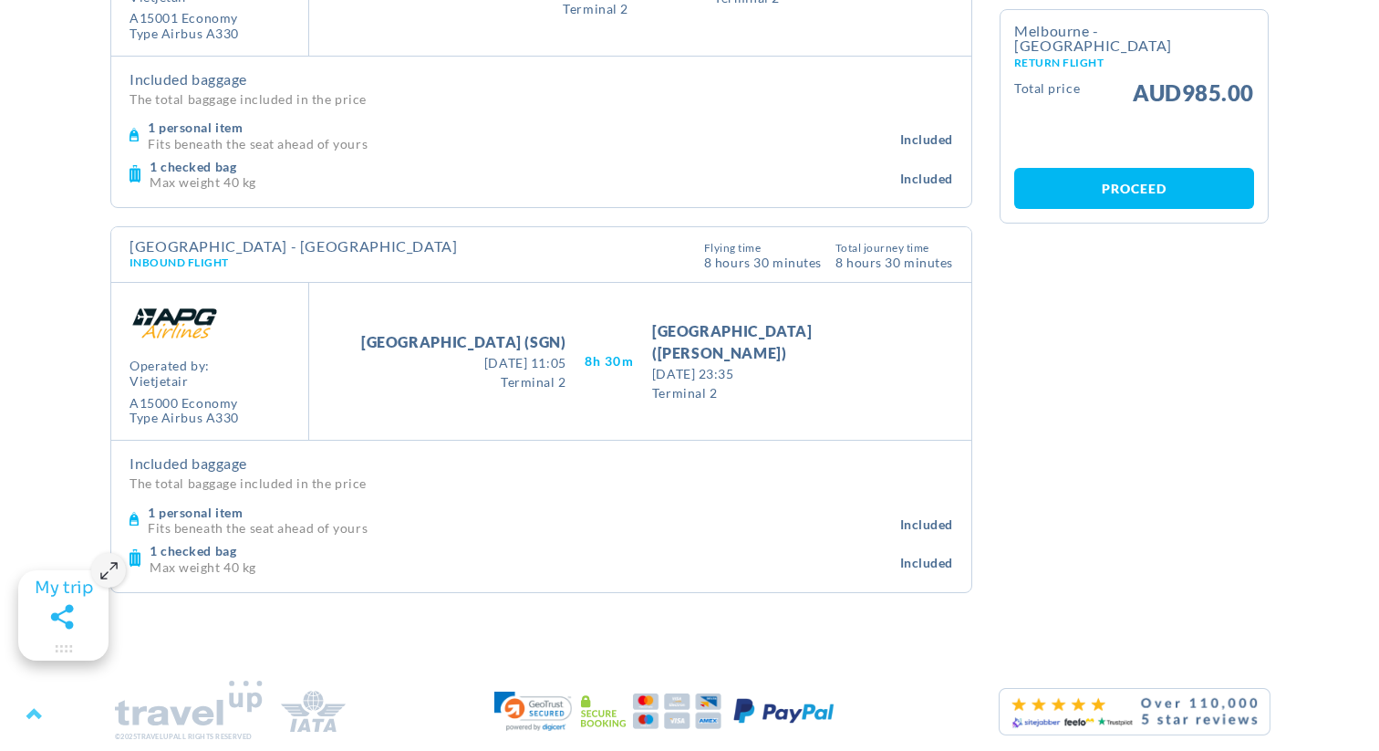
scroll to position [0, 0]
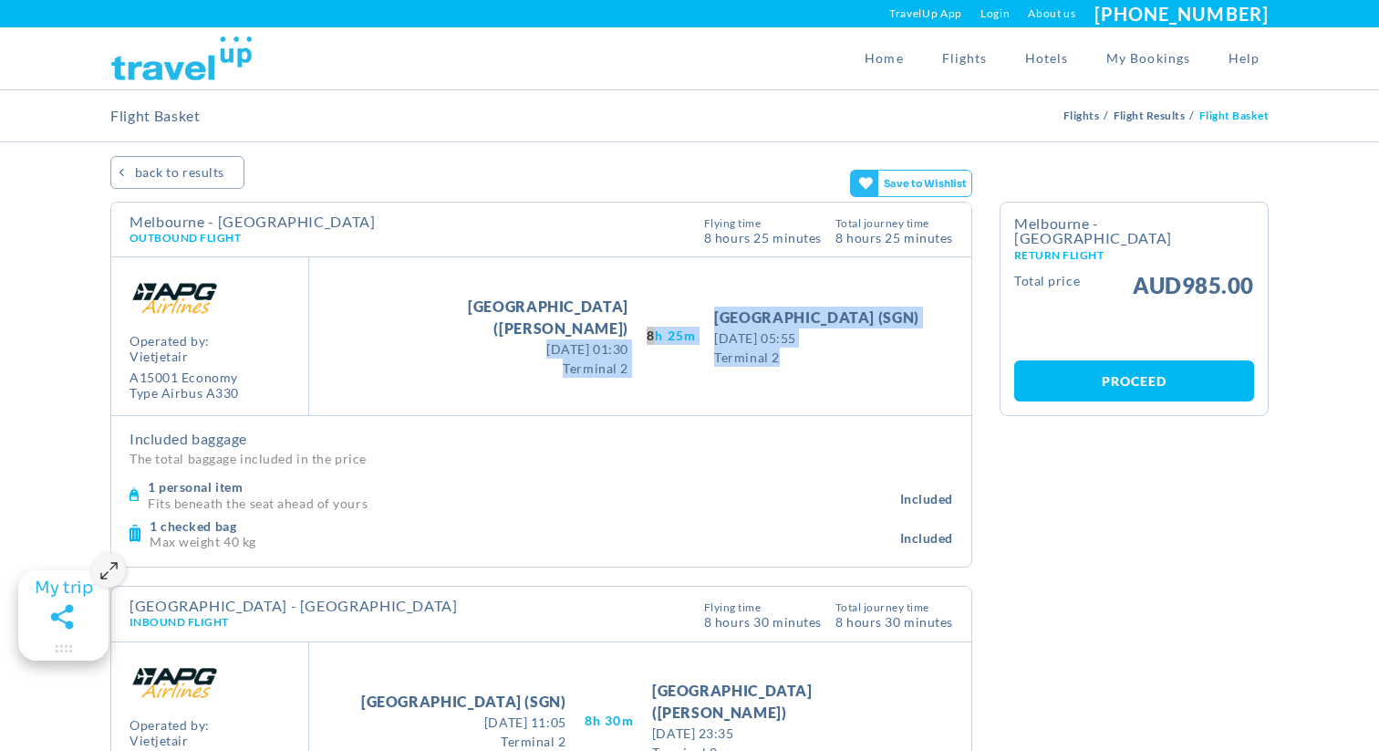
drag, startPoint x: 775, startPoint y: 376, endPoint x: 406, endPoint y: 335, distance: 371.7
click at [406, 335] on div "Take Off [GEOGRAPHIC_DATA] ([GEOGRAPHIC_DATA]) [DATE] 01:30 [DATE] 01:30 Termin…" at bounding box center [640, 336] width 662 height 158
drag, startPoint x: 812, startPoint y: 372, endPoint x: 432, endPoint y: 331, distance: 381.6
click at [432, 330] on div "Take Off [GEOGRAPHIC_DATA] ([GEOGRAPHIC_DATA]) [DATE] 01:30 [DATE] 01:30 Termin…" at bounding box center [640, 336] width 662 height 158
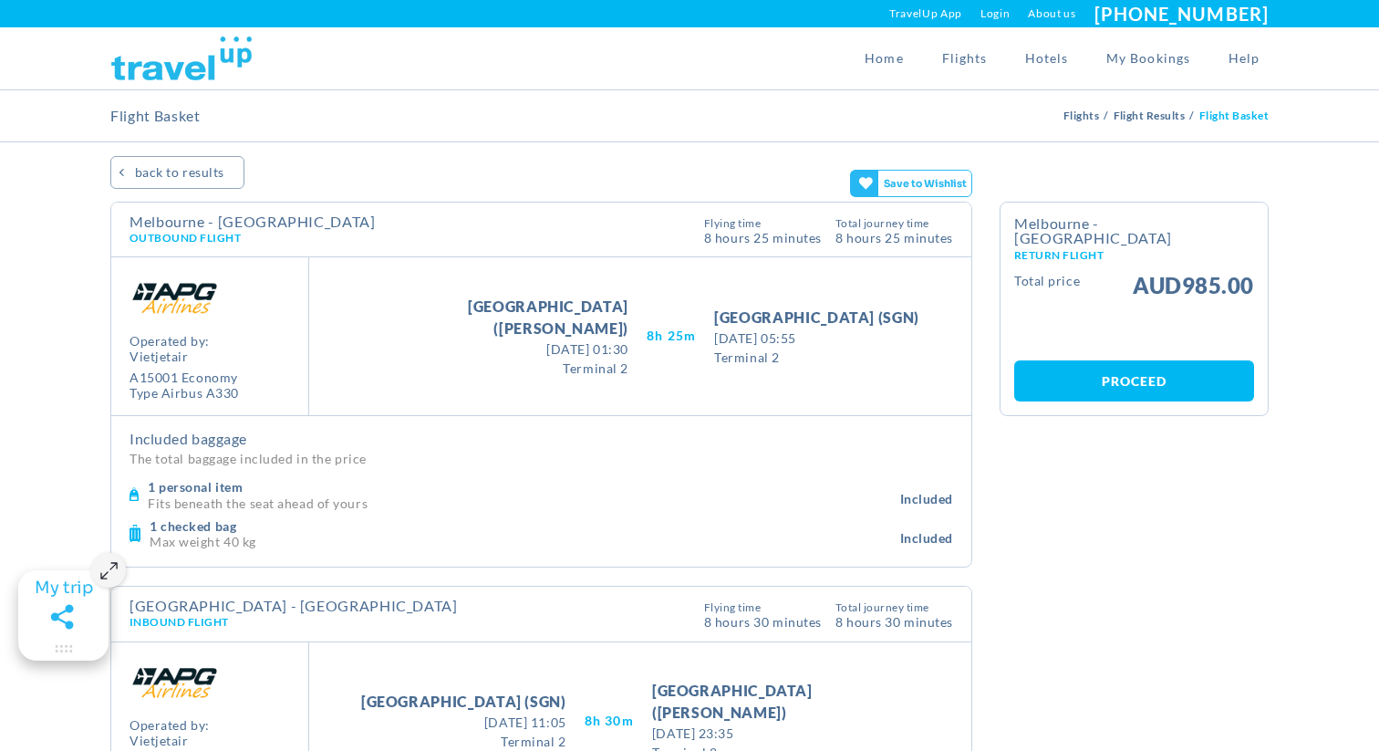
click at [429, 275] on div "Take Off [GEOGRAPHIC_DATA] ([GEOGRAPHIC_DATA]) [DATE] 01:30 [DATE] 01:30 Termin…" at bounding box center [640, 336] width 662 height 158
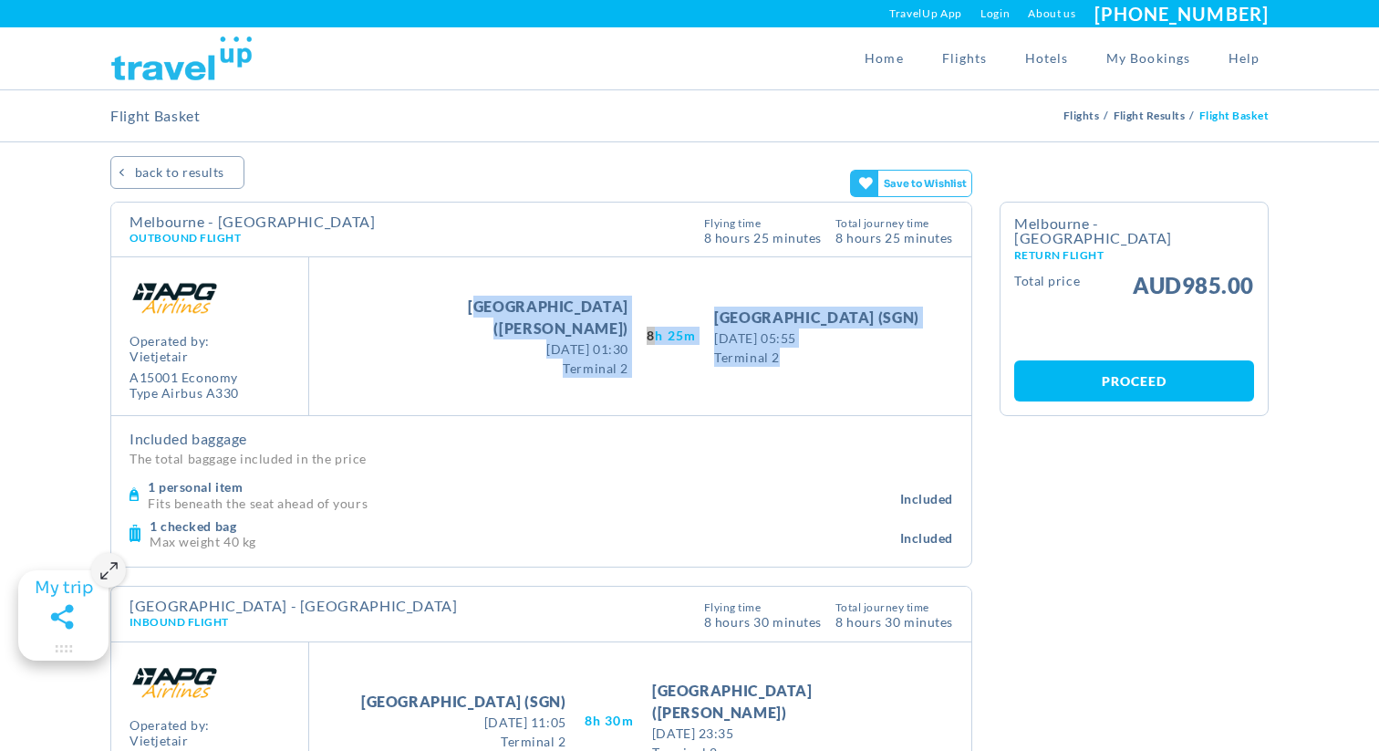
drag, startPoint x: 474, startPoint y: 276, endPoint x: 849, endPoint y: 350, distance: 382.1
click at [852, 349] on div "Take Off [GEOGRAPHIC_DATA] ([GEOGRAPHIC_DATA]) [DATE] 01:30 [DATE] 01:30 Termin…" at bounding box center [640, 336] width 662 height 158
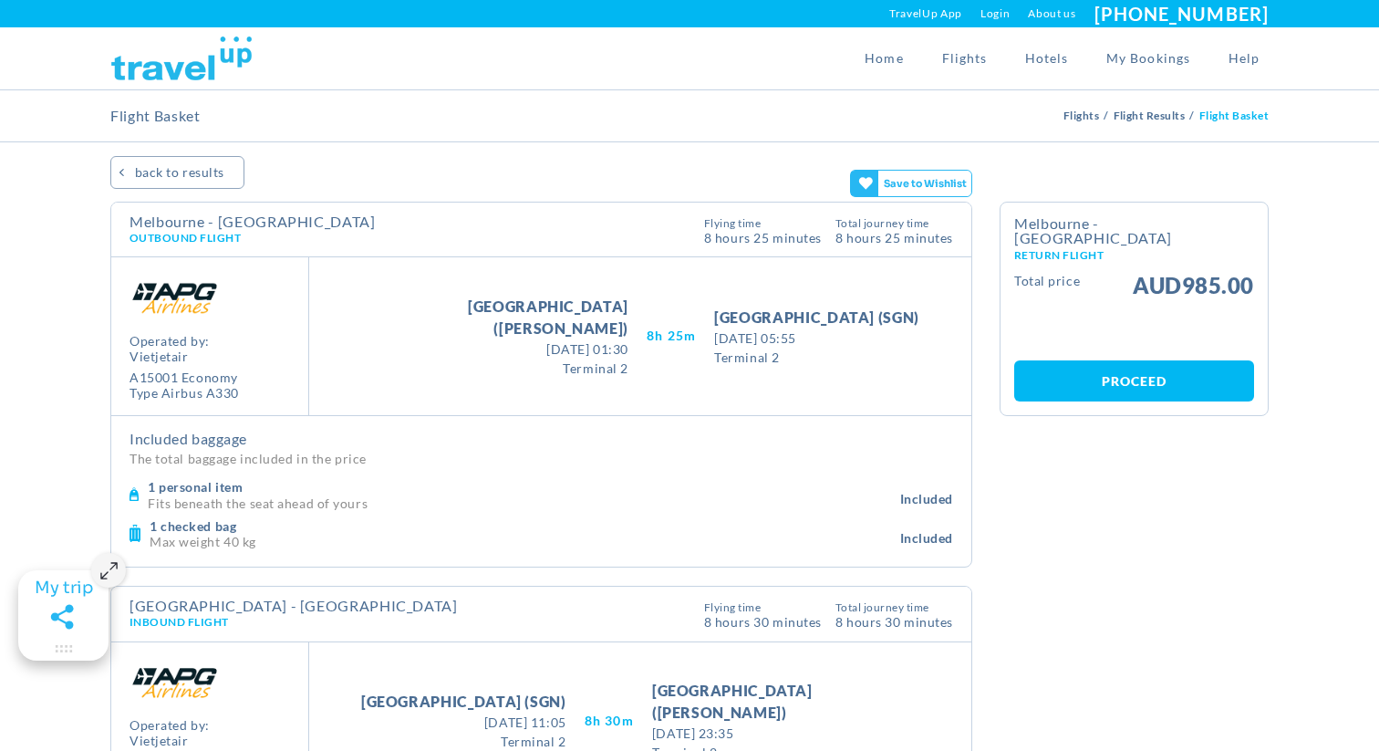
click at [869, 399] on div "Take Off [GEOGRAPHIC_DATA] ([GEOGRAPHIC_DATA]) [DATE] 01:30 [DATE] 01:30 Termin…" at bounding box center [640, 336] width 662 height 158
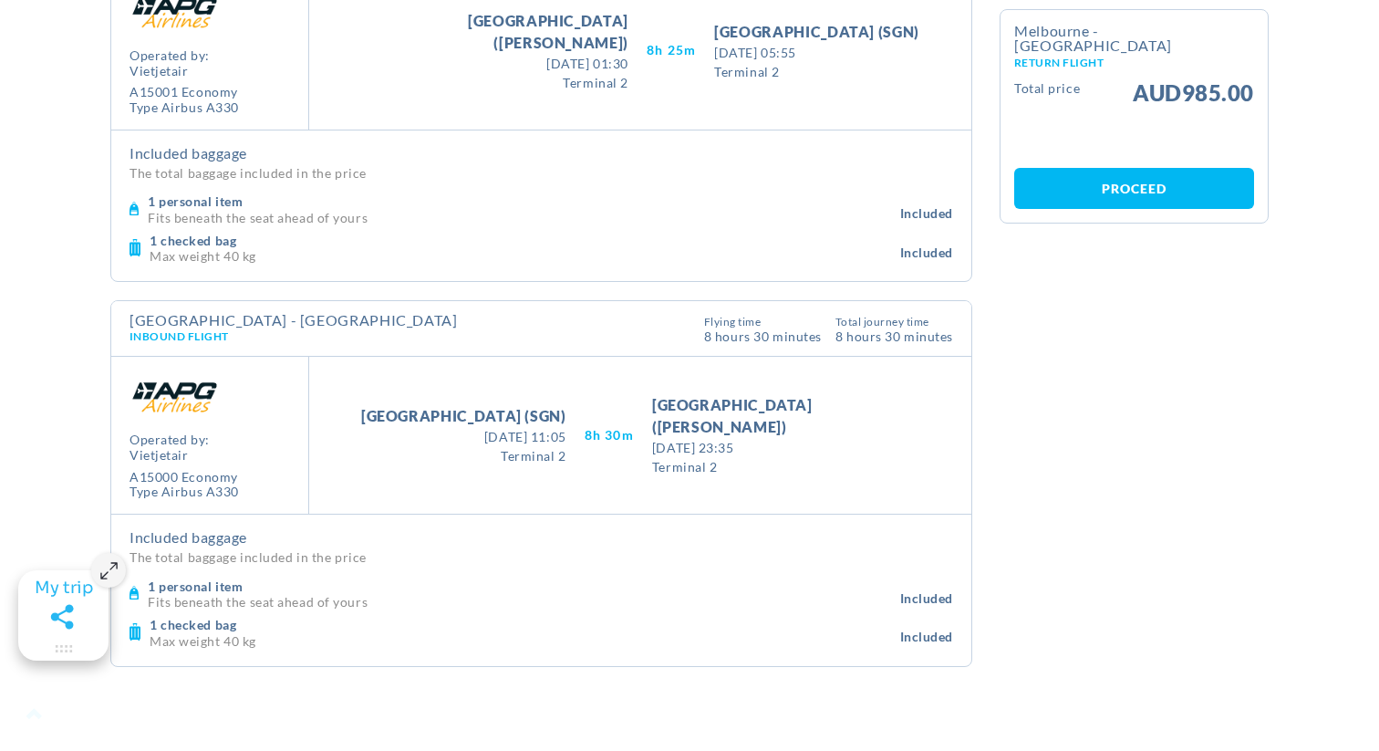
scroll to position [325, 0]
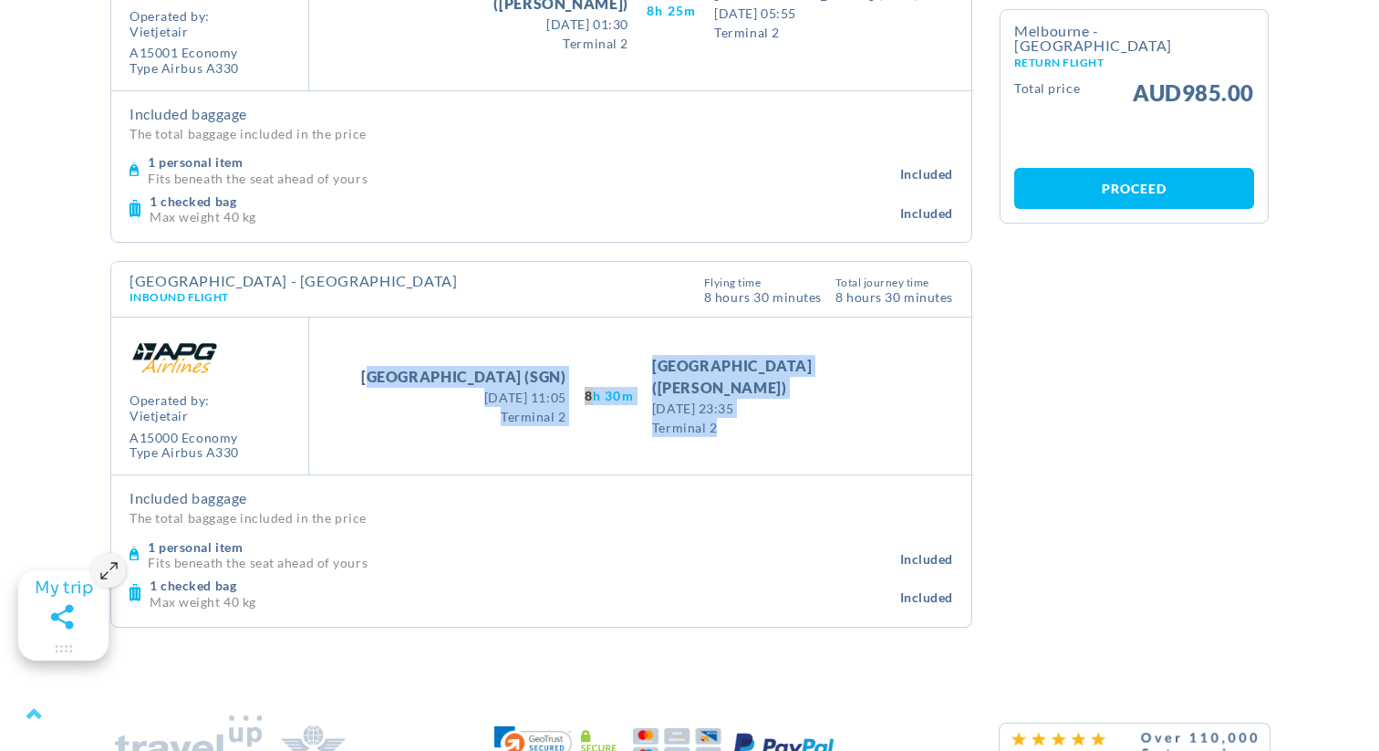
drag, startPoint x: 756, startPoint y: 423, endPoint x: 383, endPoint y: 367, distance: 377.3
click at [383, 367] on div "Take Off [GEOGRAPHIC_DATA] (SGN) [DATE] 11:05 [DATE] 11:05 Terminal 2 8H 30M La…" at bounding box center [640, 396] width 662 height 158
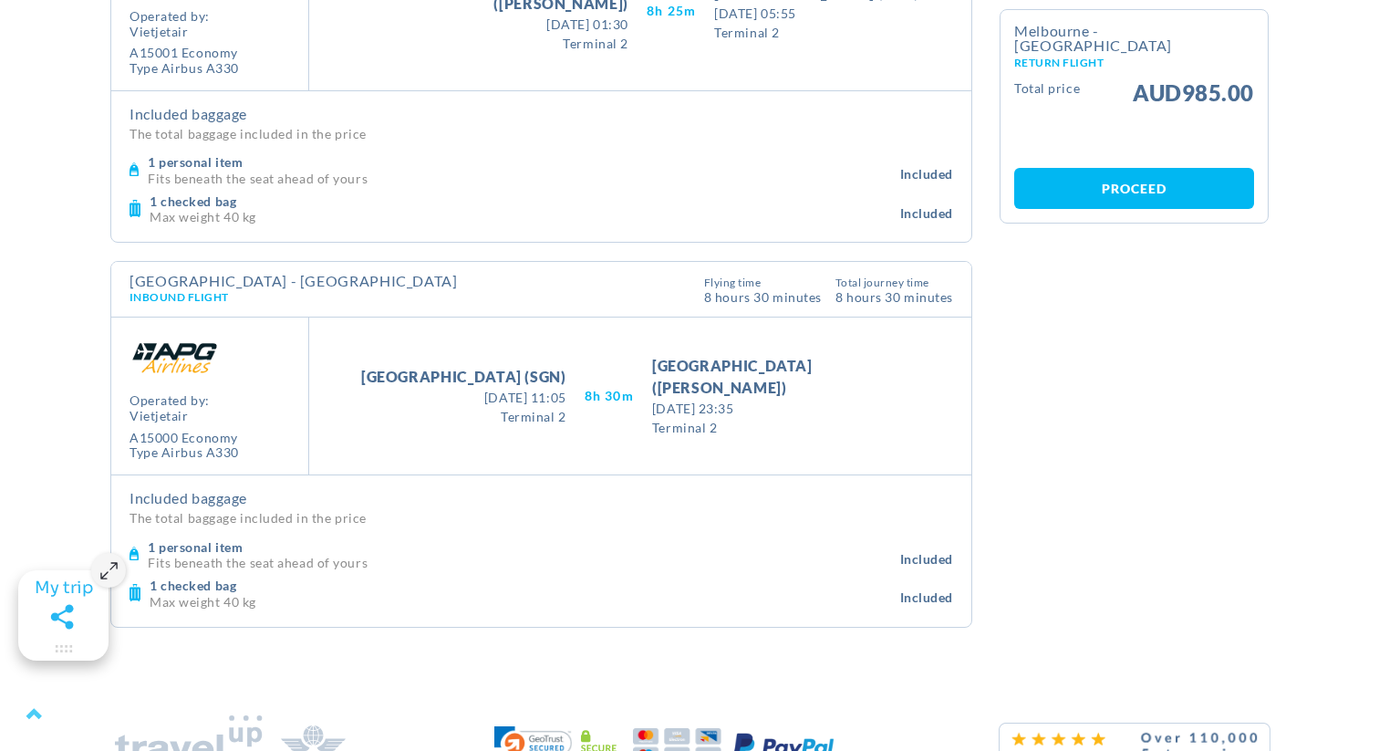
click at [387, 367] on div "Take Off [GEOGRAPHIC_DATA] (SGN) [DATE] 11:05 [DATE] 11:05 Terminal 2 8H 30M La…" at bounding box center [640, 396] width 662 height 158
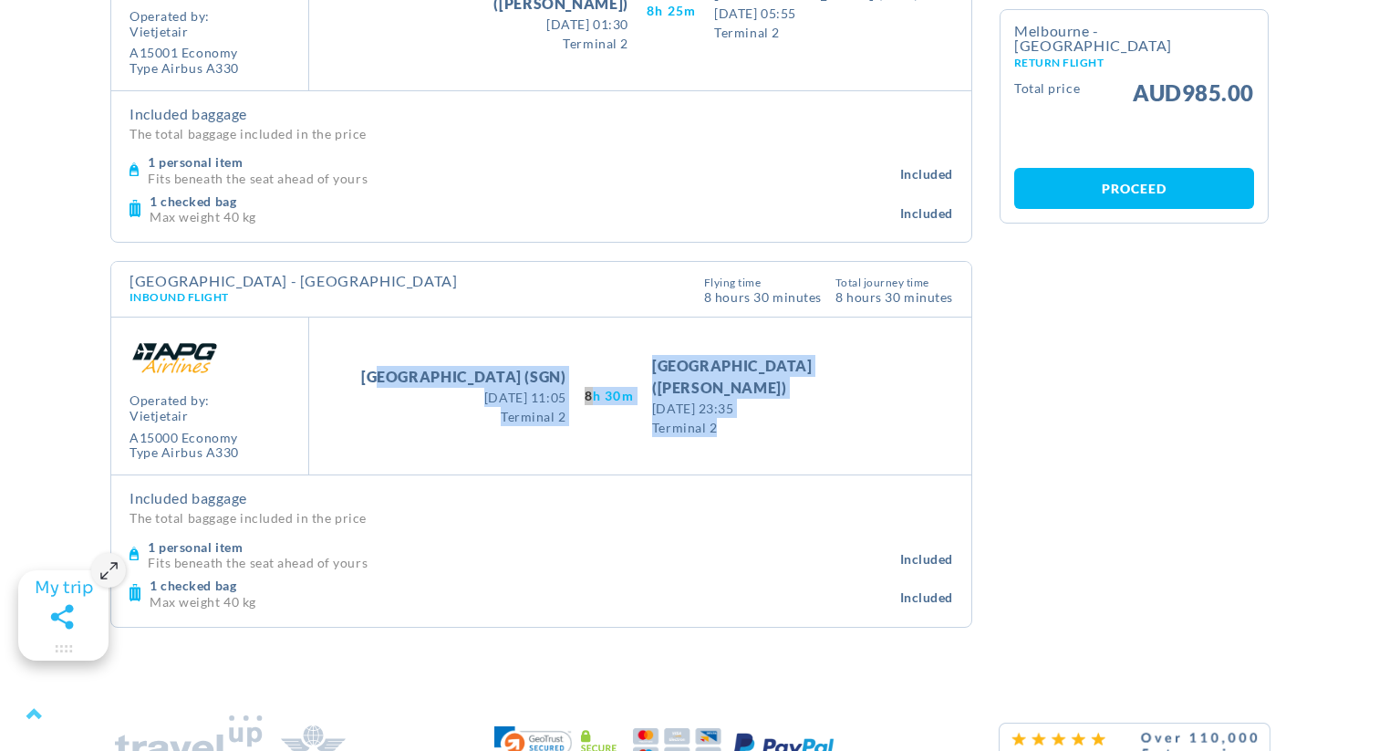
drag, startPoint x: 444, startPoint y: 367, endPoint x: 804, endPoint y: 421, distance: 363.5
click at [804, 421] on div "Take Off [GEOGRAPHIC_DATA] (SGN) [DATE] 11:05 [DATE] 11:05 Terminal 2 8H 30M La…" at bounding box center [640, 396] width 662 height 158
click at [804, 421] on span "Terminal 2" at bounding box center [785, 427] width 267 height 19
drag, startPoint x: 742, startPoint y: 410, endPoint x: 410, endPoint y: 346, distance: 338.3
click at [409, 346] on div "Take Off [GEOGRAPHIC_DATA] (SGN) [DATE] 11:05 [DATE] 11:05 Terminal 2 8H 30M La…" at bounding box center [640, 396] width 662 height 158
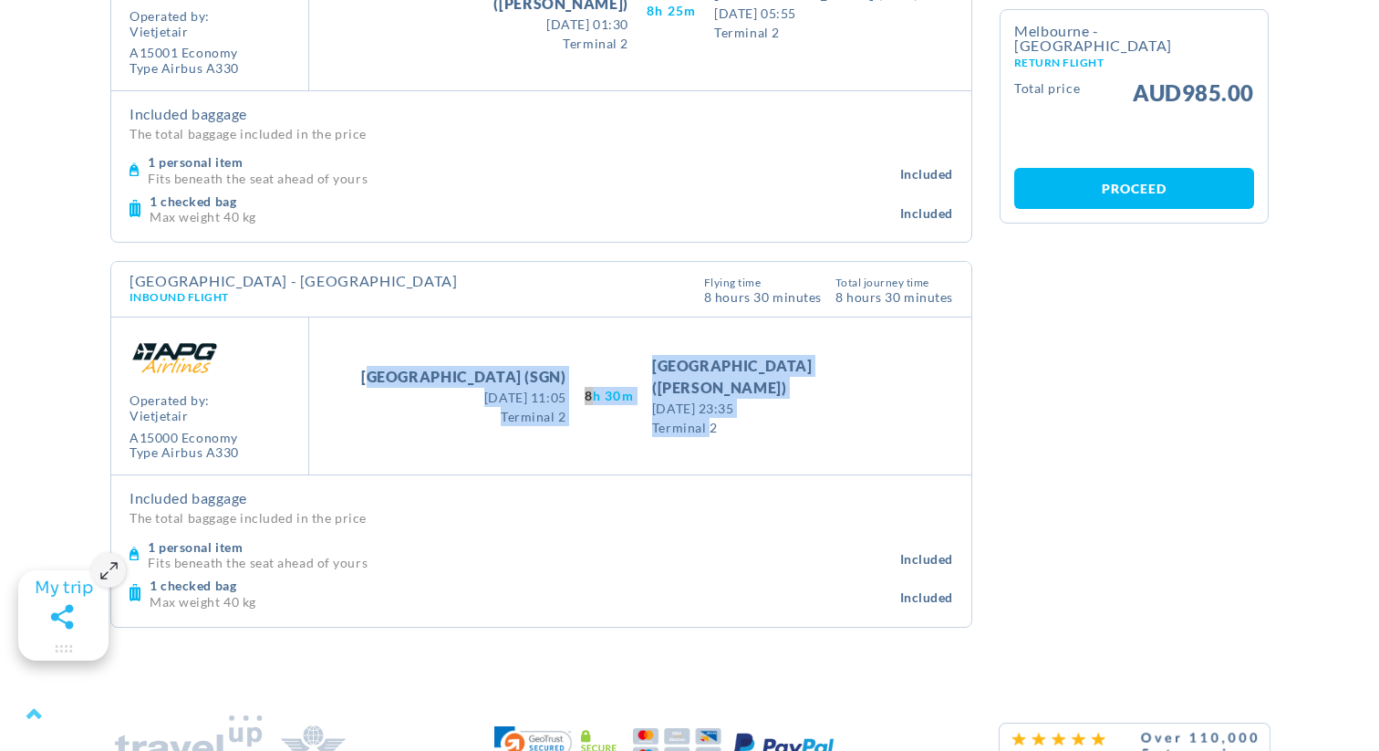
click at [410, 346] on div "Take Off [GEOGRAPHIC_DATA] (SGN) [DATE] 11:05 [DATE] 11:05 Terminal 2 8H 30M La…" at bounding box center [640, 396] width 662 height 158
drag, startPoint x: 410, startPoint y: 346, endPoint x: 950, endPoint y: 431, distance: 547.5
click at [950, 434] on div "Take Off [GEOGRAPHIC_DATA] (SGN) [DATE] 11:05 [DATE] 11:05 Terminal 2 8H 30M La…" at bounding box center [640, 396] width 662 height 158
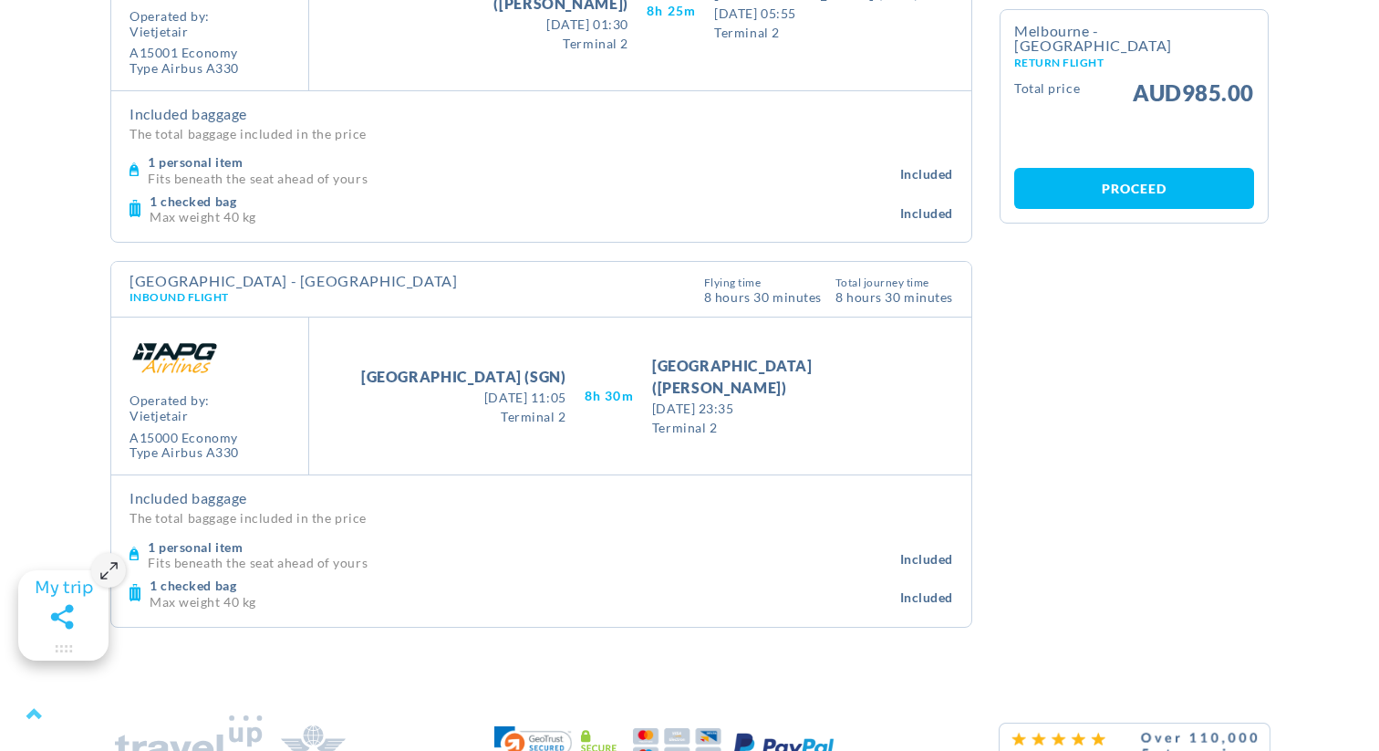
click at [677, 483] on div "Included baggage The total baggage included in the price 1 personal item Fits b…" at bounding box center [541, 550] width 860 height 150
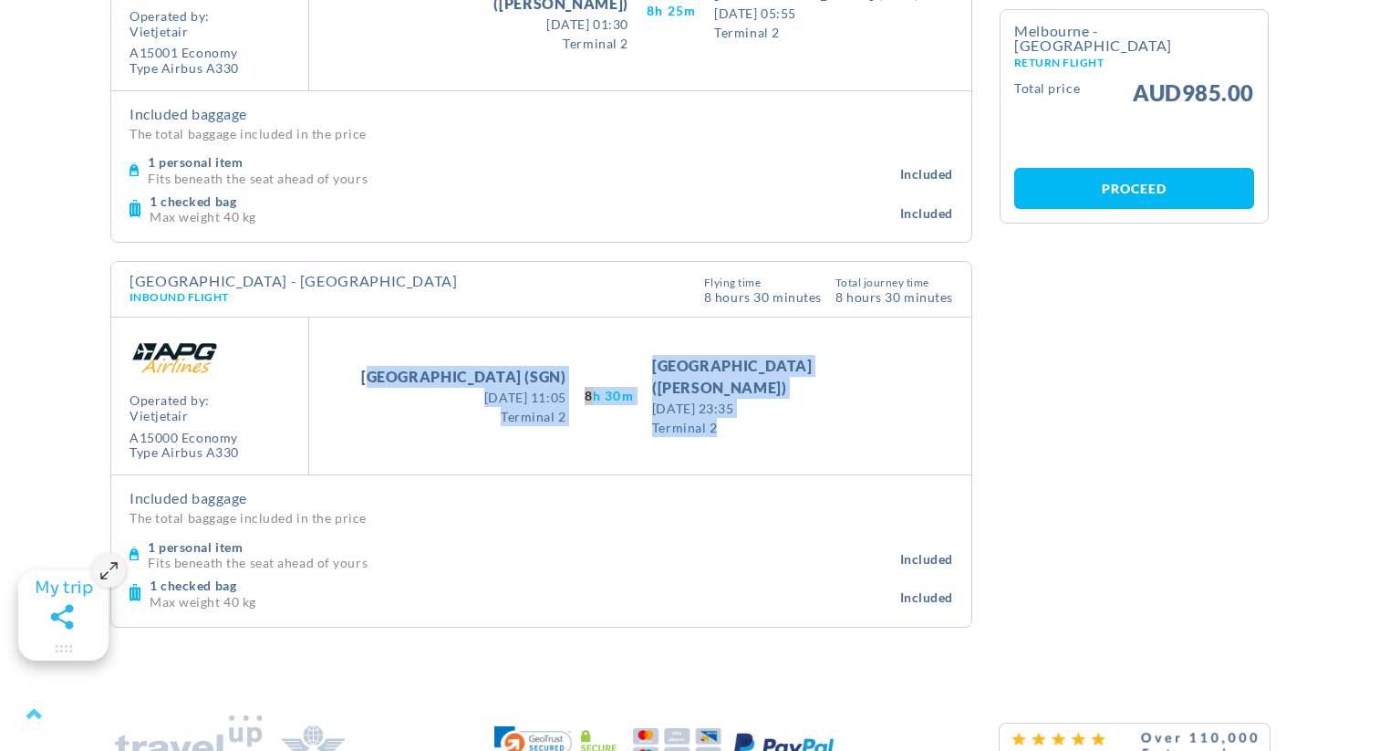
drag, startPoint x: 797, startPoint y: 453, endPoint x: 317, endPoint y: 363, distance: 488.2
click at [316, 364] on div "Take Off [GEOGRAPHIC_DATA] (SGN) [GEOGRAPHIC_DATA] - [GEOGRAPHIC_DATA][PERSON_N…" at bounding box center [640, 396] width 662 height 158
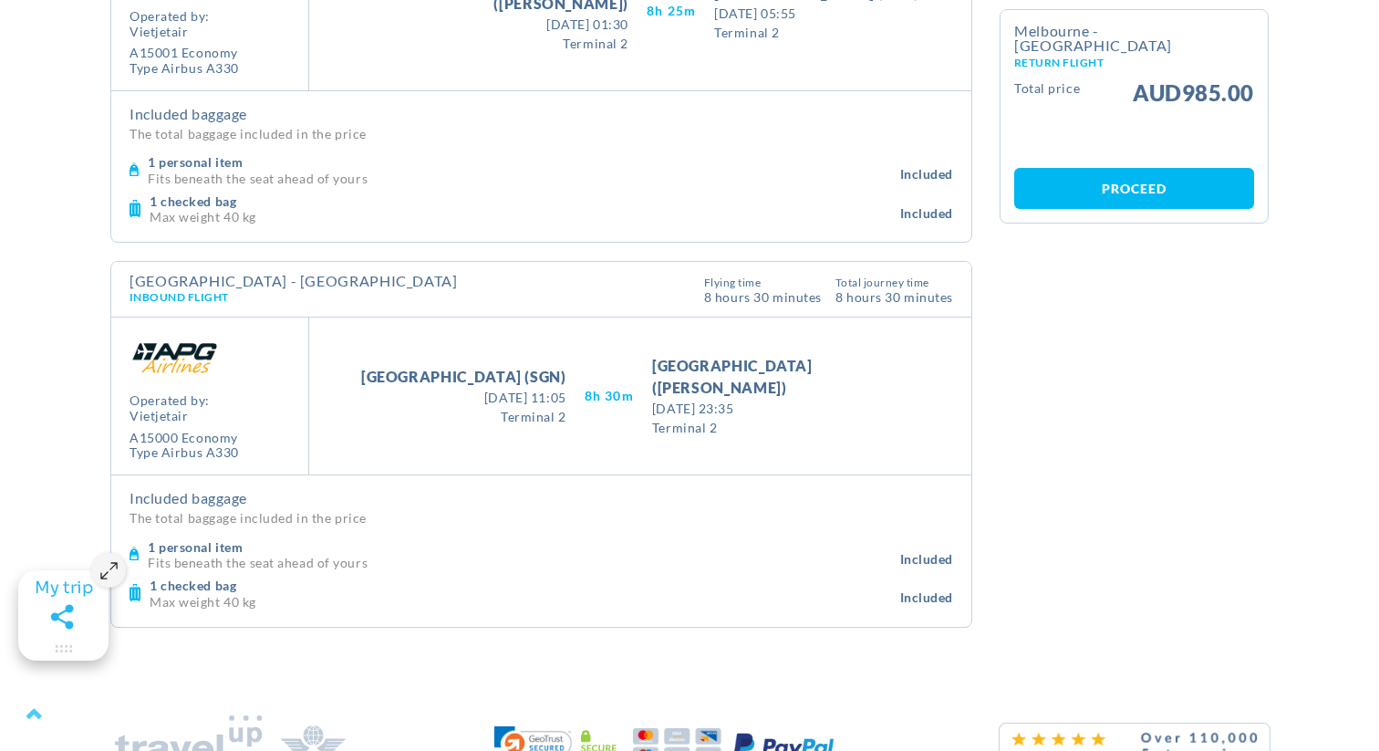
click at [461, 399] on span "[DATE] 11:05" at bounding box center [463, 397] width 205 height 19
drag, startPoint x: 736, startPoint y: 433, endPoint x: 753, endPoint y: 432, distance: 17.4
click at [736, 433] on div "Take Off [GEOGRAPHIC_DATA] (SGN) [DATE] 11:05 [DATE] 11:05 Terminal 2 8H 30M La…" at bounding box center [640, 396] width 662 height 158
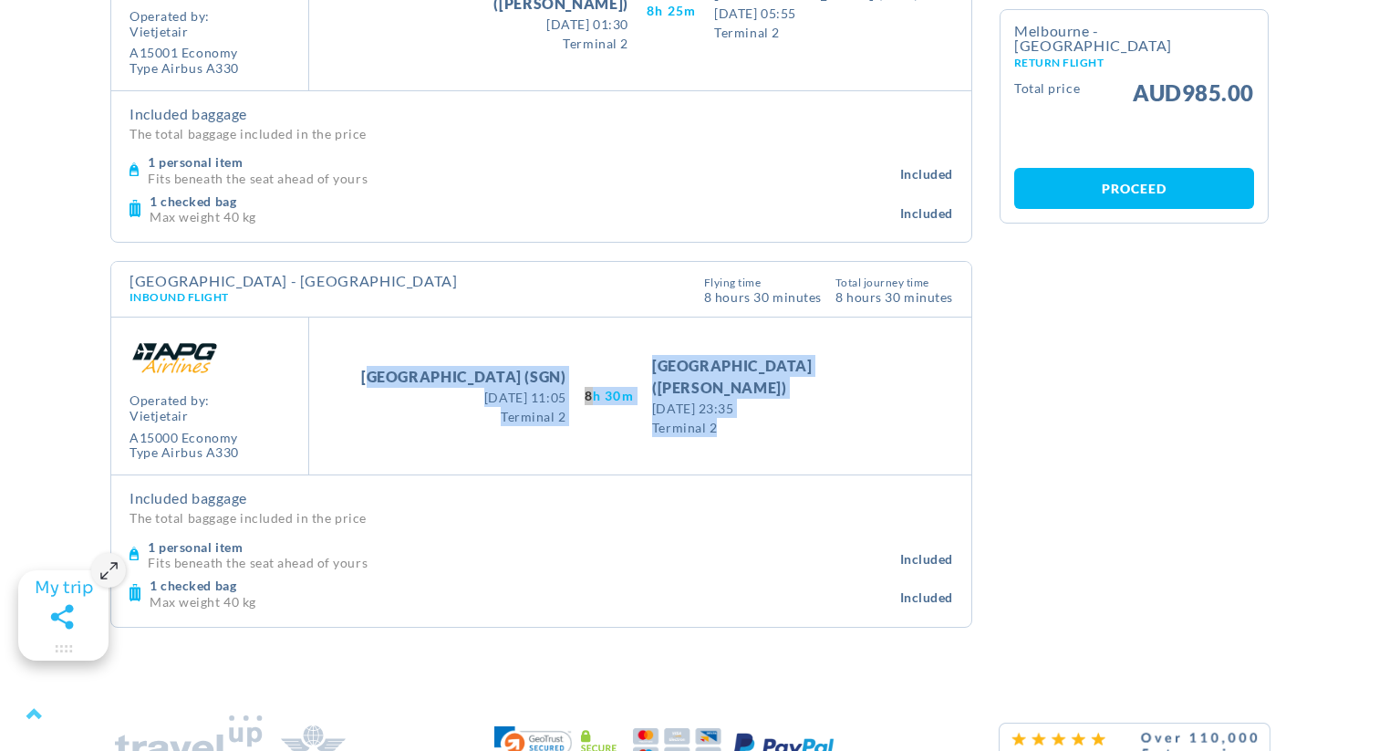
drag, startPoint x: 756, startPoint y: 432, endPoint x: 420, endPoint y: 354, distance: 345.6
click at [407, 341] on div "Take Off [GEOGRAPHIC_DATA] (SGN) [DATE] 11:05 [DATE] 11:05 Terminal 2 8H 30M La…" at bounding box center [640, 396] width 662 height 158
click at [436, 366] on span "[GEOGRAPHIC_DATA] (SGN)" at bounding box center [463, 377] width 205 height 22
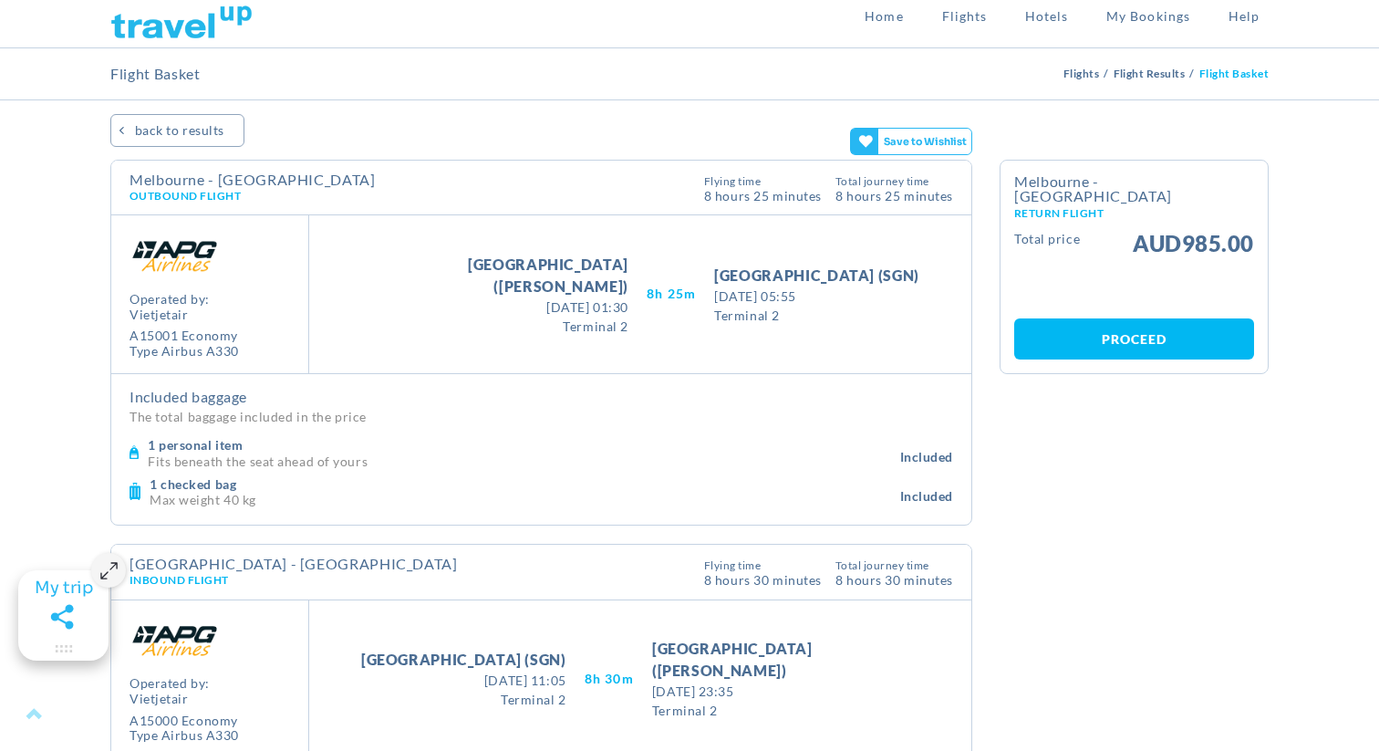
scroll to position [0, 0]
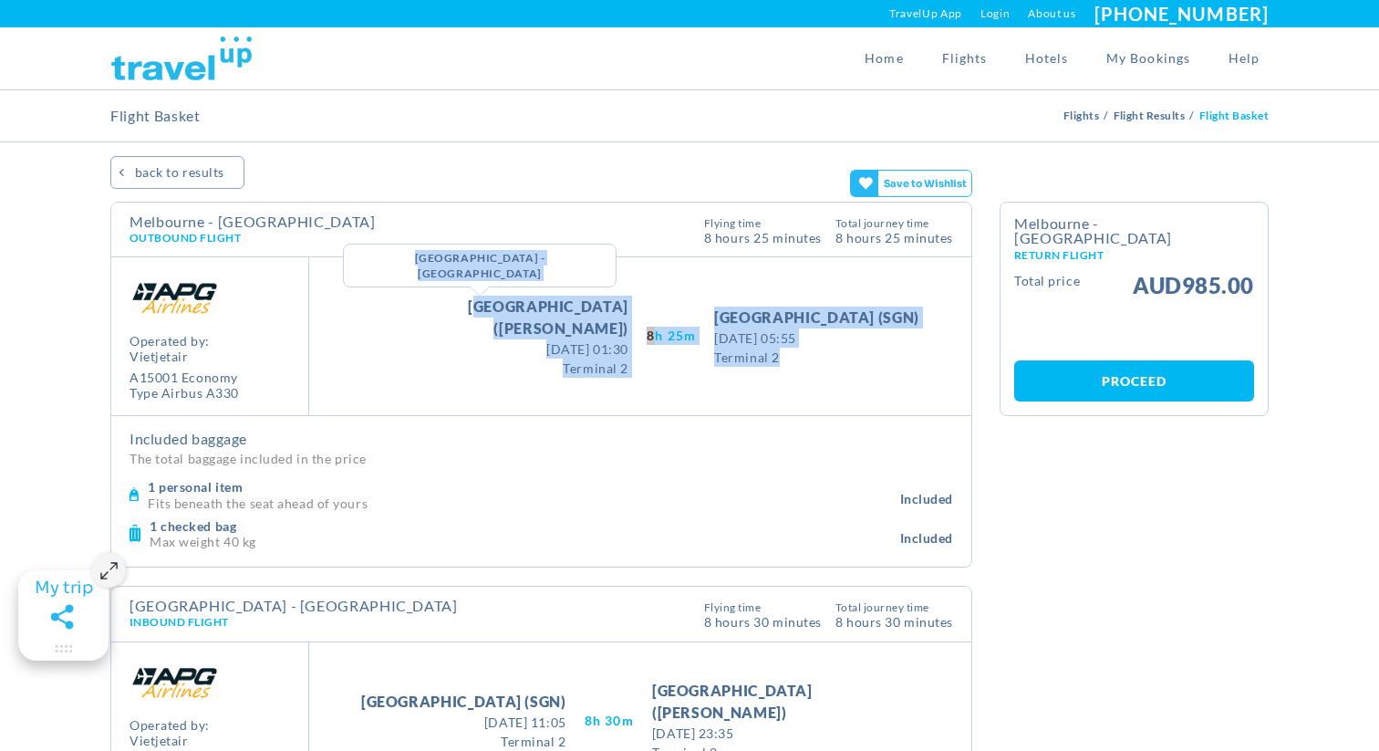
drag, startPoint x: 801, startPoint y: 379, endPoint x: 461, endPoint y: 312, distance: 346.8
click at [458, 311] on div "Take Off [GEOGRAPHIC_DATA] ([GEOGRAPHIC_DATA]) [GEOGRAPHIC_DATA] - [GEOGRAPHIC_…" at bounding box center [640, 336] width 662 height 158
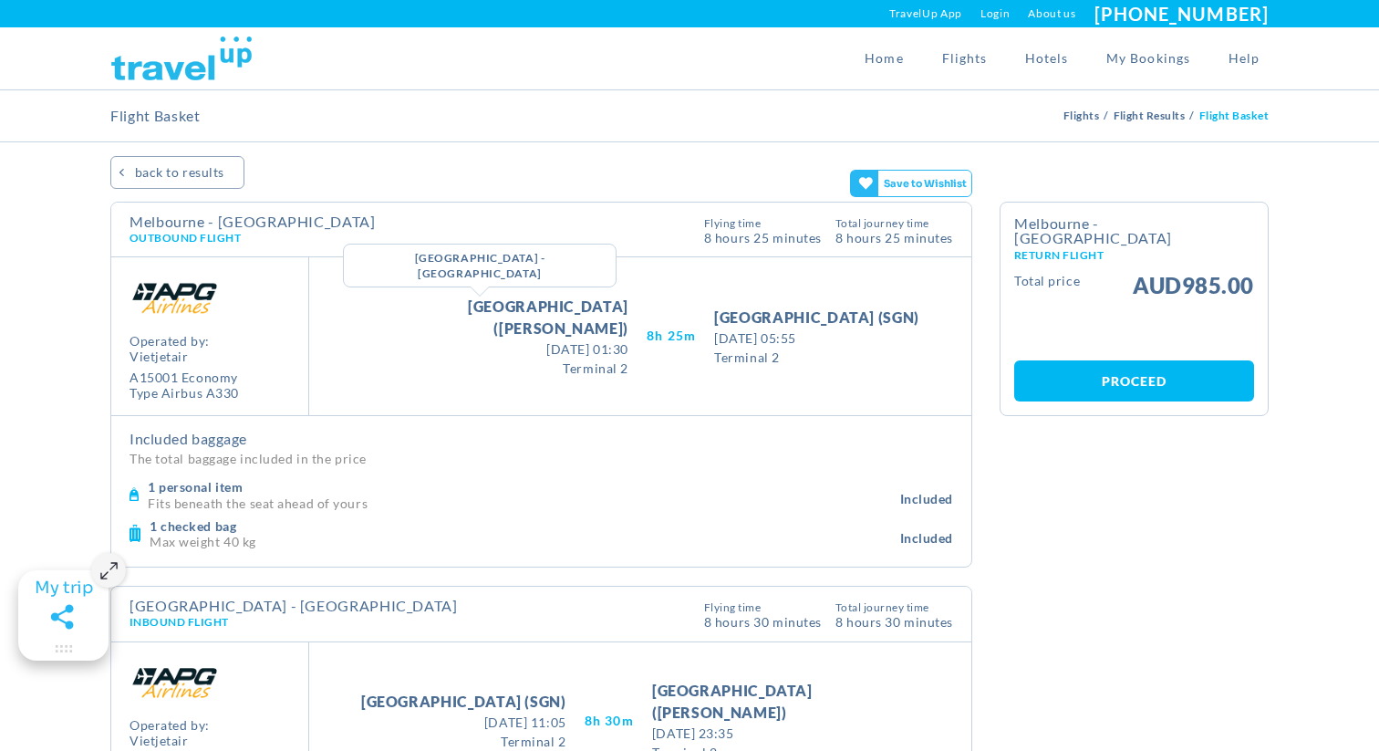
click at [459, 312] on span "[GEOGRAPHIC_DATA] ([PERSON_NAME])" at bounding box center [494, 318] width 267 height 44
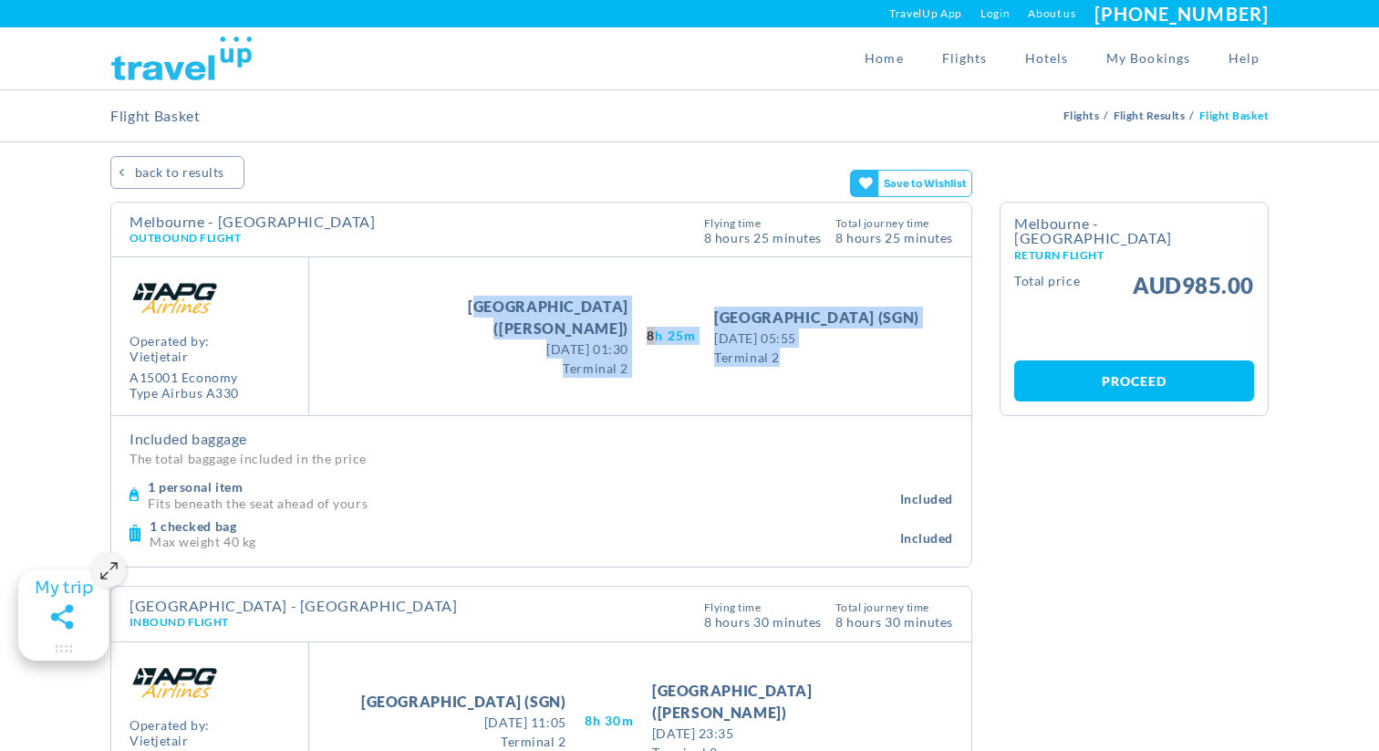
drag, startPoint x: 794, startPoint y: 372, endPoint x: 422, endPoint y: 316, distance: 375.5
click at [423, 316] on div "Take Off [GEOGRAPHIC_DATA] ([GEOGRAPHIC_DATA]) [DATE] 01:30 [DATE] 01:30 Termin…" at bounding box center [640, 336] width 662 height 158
click at [422, 316] on div "Take Off [GEOGRAPHIC_DATA] ([PERSON_NAME]) [DATE] 01:30 [DATE] 01:30 Terminal 2" at bounding box center [495, 337] width 304 height 82
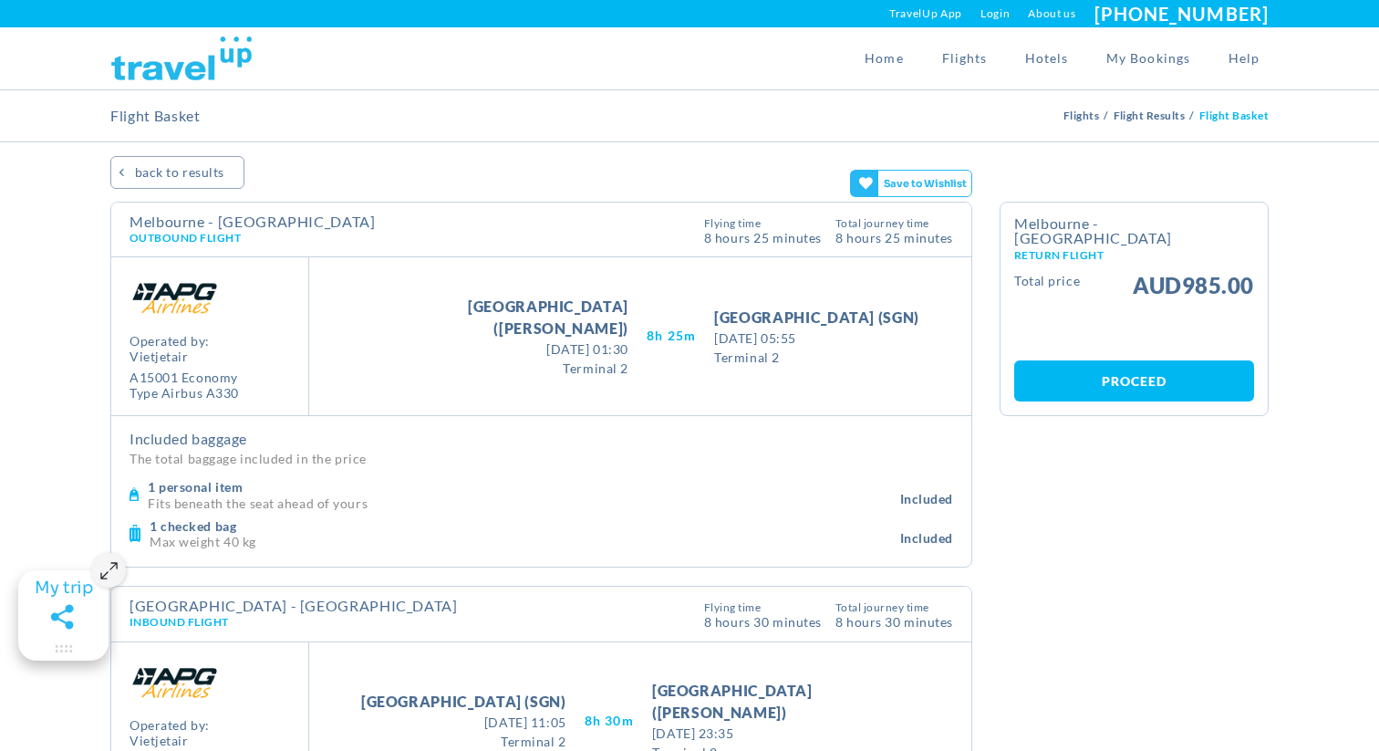
click at [659, 370] on div "Take Off [GEOGRAPHIC_DATA] ([GEOGRAPHIC_DATA]) [DATE] 01:30 [DATE] 01:30 Termin…" at bounding box center [640, 336] width 662 height 158
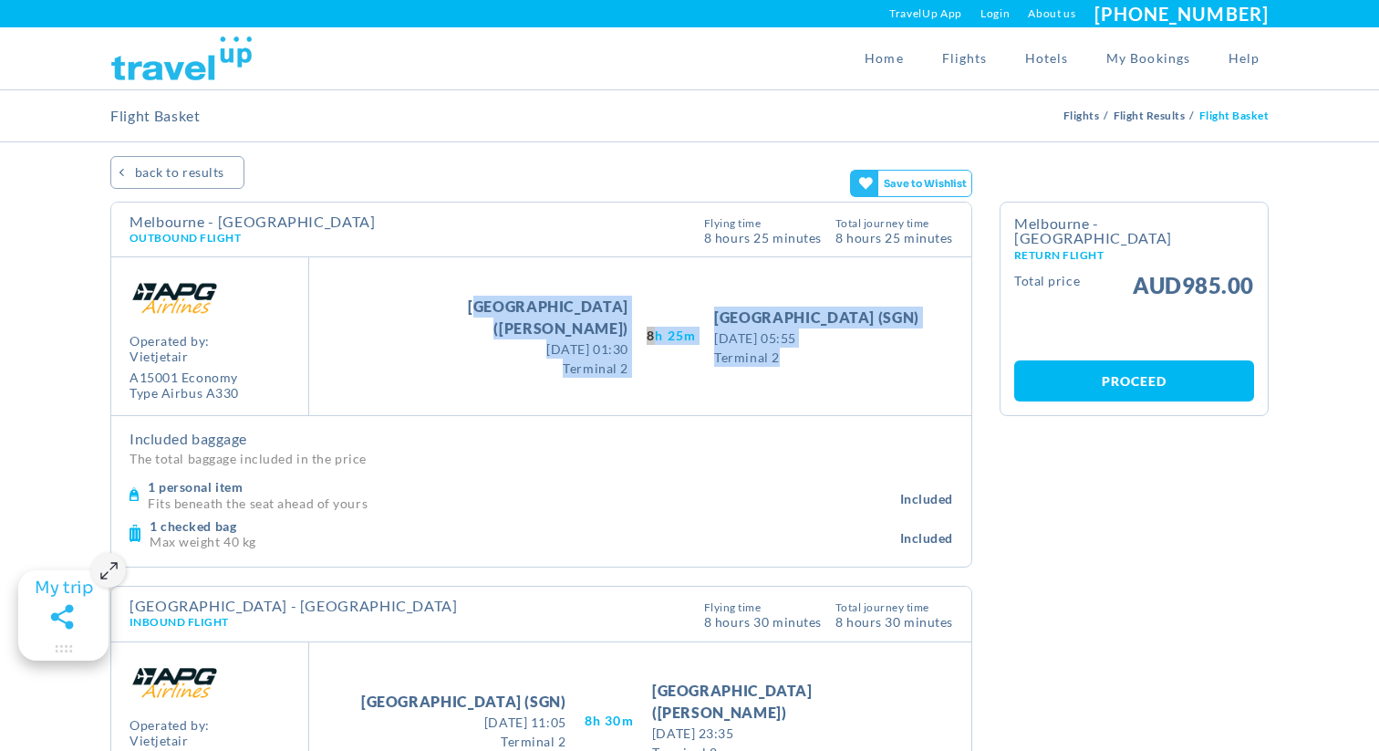
drag, startPoint x: 757, startPoint y: 356, endPoint x: 463, endPoint y: 301, distance: 298.7
click at [463, 301] on div "Take Off [GEOGRAPHIC_DATA] ([GEOGRAPHIC_DATA]) [DATE] 01:30 [DATE] 01:30 Termin…" at bounding box center [640, 336] width 662 height 158
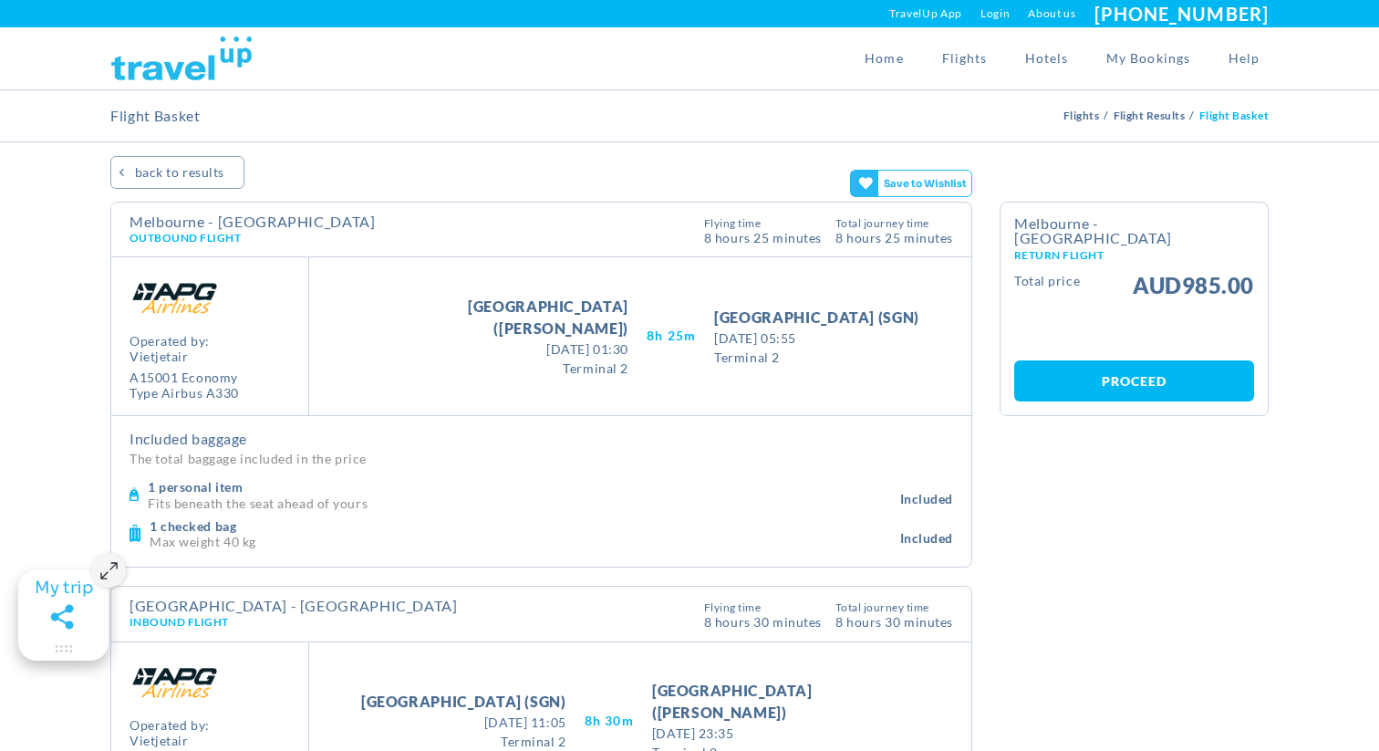
click at [744, 338] on span "[DATE] 05:55" at bounding box center [816, 337] width 205 height 19
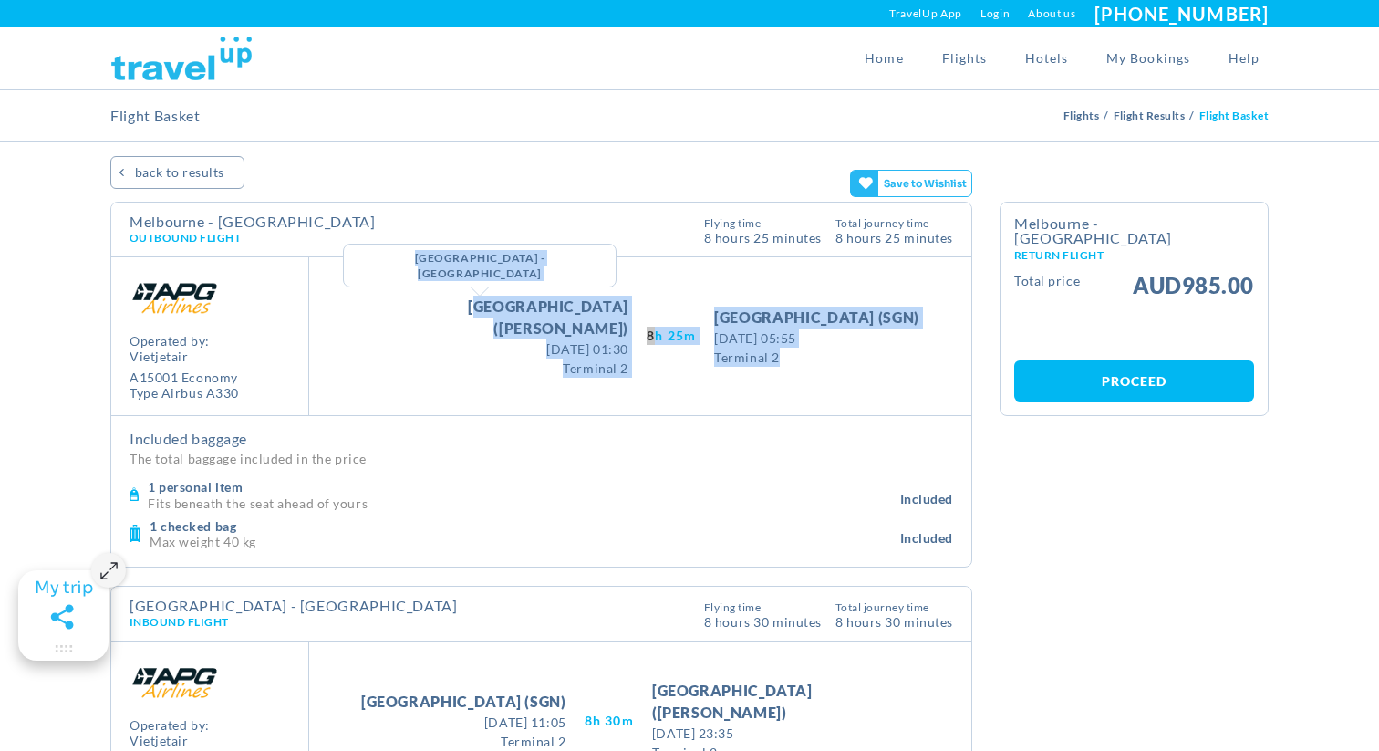
drag, startPoint x: 793, startPoint y: 347, endPoint x: 439, endPoint y: 311, distance: 355.7
click at [439, 311] on div "Take Off [GEOGRAPHIC_DATA] ([GEOGRAPHIC_DATA]) [GEOGRAPHIC_DATA] - [GEOGRAPHIC_…" at bounding box center [640, 336] width 662 height 158
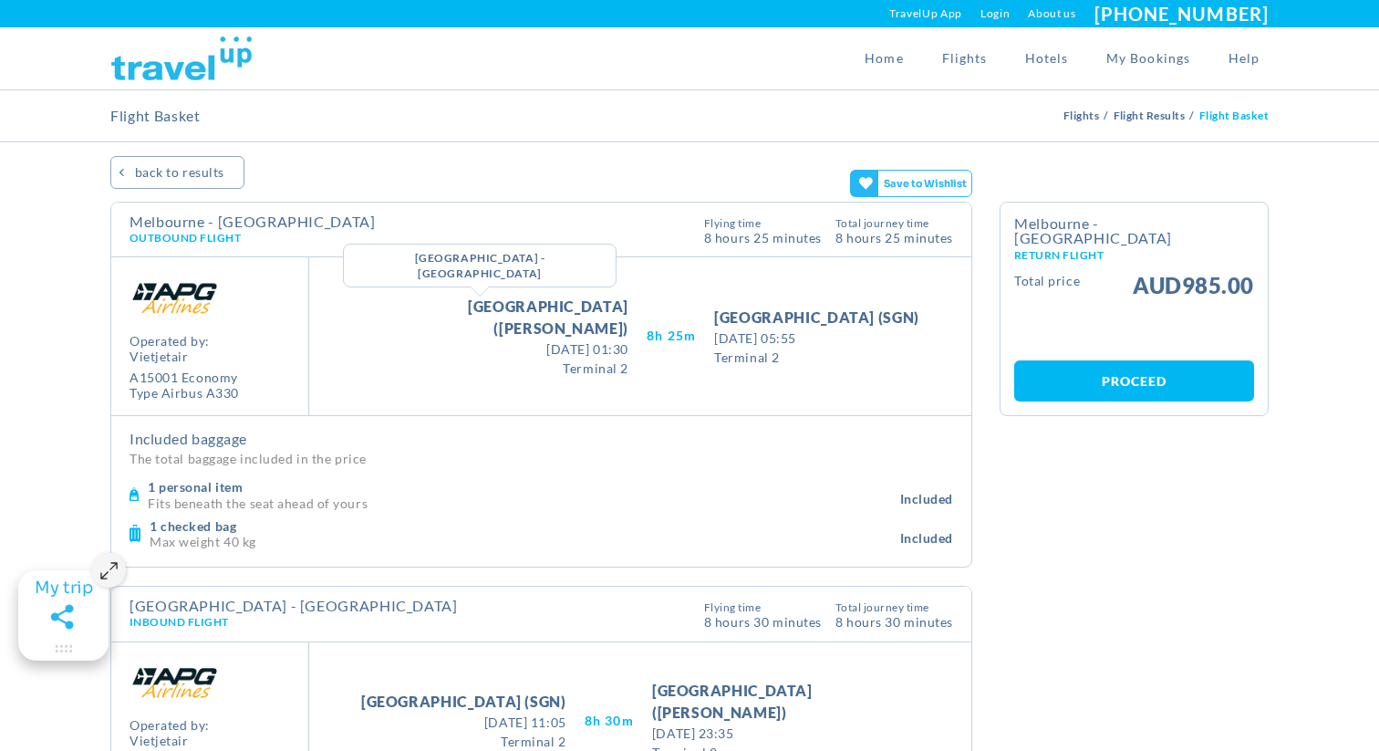
click at [441, 311] on span "[GEOGRAPHIC_DATA] ([PERSON_NAME])" at bounding box center [494, 318] width 267 height 44
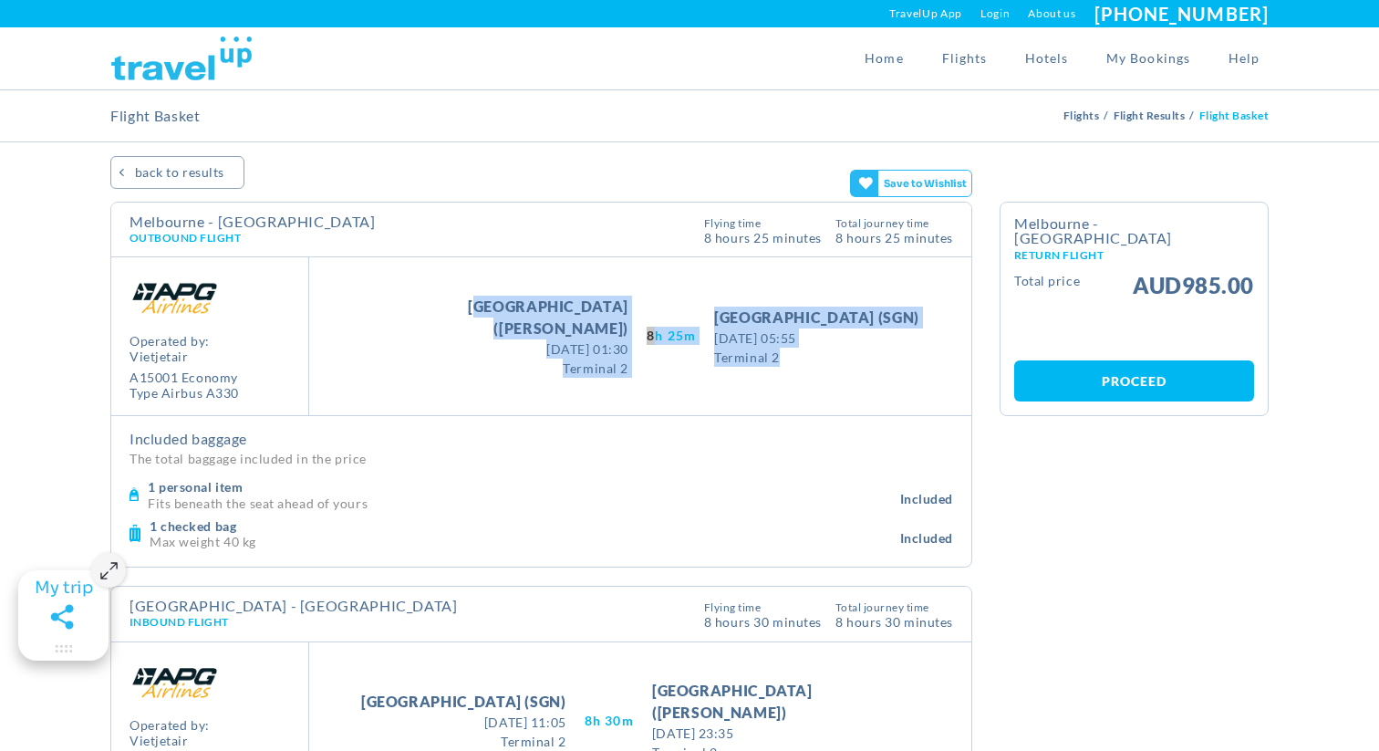
drag, startPoint x: 738, startPoint y: 391, endPoint x: 361, endPoint y: 292, distance: 389.6
click at [361, 292] on div "Take Off [GEOGRAPHIC_DATA] ([GEOGRAPHIC_DATA]) [DATE] 01:30 [DATE] 01:30 Termin…" at bounding box center [640, 336] width 662 height 158
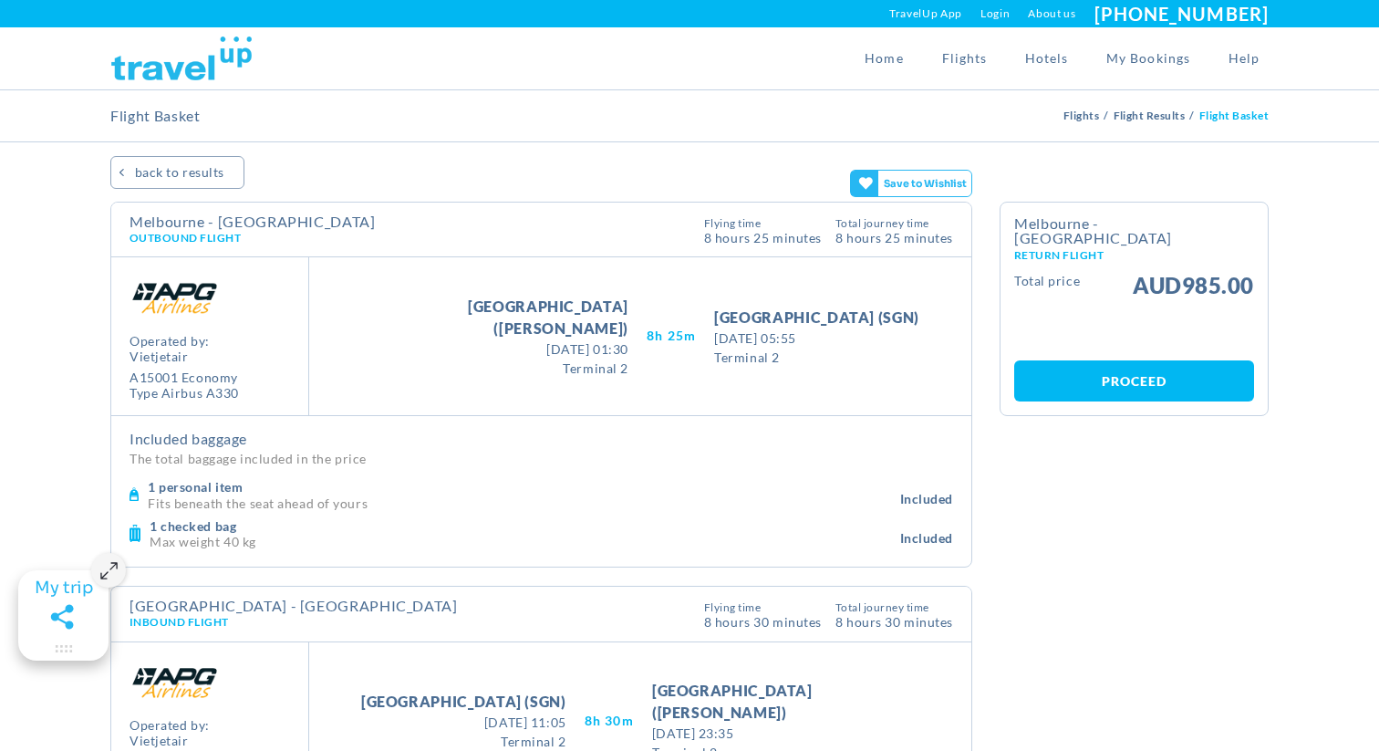
click at [683, 398] on div "Take Off [GEOGRAPHIC_DATA] ([GEOGRAPHIC_DATA]) [DATE] 01:30 [DATE] 01:30 Termin…" at bounding box center [640, 336] width 662 height 158
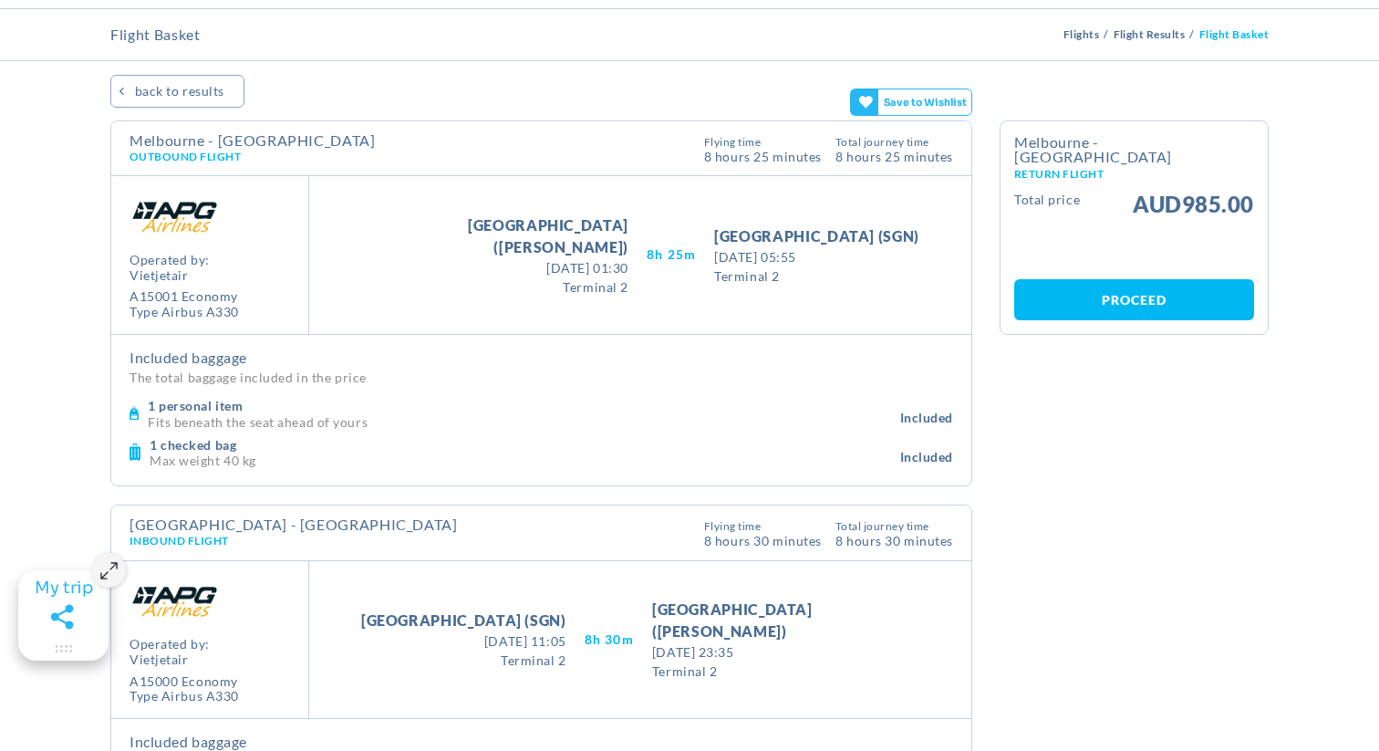
scroll to position [83, 0]
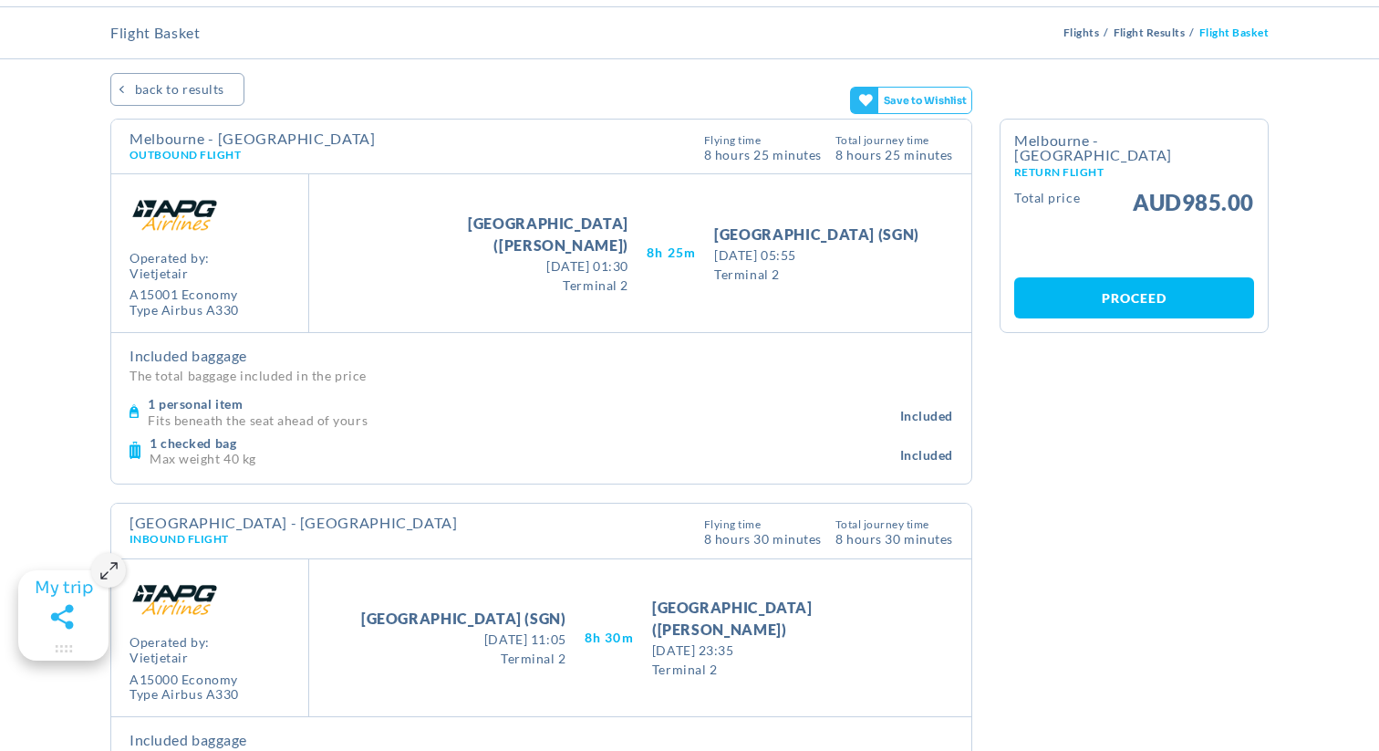
click at [130, 291] on div "A15001 Economy" at bounding box center [184, 295] width 109 height 16
drag, startPoint x: 129, startPoint y: 291, endPoint x: 260, endPoint y: 305, distance: 132.1
click at [260, 305] on div "Operated by: vietjetair A15001 Economy Type Airbus A330" at bounding box center [210, 253] width 198 height 158
copy div "A15001 Economy Type Airbus A330 Take Off"
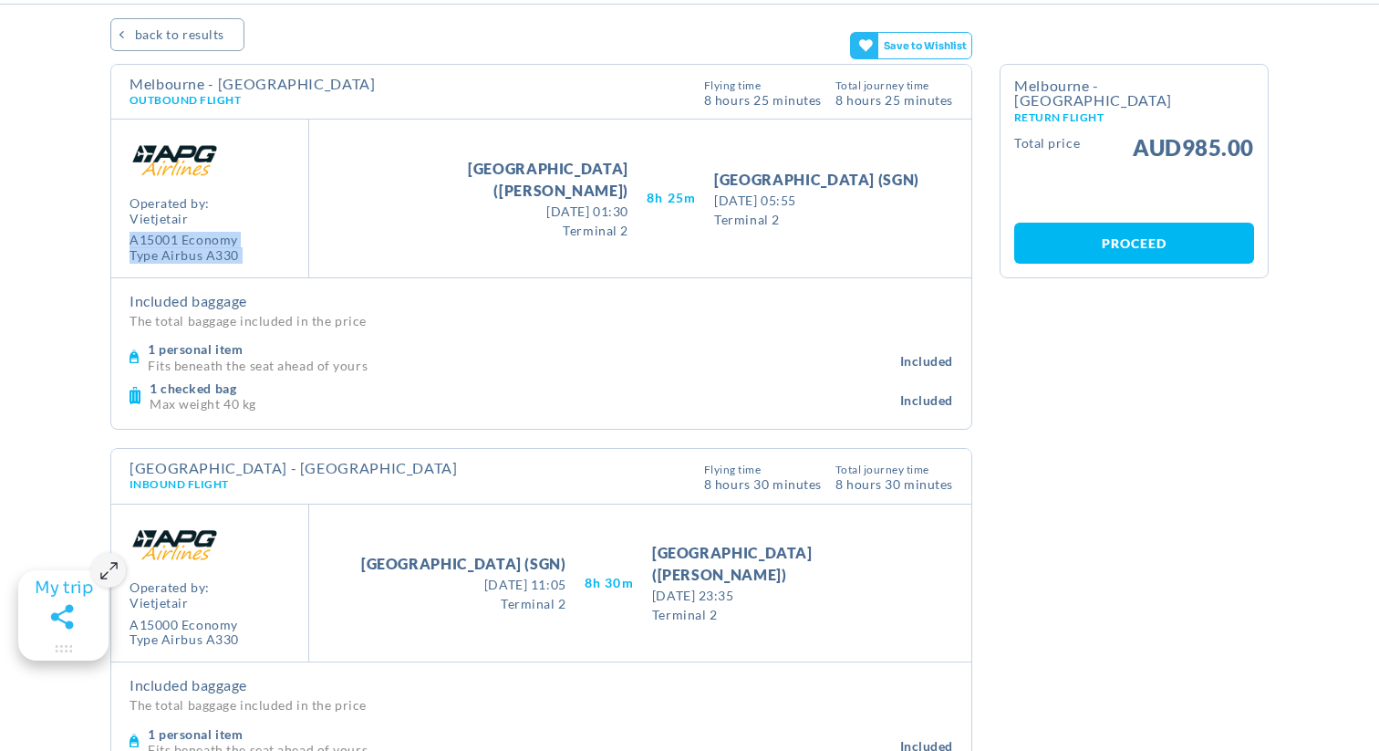
scroll to position [137, 0]
click at [609, 306] on h4 "Included baggage" at bounding box center [542, 302] width 824 height 18
click at [172, 222] on span "vietjetair" at bounding box center [184, 221] width 109 height 16
copy span "vietjetair"
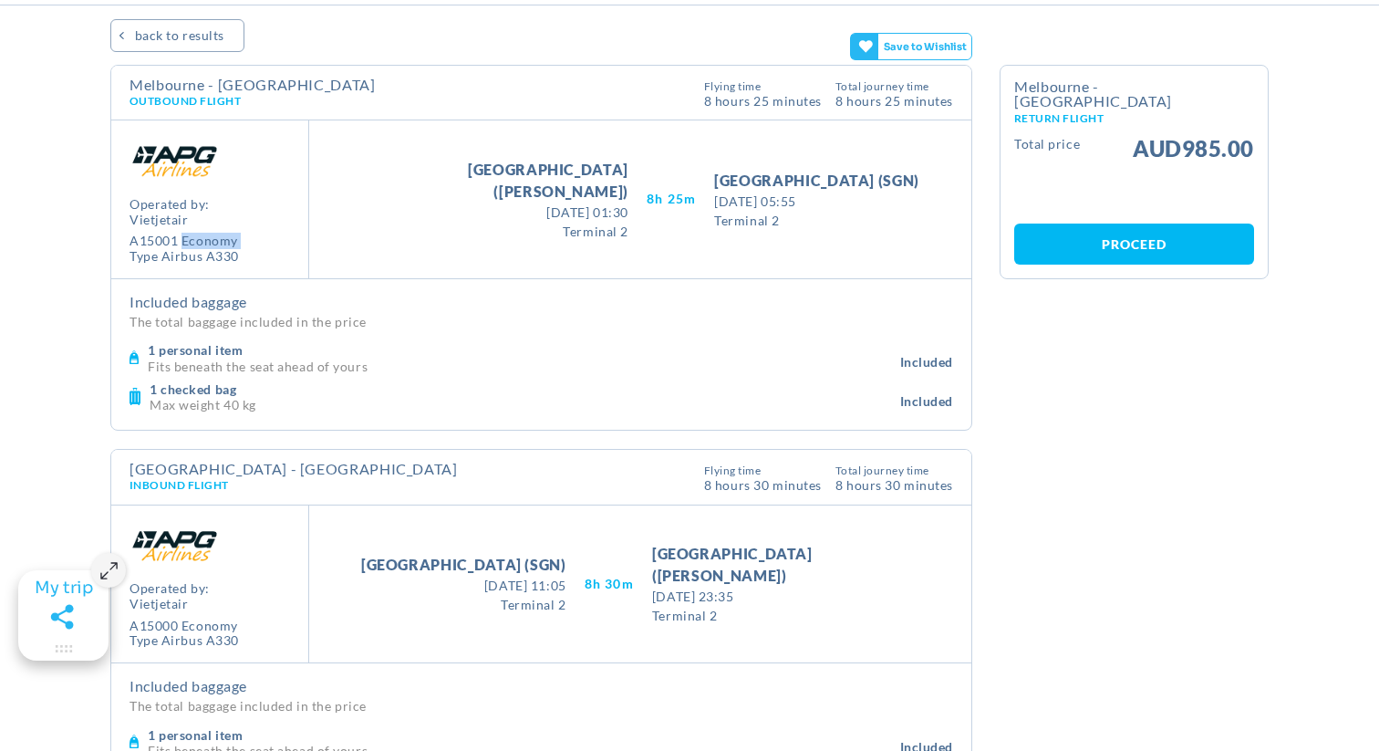
drag, startPoint x: 180, startPoint y: 246, endPoint x: 136, endPoint y: 246, distance: 43.8
click at [136, 246] on div "Operated by: vietjetair A15001 Economy Type Airbus A330" at bounding box center [184, 230] width 109 height 67
click at [136, 249] on div "Type Airbus A330" at bounding box center [184, 257] width 109 height 16
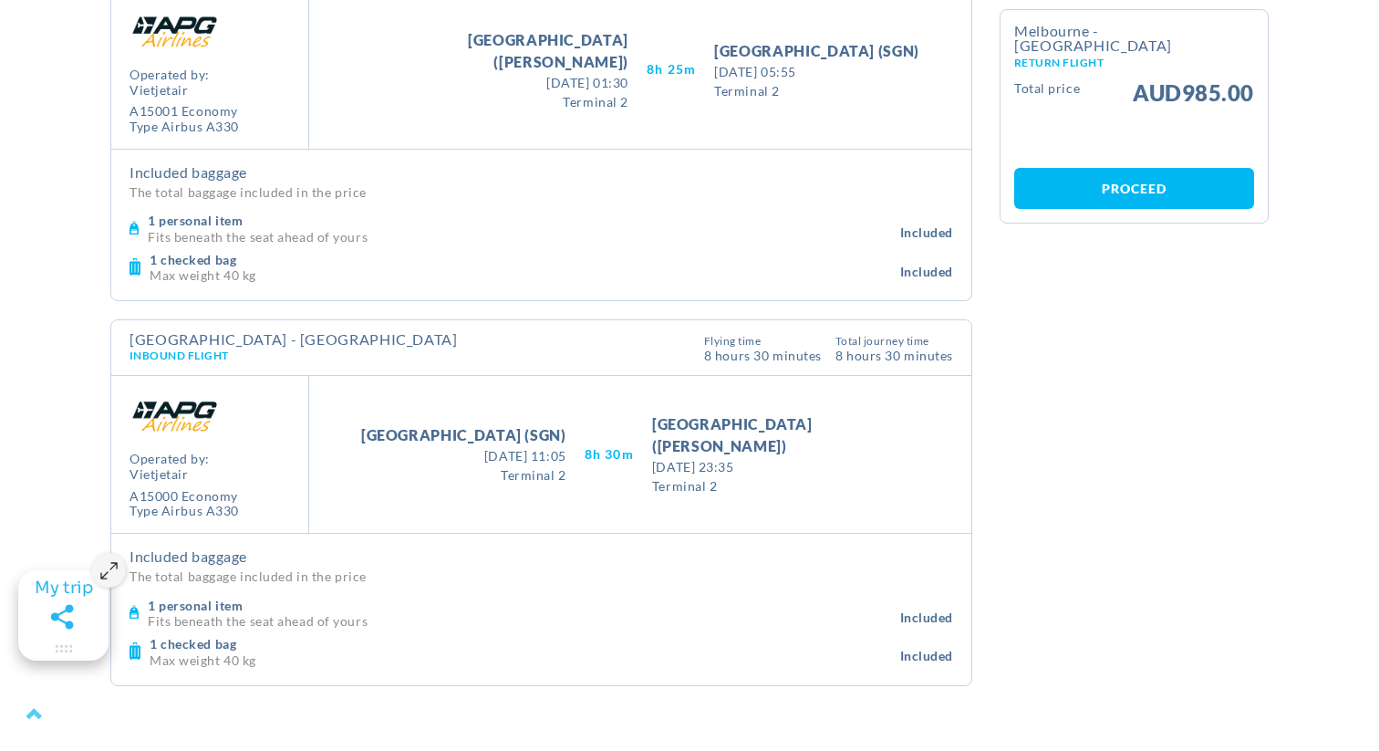
scroll to position [0, 0]
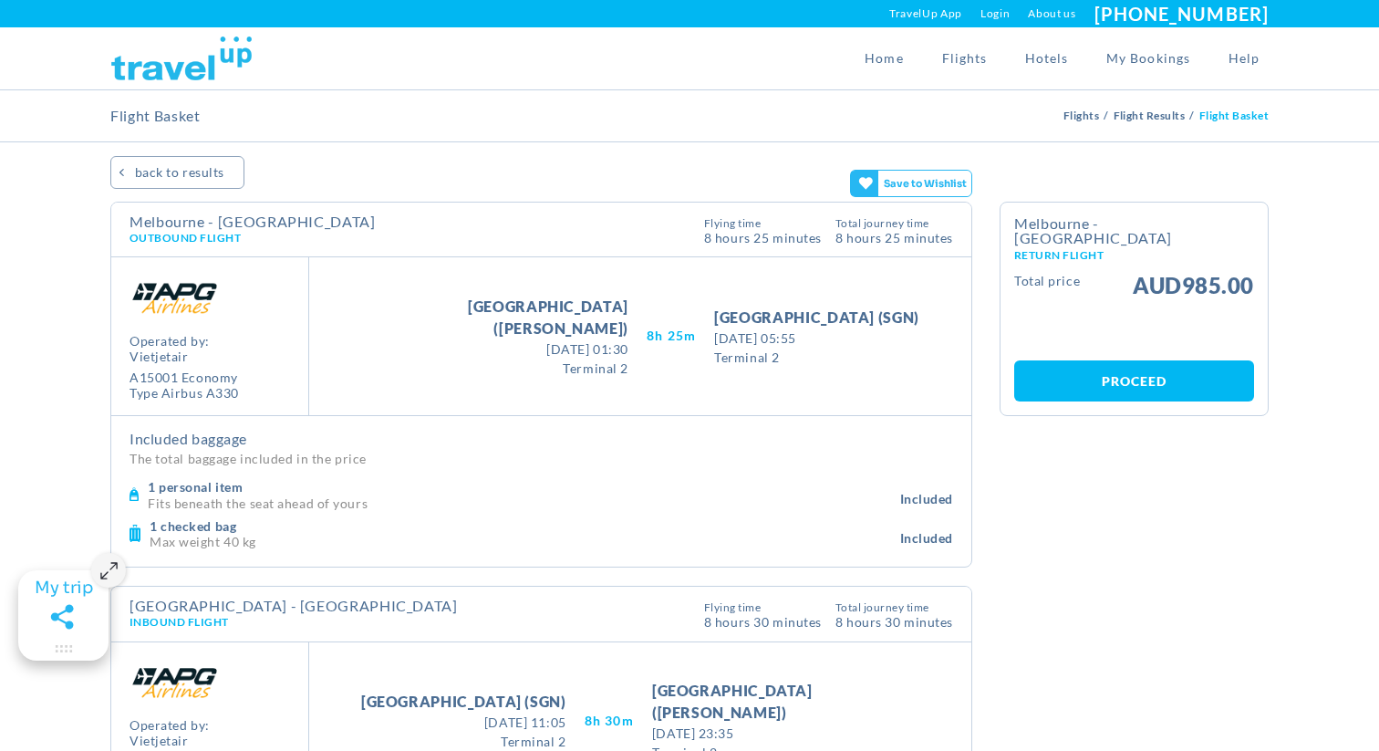
click at [832, 339] on span "[DATE] 05:55" at bounding box center [816, 337] width 205 height 19
click at [808, 355] on span "Terminal 2" at bounding box center [816, 357] width 205 height 19
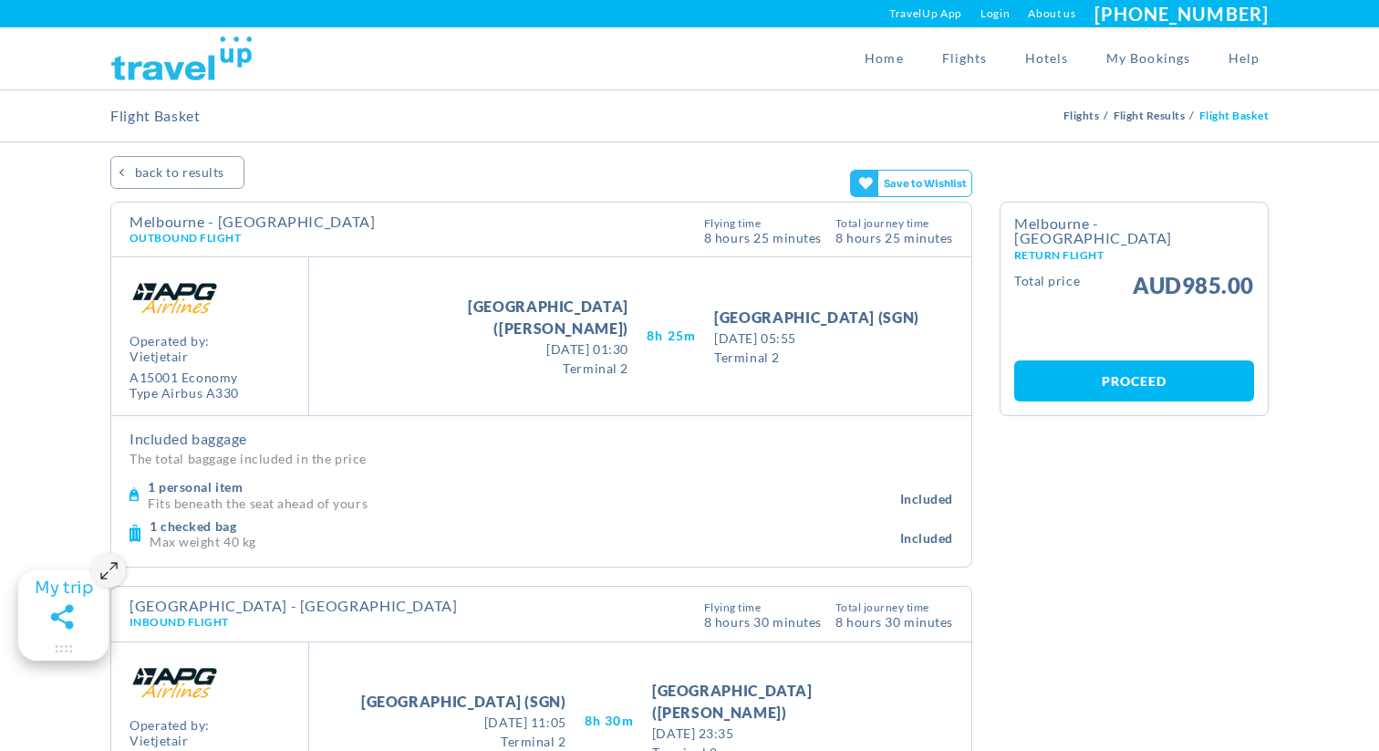
click at [808, 355] on span "Terminal 2" at bounding box center [816, 357] width 205 height 19
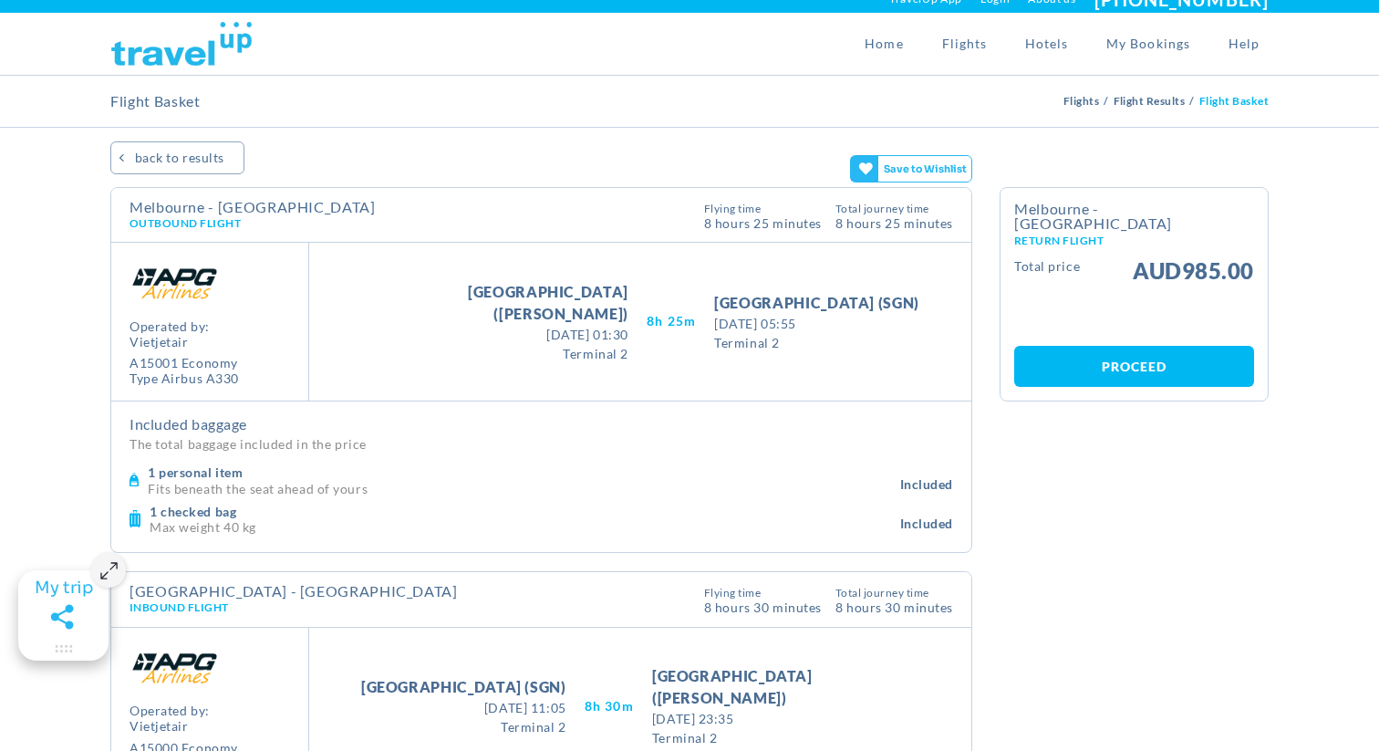
scroll to position [26, 0]
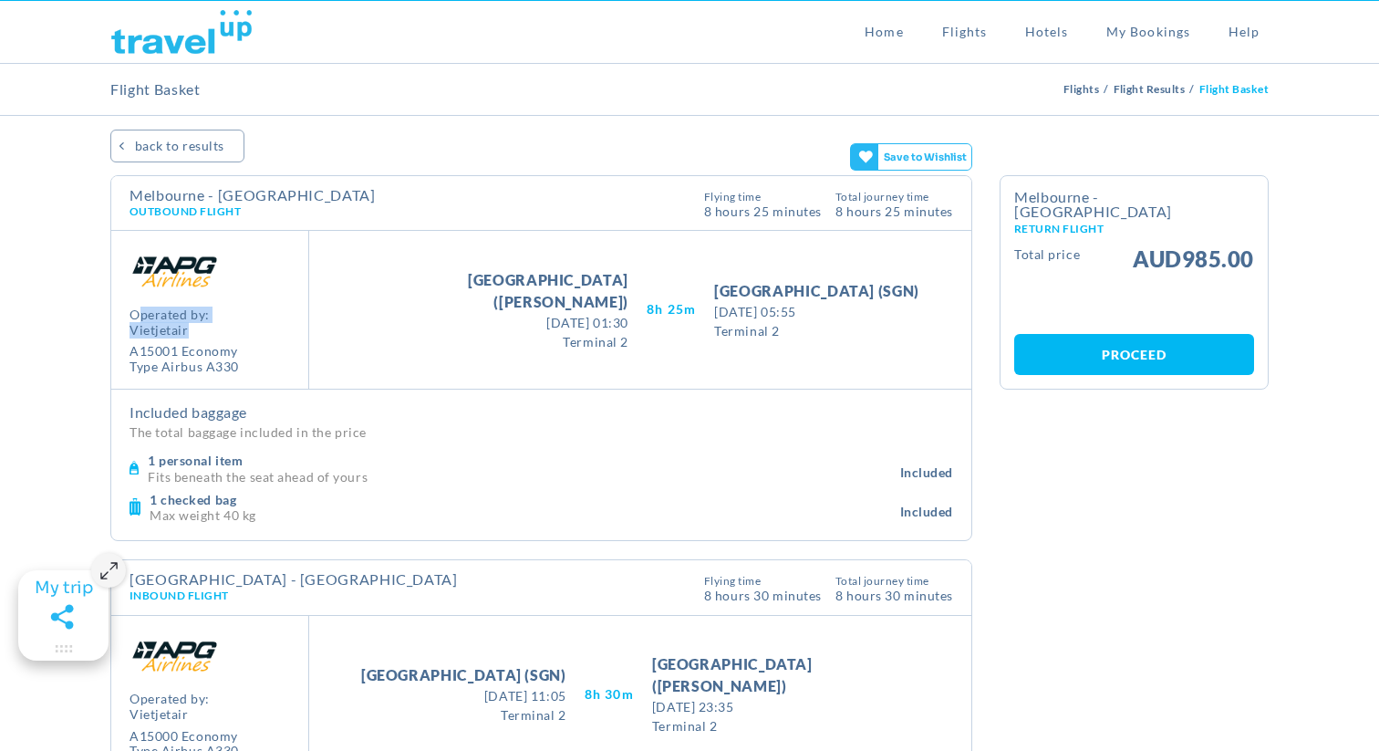
drag, startPoint x: 136, startPoint y: 309, endPoint x: 213, endPoint y: 326, distance: 78.4
click at [213, 326] on span "Operated by: [PERSON_NAME]" at bounding box center [184, 322] width 109 height 31
click at [213, 326] on span "vietjetair" at bounding box center [184, 331] width 109 height 16
drag, startPoint x: 188, startPoint y: 333, endPoint x: 126, endPoint y: 318, distance: 63.7
click at [126, 318] on div "Operated by: vietjetair A15001 Economy Type Airbus A330" at bounding box center [210, 310] width 198 height 158
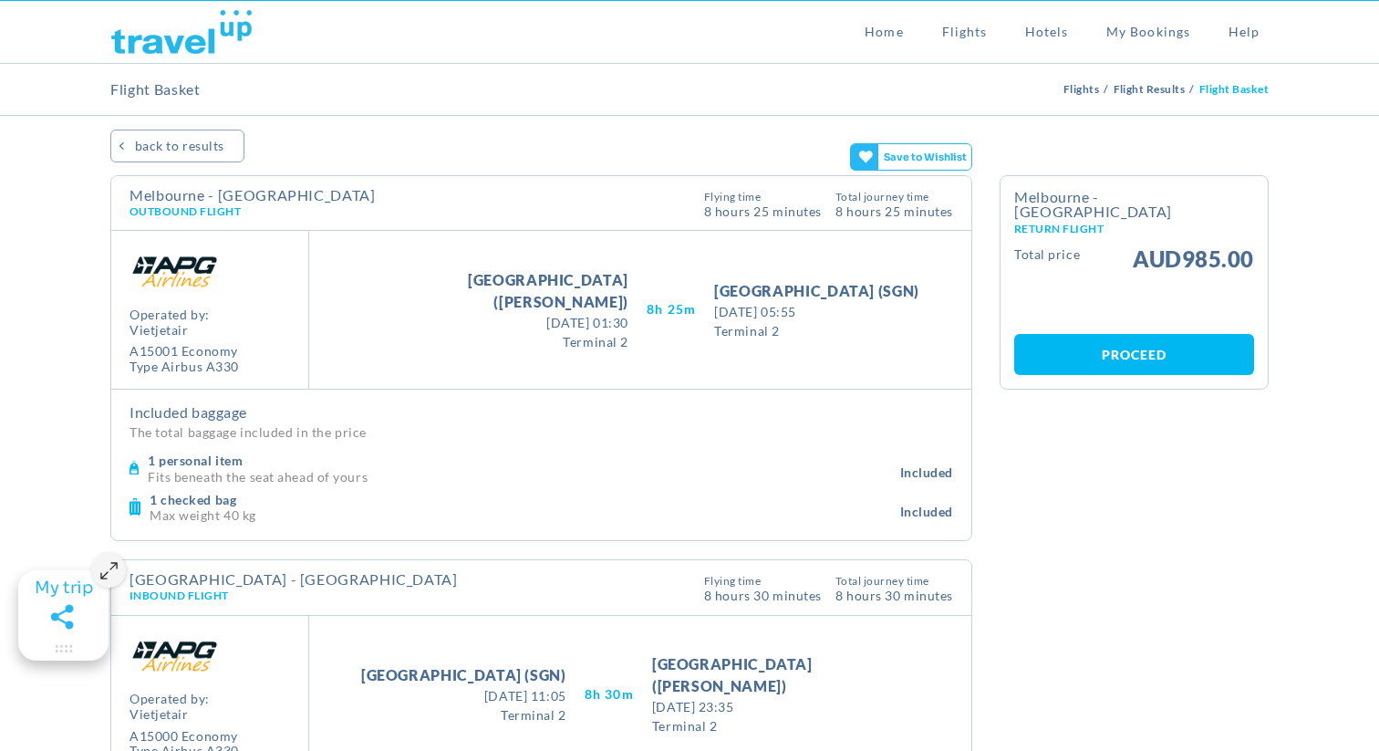
click at [173, 323] on span "vietjetair" at bounding box center [184, 331] width 109 height 16
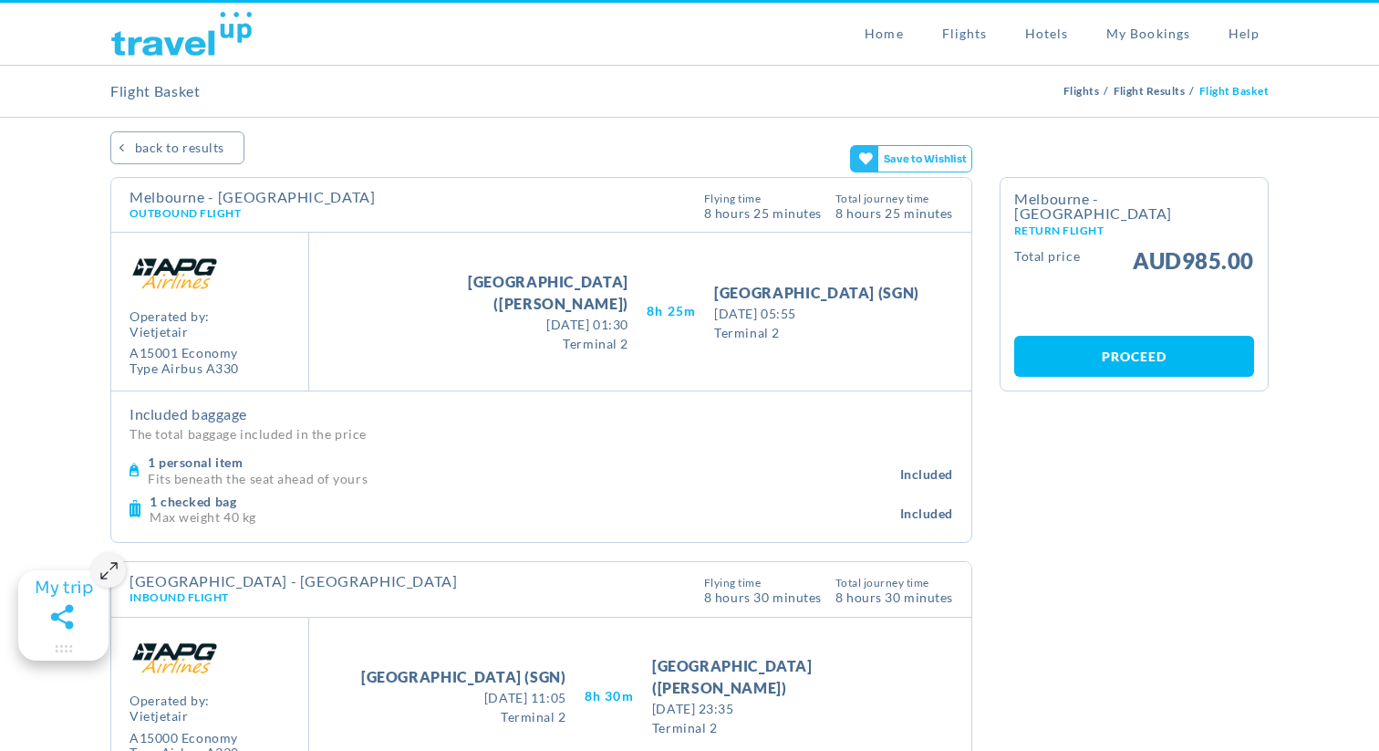
scroll to position [0, 0]
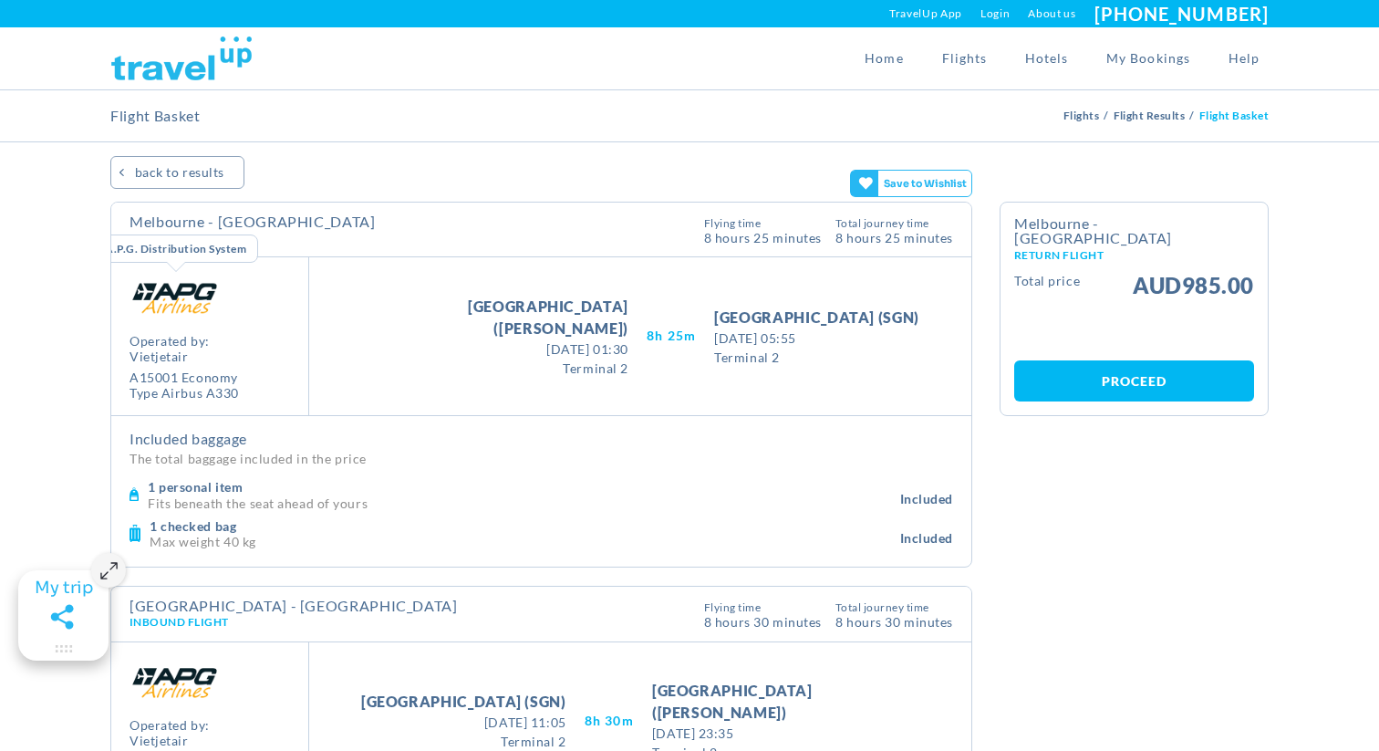
drag, startPoint x: 229, startPoint y: 307, endPoint x: 149, endPoint y: 277, distance: 85.7
click at [149, 277] on div "A.P.G. Distribution System Operated by: vietjetair A15001 Economy Type Airbus A…" at bounding box center [210, 336] width 198 height 158
click at [1098, 363] on link "Proceed" at bounding box center [1134, 380] width 240 height 41
